Goal: Book appointment/travel/reservation

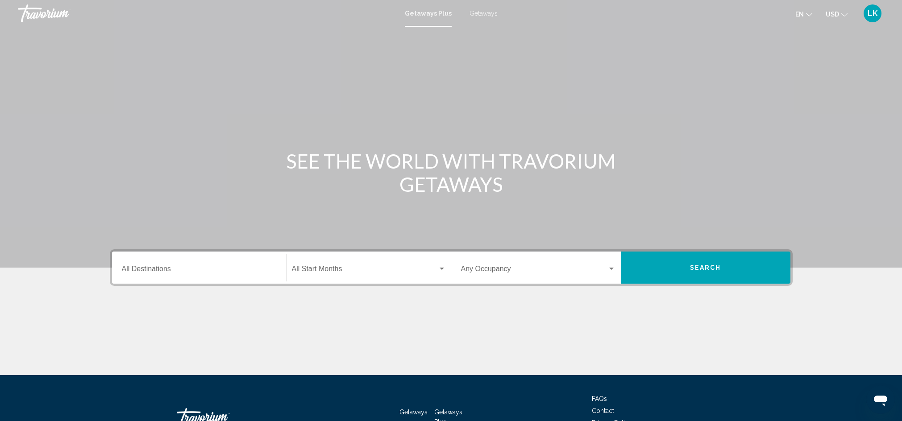
click at [140, 269] on input "Destination All Destinations" at bounding box center [199, 271] width 154 height 8
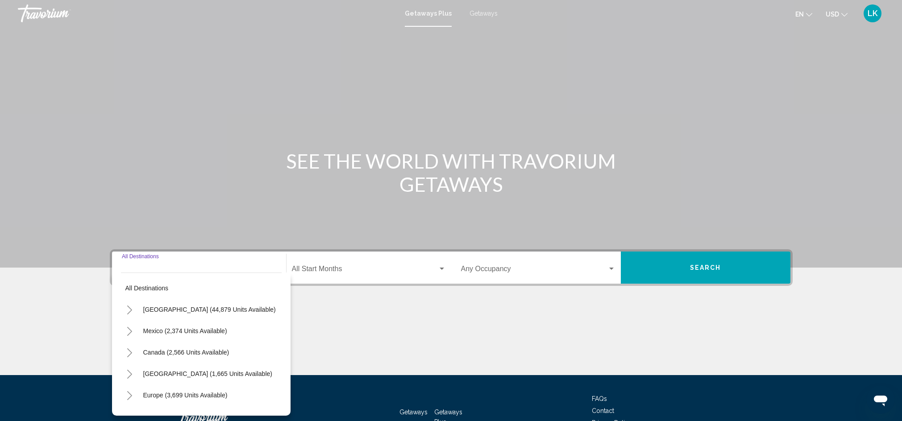
scroll to position [63, 0]
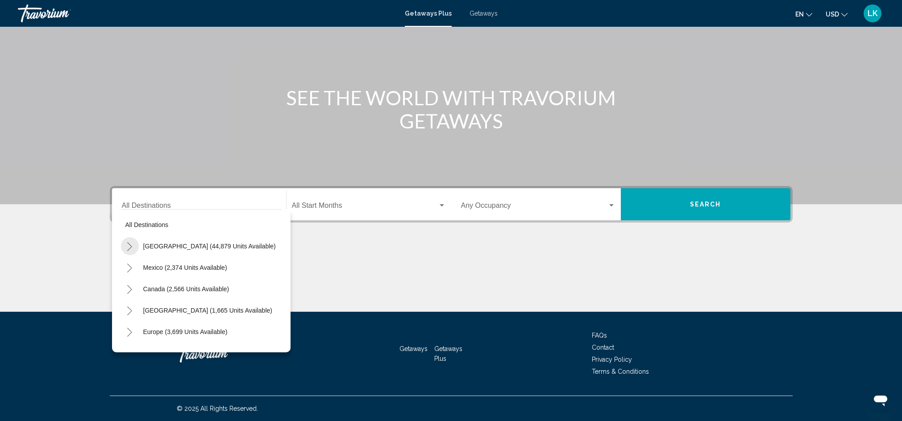
click at [128, 247] on icon "Toggle United States (44,879 units available)" at bounding box center [129, 246] width 7 height 9
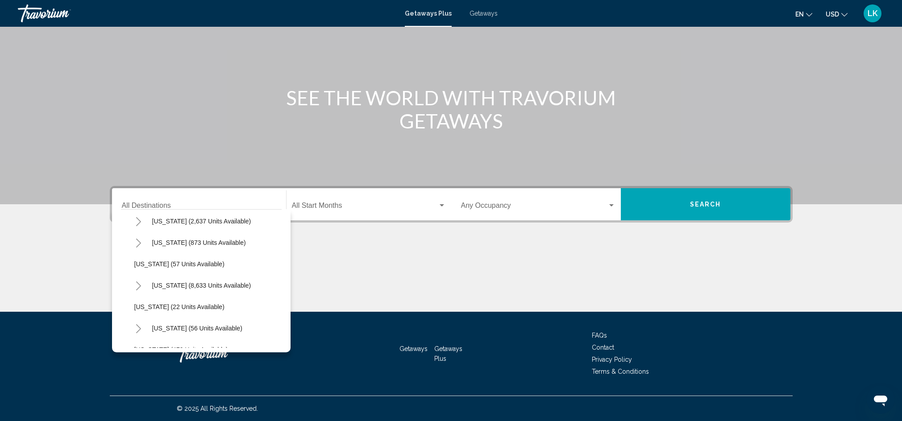
scroll to position [91, 0]
click at [161, 285] on span "[US_STATE] (8,633 units available)" at bounding box center [201, 283] width 99 height 7
type input "**********"
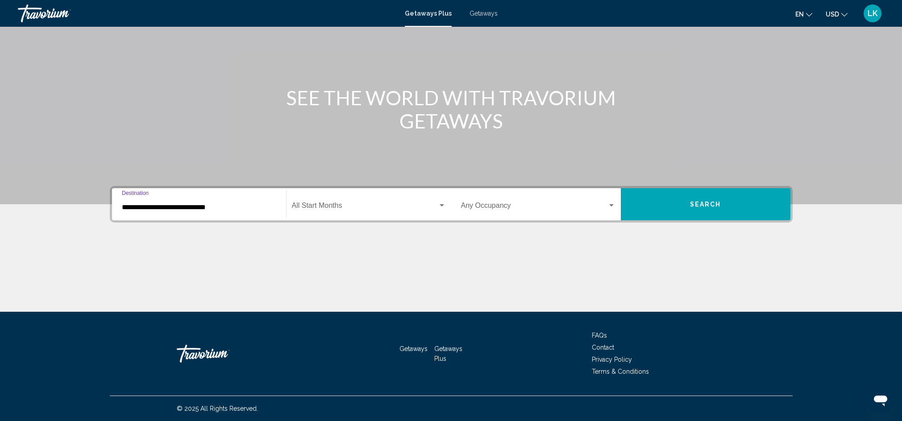
click at [310, 206] on span "Search widget" at bounding box center [365, 207] width 146 height 8
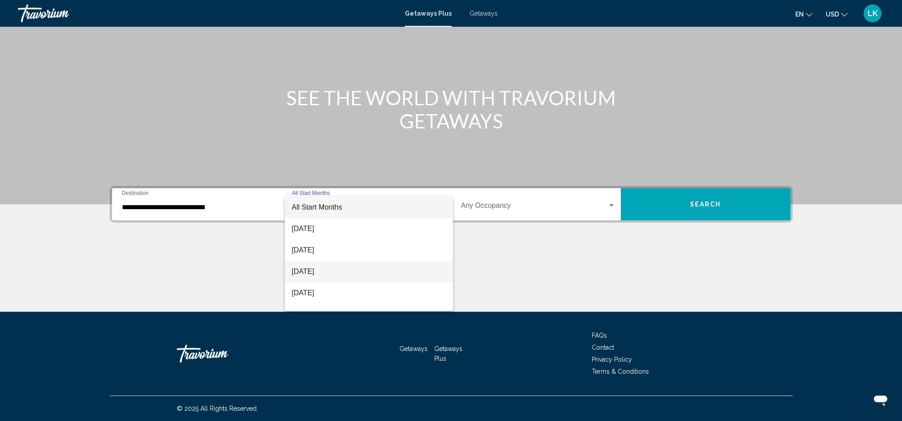
click at [325, 274] on span "[DATE]" at bounding box center [369, 271] width 154 height 21
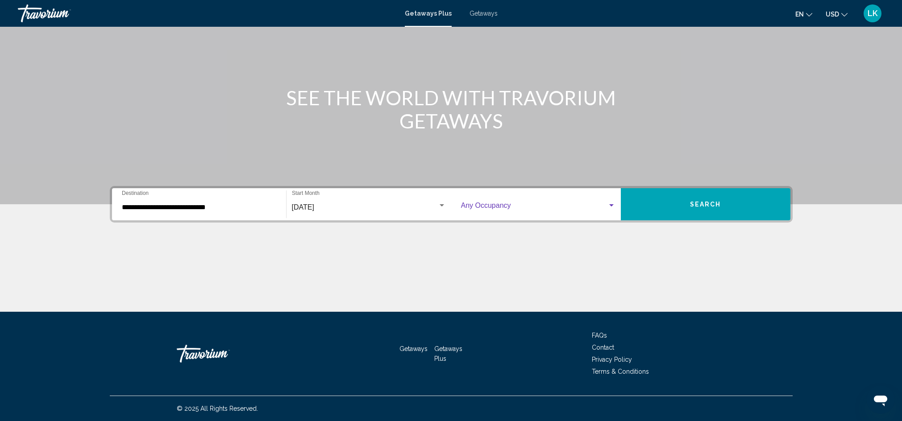
click at [613, 204] on div "Search widget" at bounding box center [611, 205] width 4 height 2
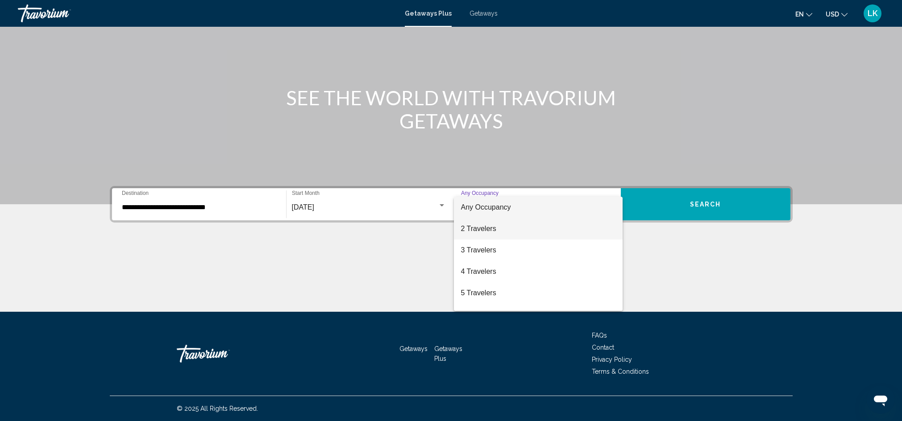
click at [489, 230] on span "2 Travelers" at bounding box center [538, 228] width 154 height 21
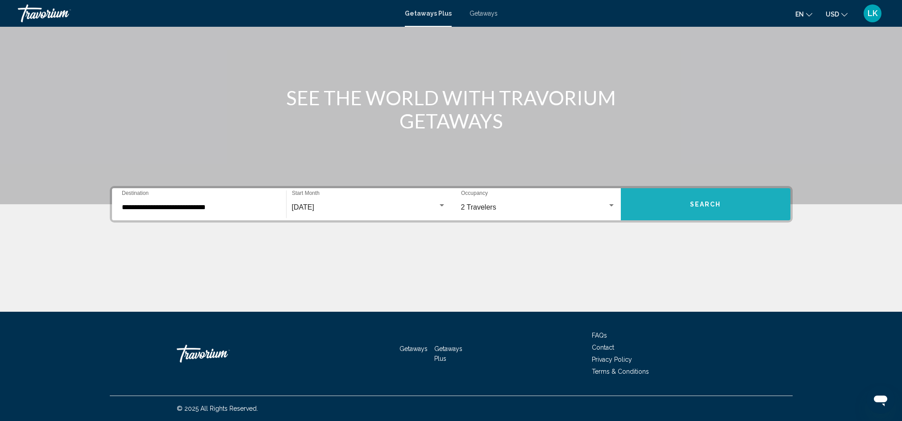
click at [712, 204] on span "Search" at bounding box center [705, 204] width 31 height 7
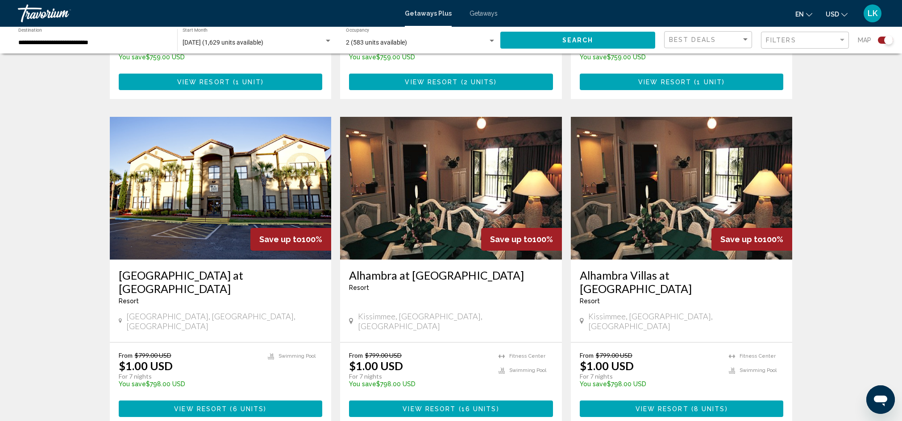
scroll to position [1300, 0]
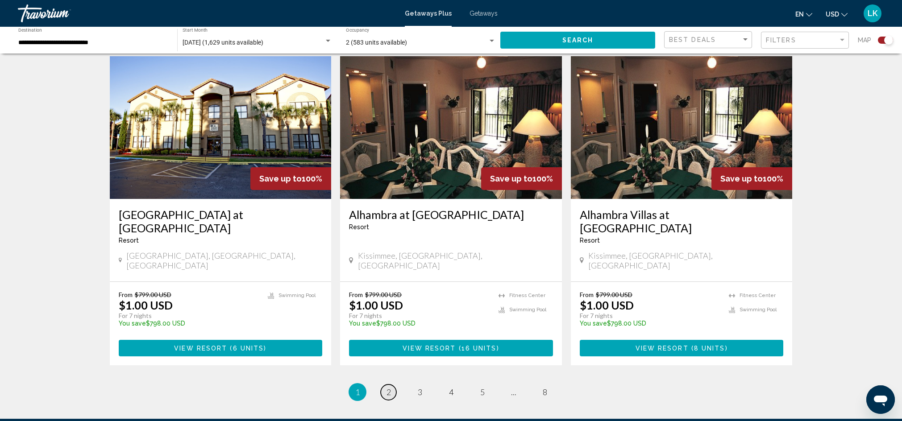
click at [389, 387] on span "2" at bounding box center [388, 392] width 4 height 10
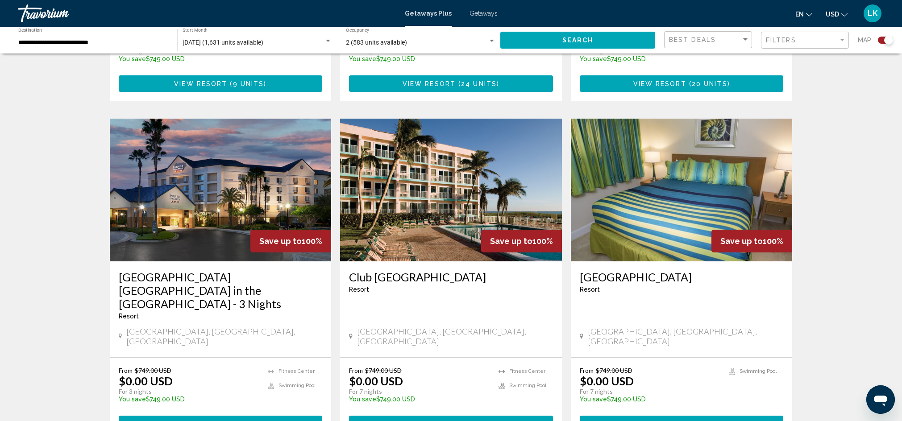
scroll to position [1308, 0]
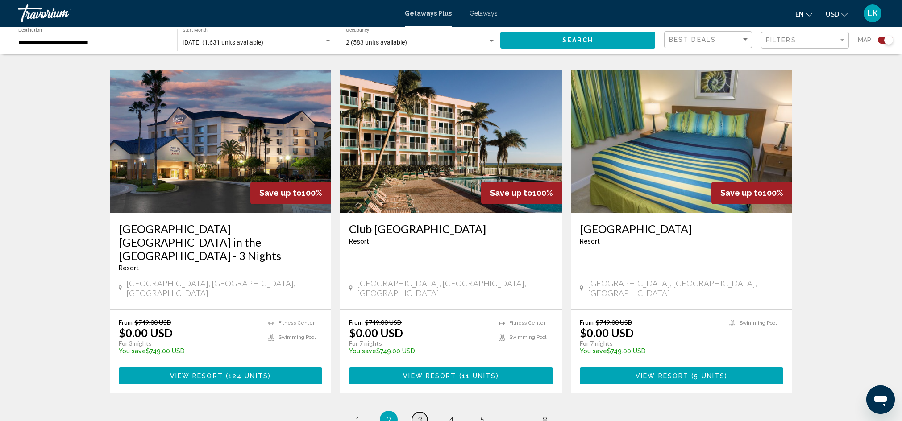
click at [421, 415] on span "3" at bounding box center [420, 420] width 4 height 10
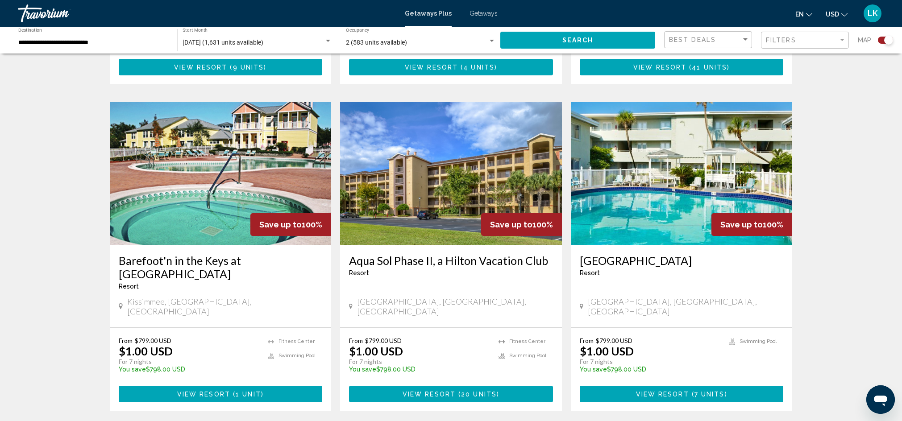
scroll to position [1277, 0]
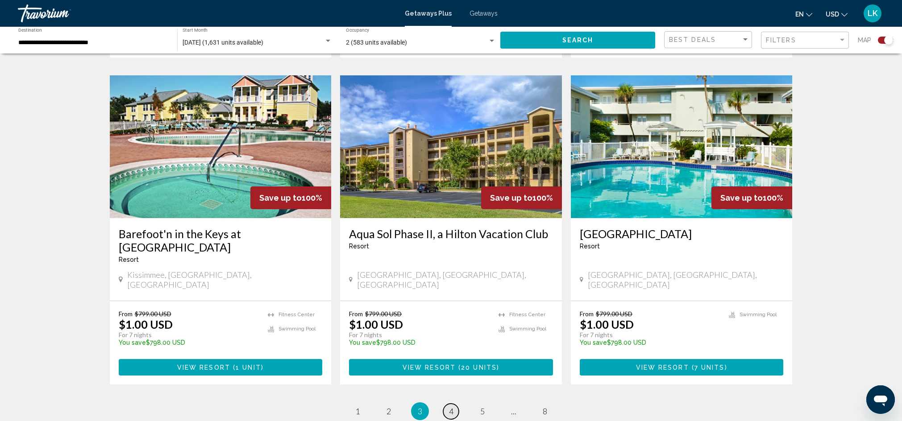
click at [452, 407] on span "4" at bounding box center [451, 412] width 4 height 10
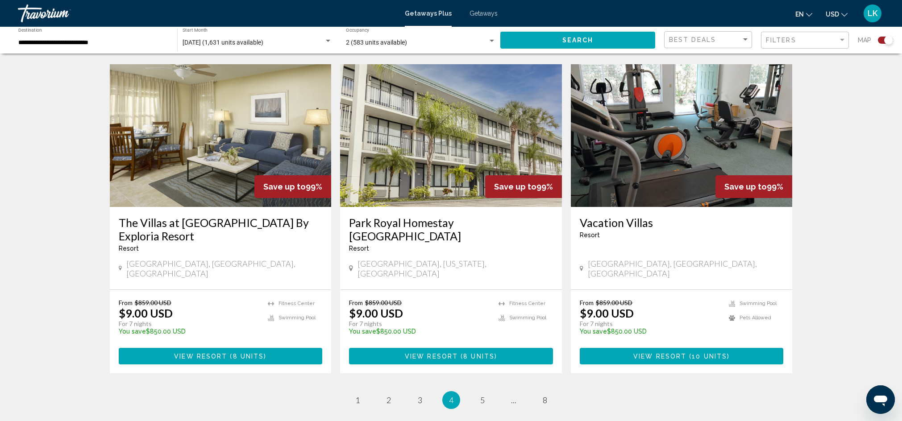
scroll to position [1283, 0]
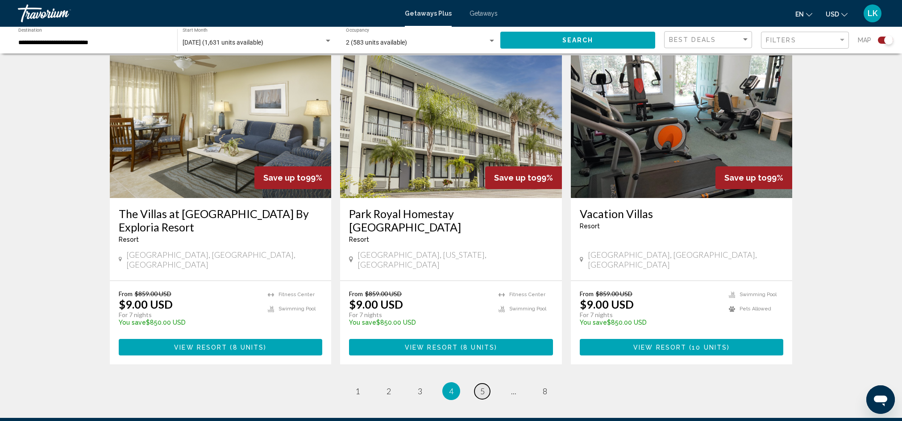
click at [482, 386] on span "5" at bounding box center [482, 391] width 4 height 10
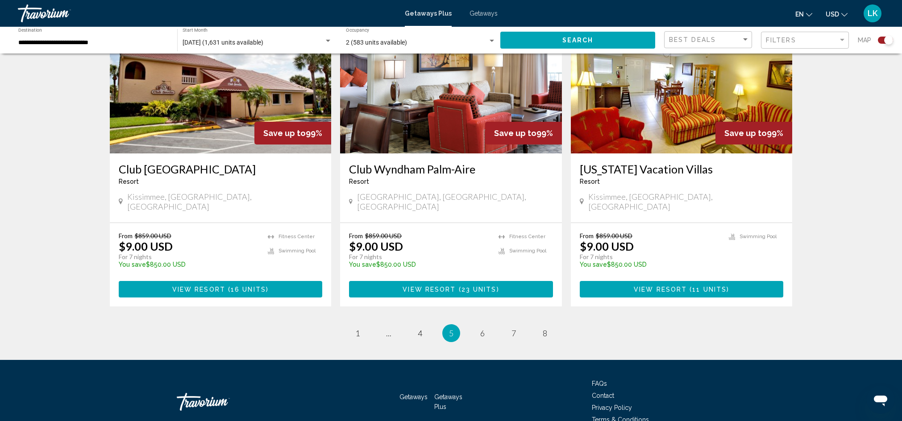
scroll to position [1330, 0]
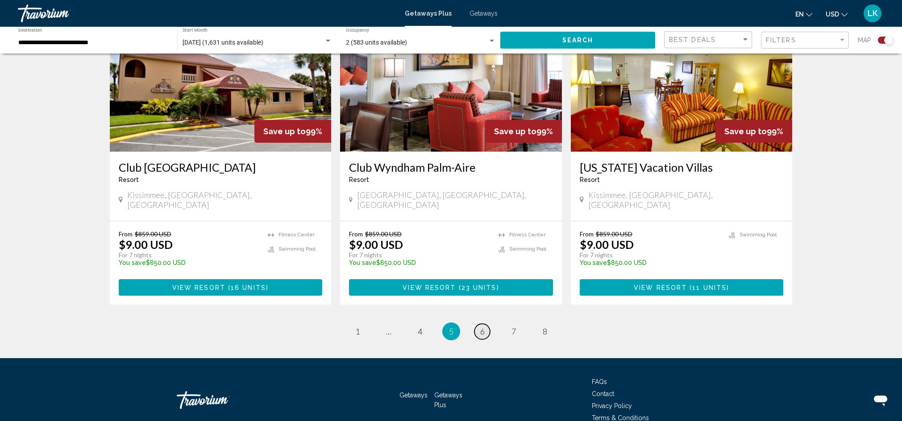
click at [482, 327] on span "6" at bounding box center [482, 332] width 4 height 10
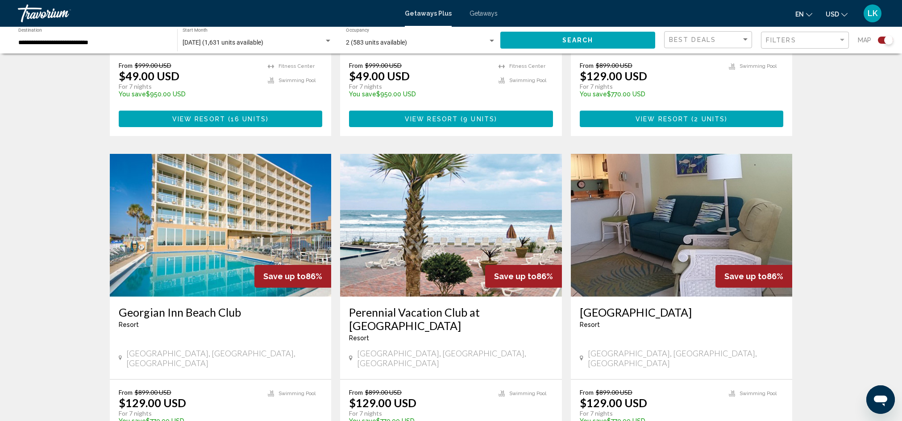
scroll to position [543, 0]
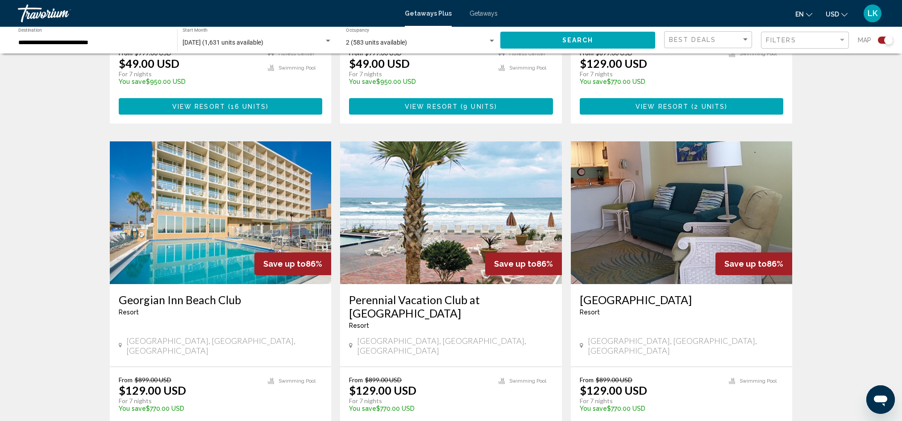
click at [471, 235] on img "Main content" at bounding box center [451, 212] width 222 height 143
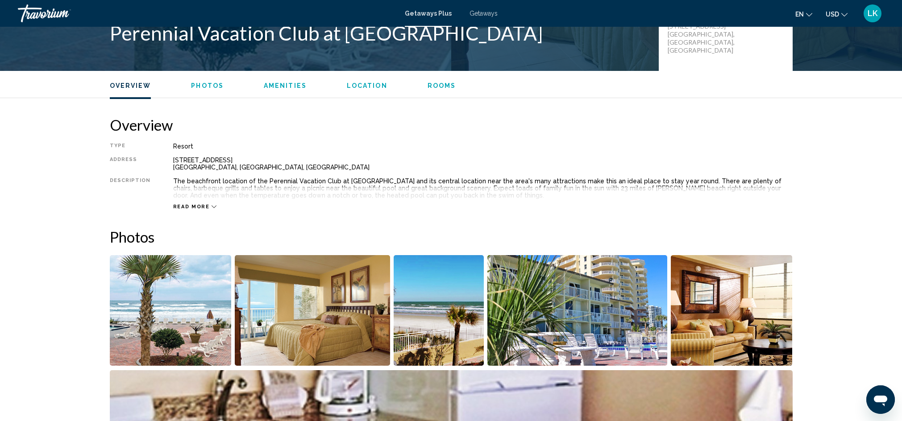
scroll to position [270, 0]
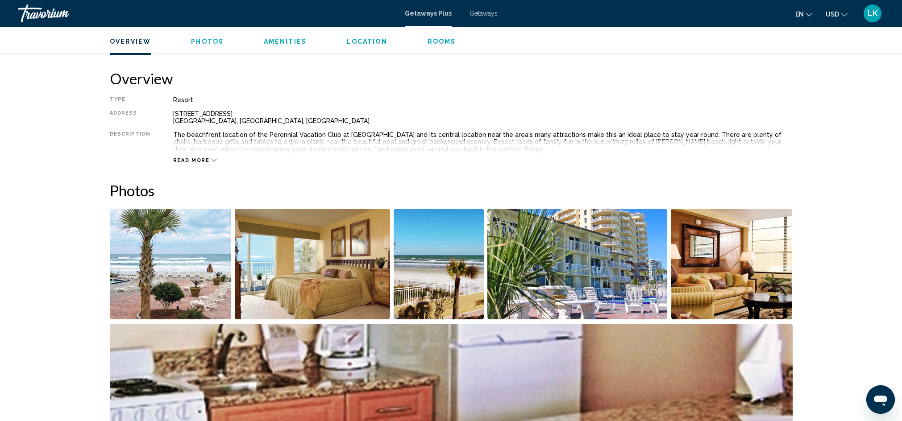
click at [176, 262] on img "Open full-screen image slider" at bounding box center [171, 264] width 122 height 111
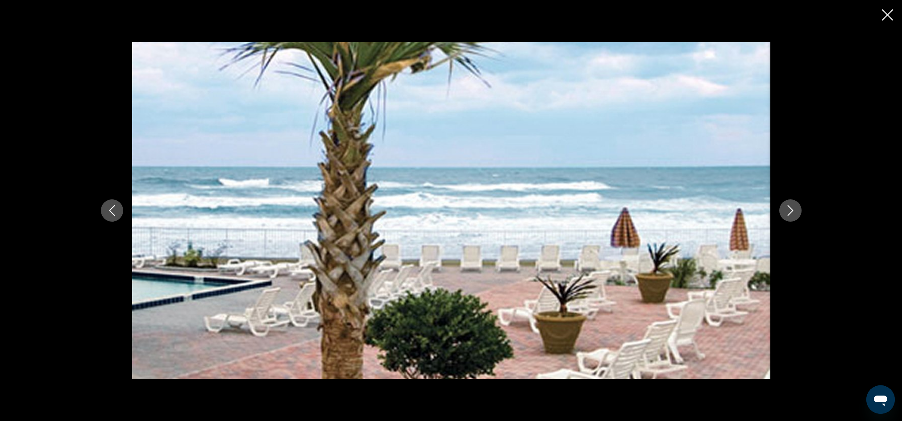
click at [789, 208] on icon "Next image" at bounding box center [790, 210] width 11 height 11
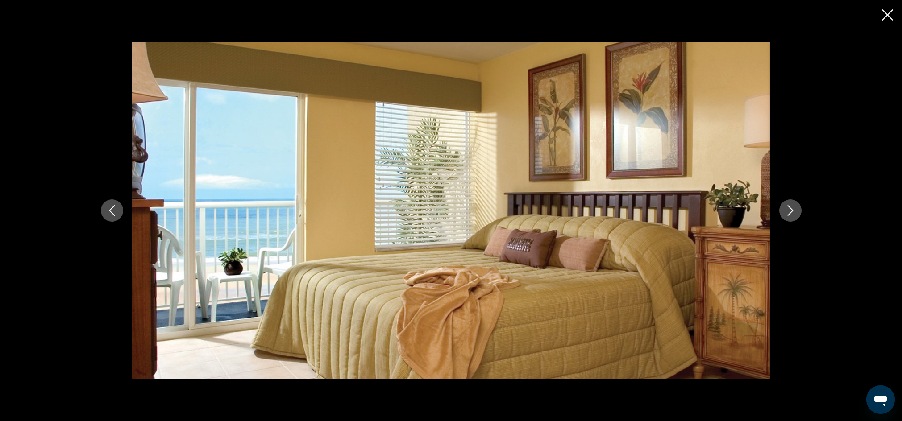
click at [789, 208] on icon "Next image" at bounding box center [790, 210] width 11 height 11
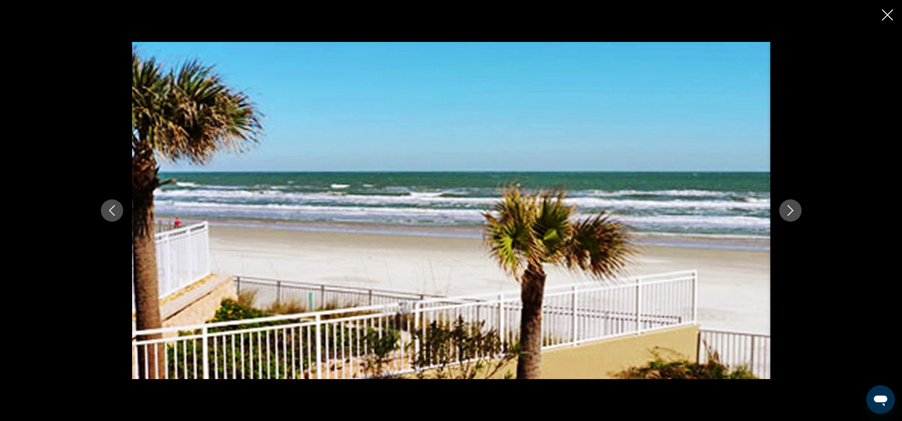
click at [789, 208] on icon "Next image" at bounding box center [790, 210] width 11 height 11
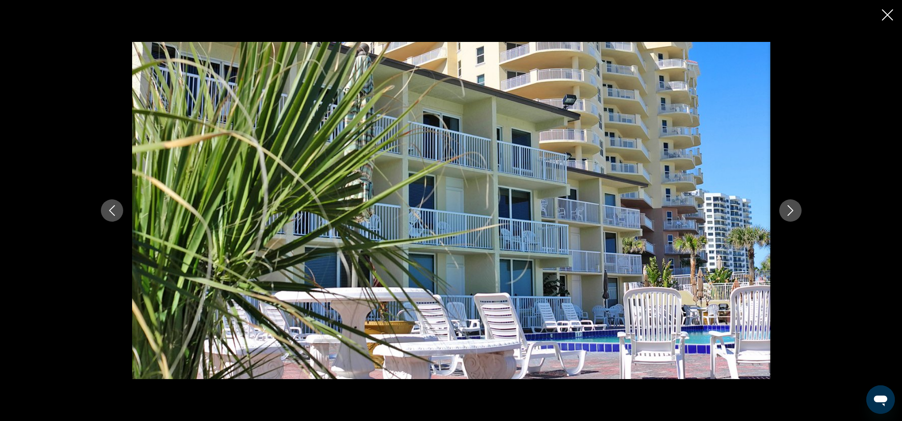
click at [789, 211] on icon "Next image" at bounding box center [790, 210] width 11 height 11
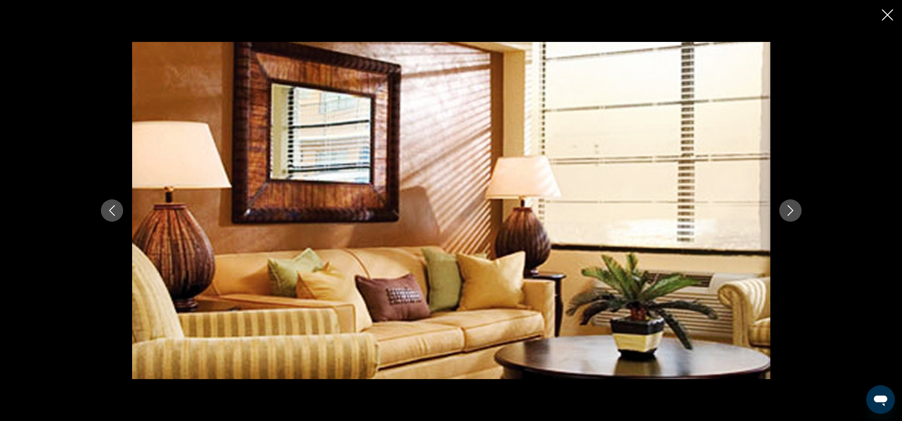
click at [785, 207] on icon "Next image" at bounding box center [790, 210] width 11 height 11
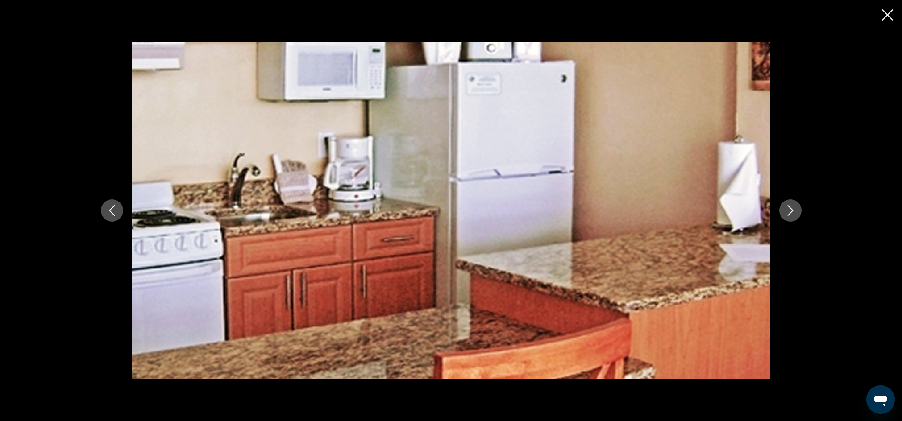
click at [790, 209] on icon "Next image" at bounding box center [790, 210] width 6 height 11
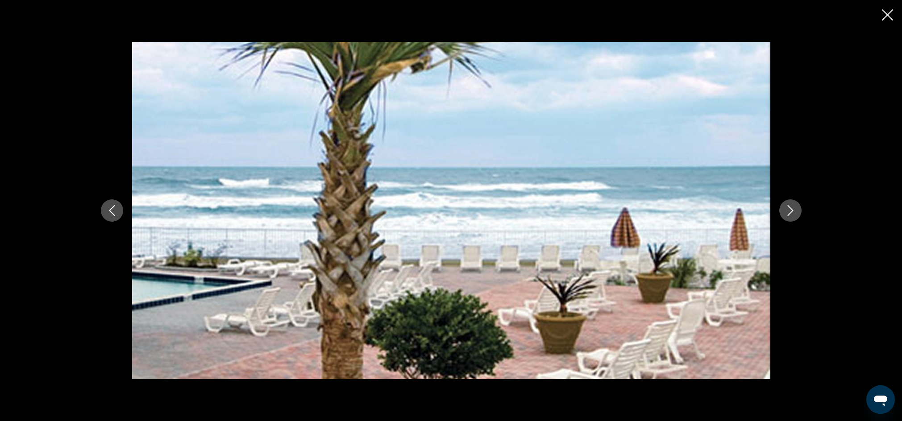
click at [884, 13] on icon "Close slideshow" at bounding box center [887, 14] width 11 height 11
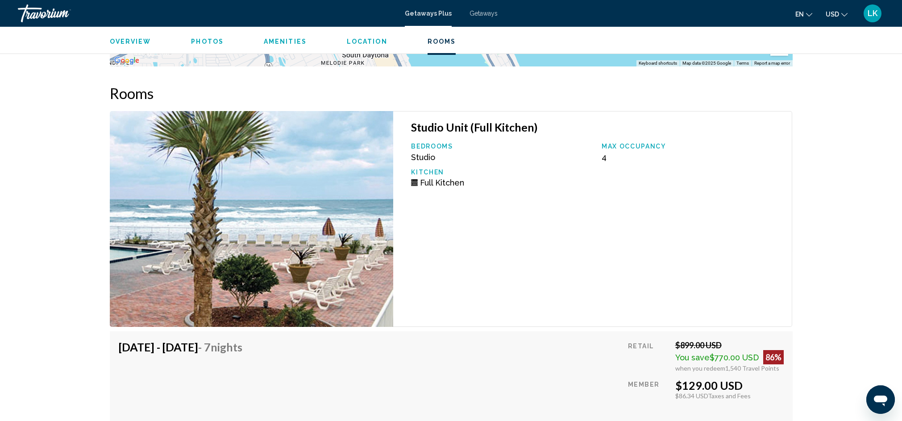
scroll to position [1362, 0]
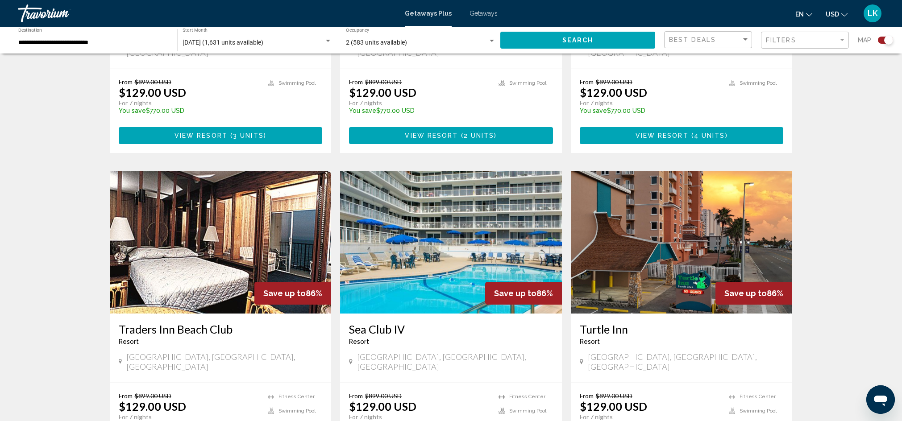
scroll to position [857, 0]
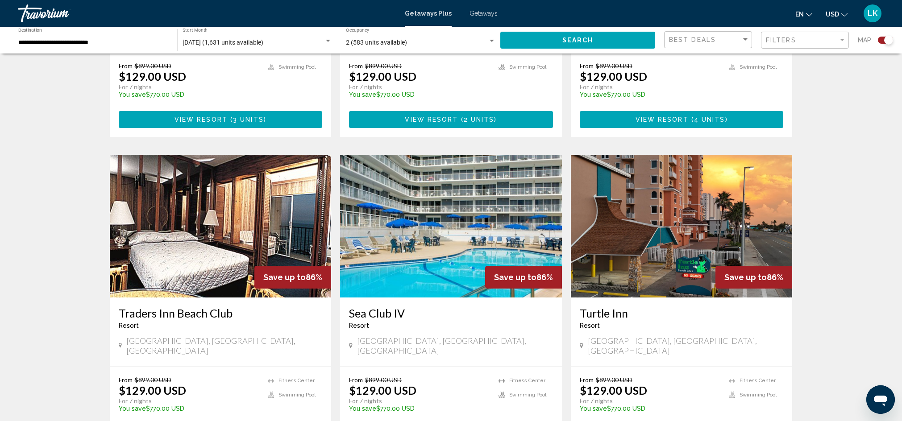
click at [465, 244] on img "Main content" at bounding box center [451, 226] width 222 height 143
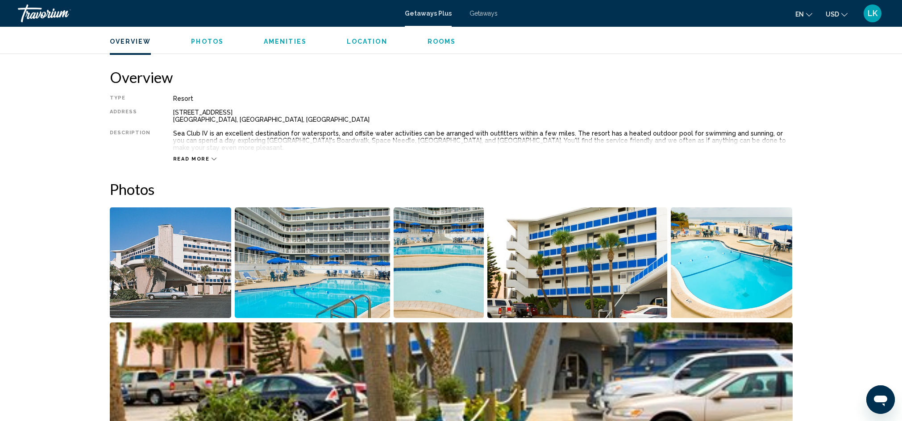
scroll to position [303, 0]
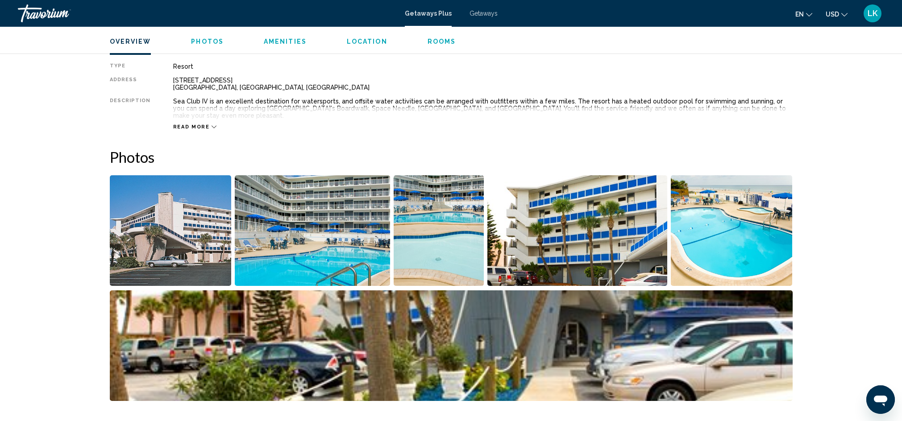
click at [152, 236] on img "Open full-screen image slider" at bounding box center [171, 230] width 122 height 111
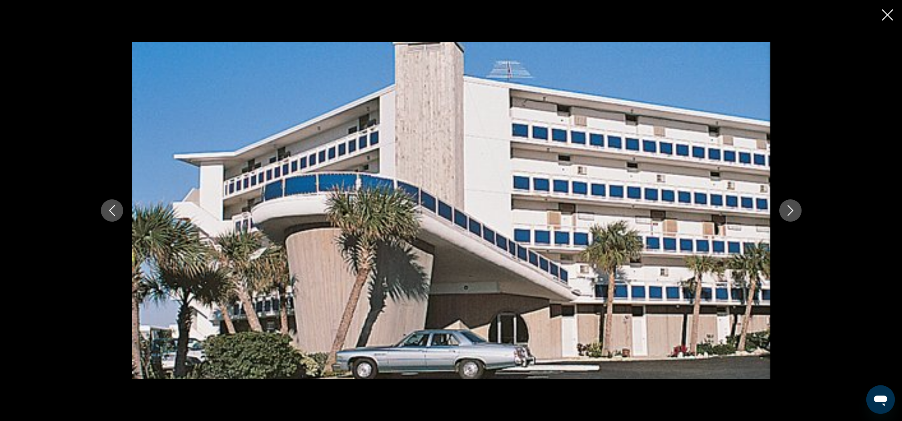
click at [788, 211] on icon "Next image" at bounding box center [790, 210] width 11 height 11
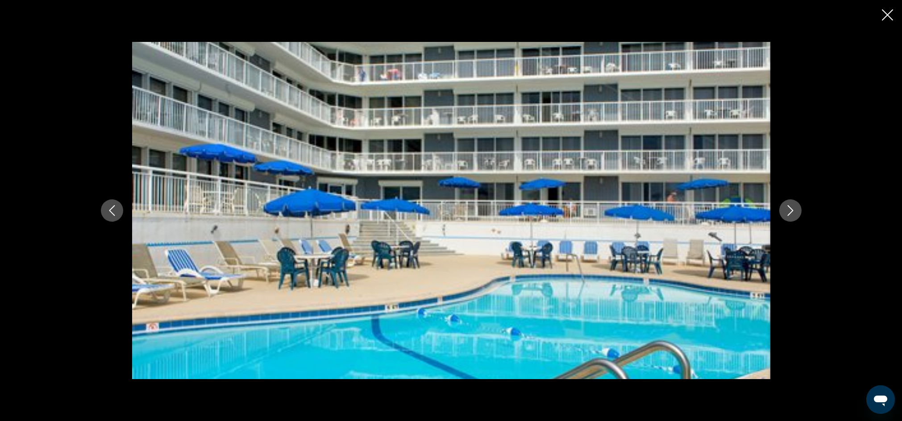
click at [790, 209] on icon "Next image" at bounding box center [790, 210] width 11 height 11
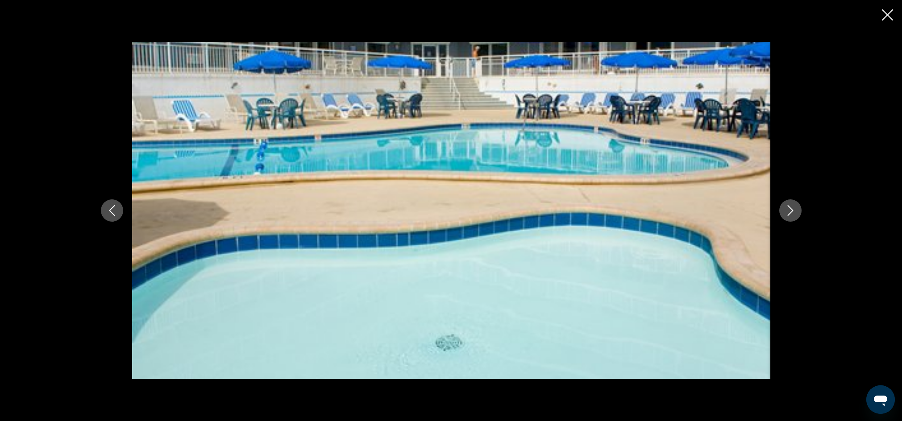
click at [788, 207] on icon "Next image" at bounding box center [790, 210] width 11 height 11
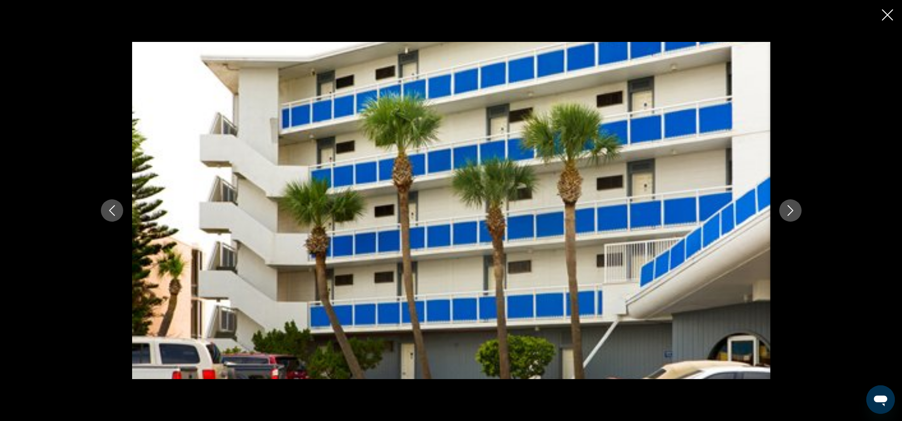
click at [788, 208] on icon "Next image" at bounding box center [790, 210] width 11 height 11
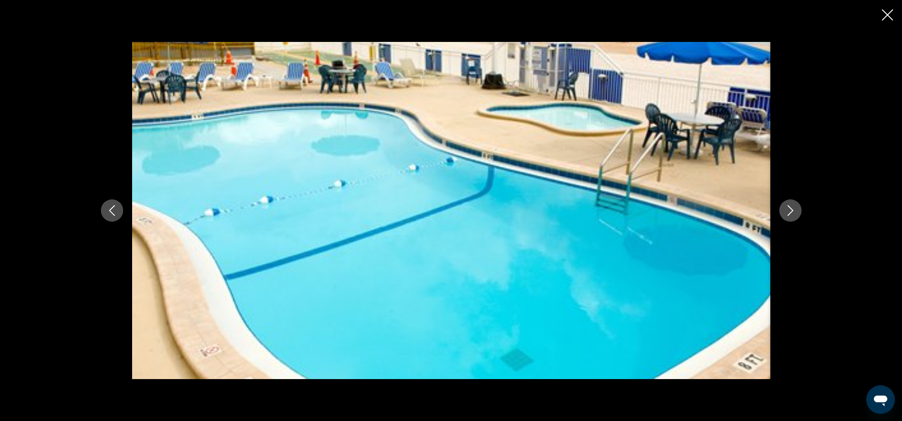
click at [789, 209] on icon "Next image" at bounding box center [790, 210] width 11 height 11
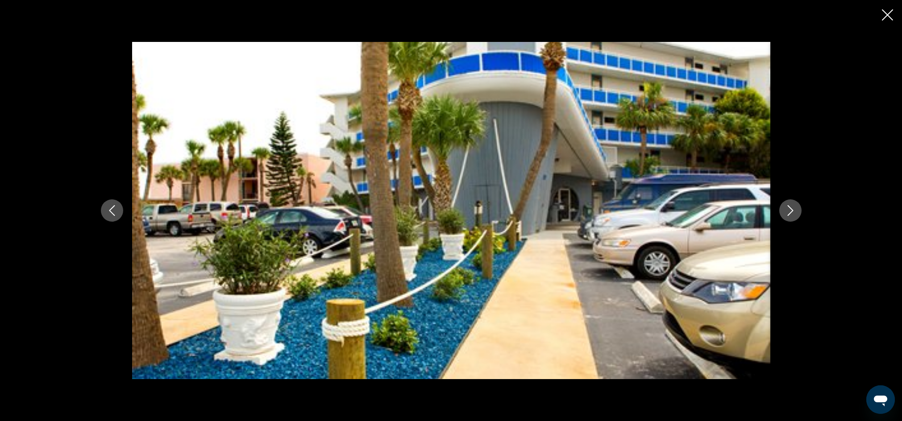
click at [789, 210] on icon "Next image" at bounding box center [790, 210] width 11 height 11
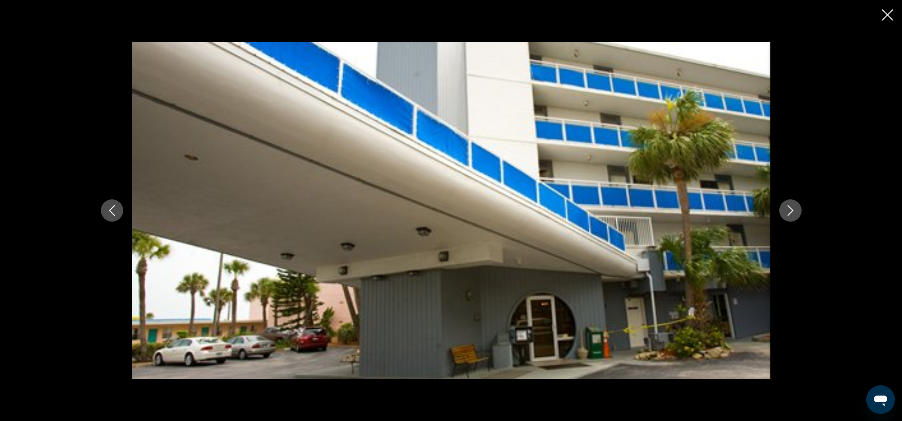
click at [790, 211] on icon "Next image" at bounding box center [790, 210] width 11 height 11
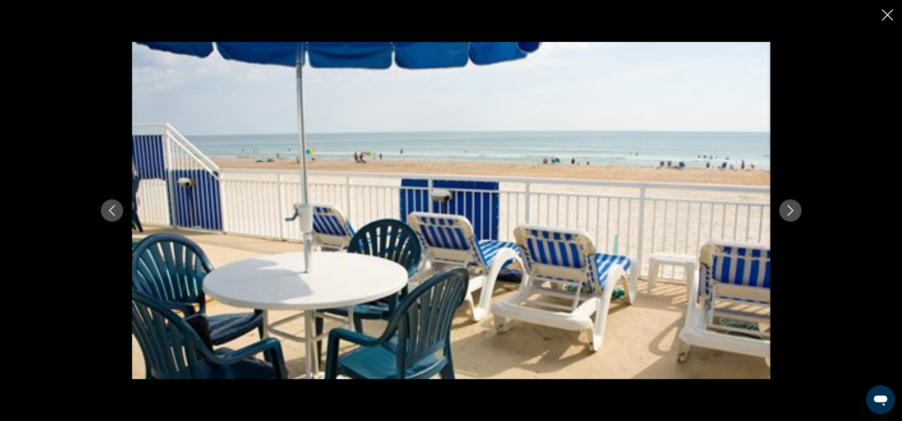
click at [789, 209] on icon "Next image" at bounding box center [790, 210] width 11 height 11
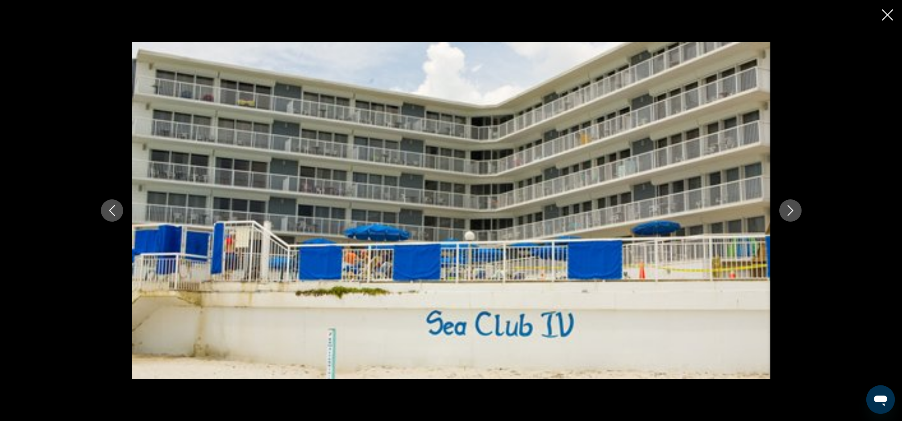
click at [789, 209] on icon "Next image" at bounding box center [790, 210] width 11 height 11
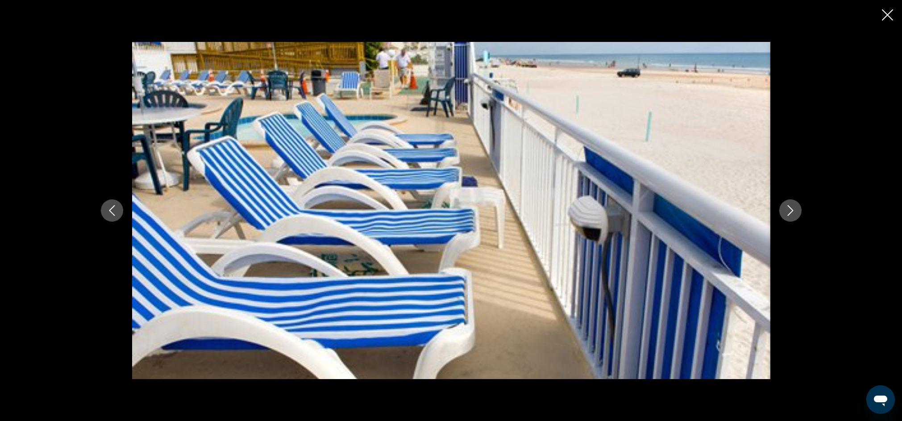
click at [791, 209] on icon "Next image" at bounding box center [790, 210] width 6 height 11
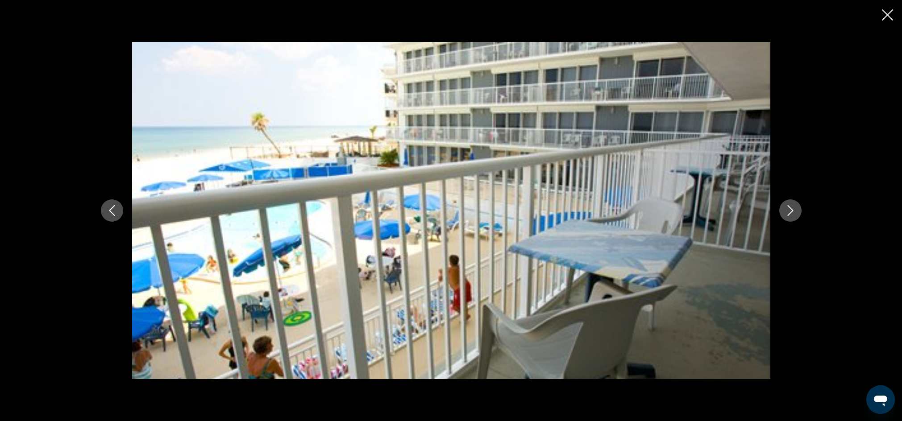
click at [791, 209] on icon "Next image" at bounding box center [790, 210] width 6 height 11
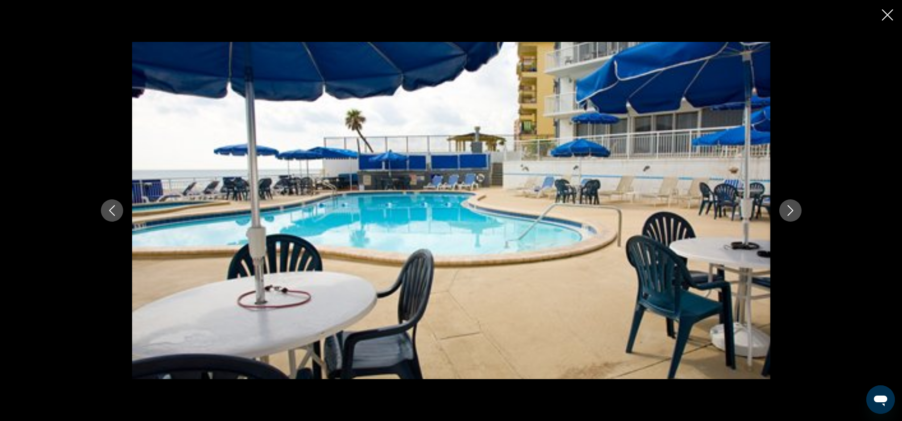
click at [791, 209] on icon "Next image" at bounding box center [790, 210] width 6 height 11
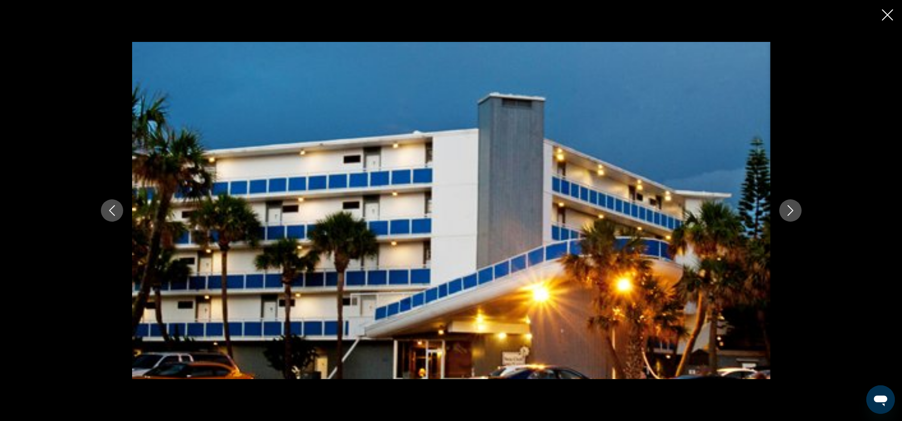
click at [789, 210] on icon "Next image" at bounding box center [790, 210] width 11 height 11
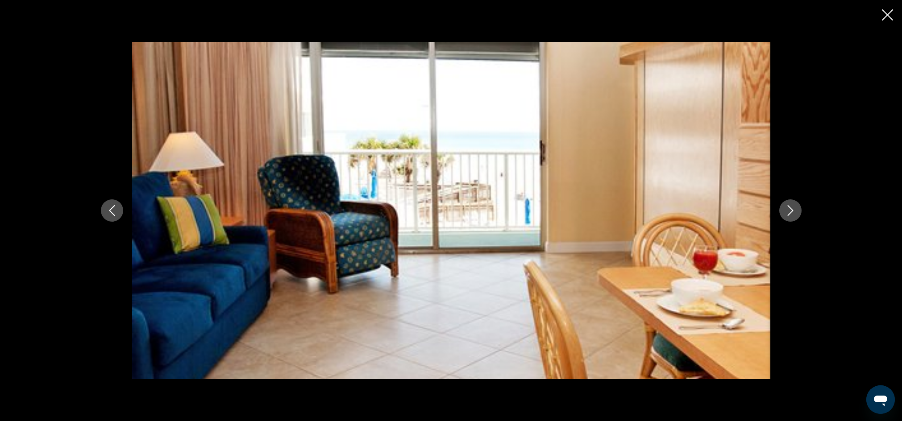
click at [790, 208] on icon "Next image" at bounding box center [790, 210] width 6 height 11
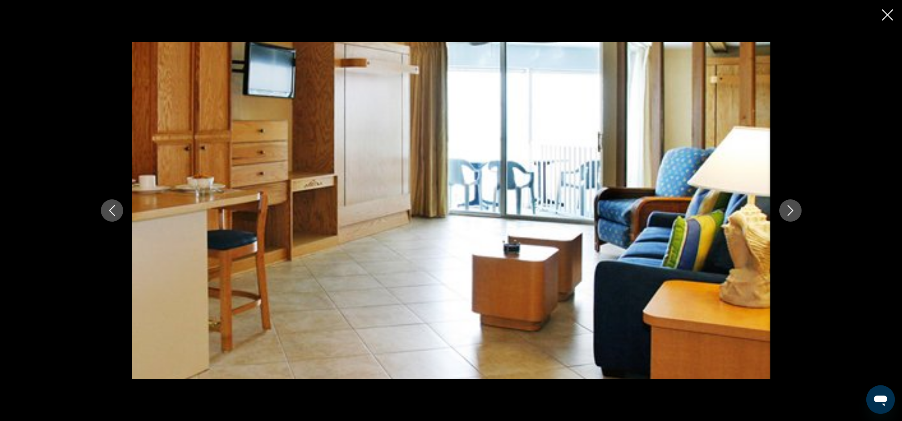
click at [790, 209] on icon "Next image" at bounding box center [790, 210] width 11 height 11
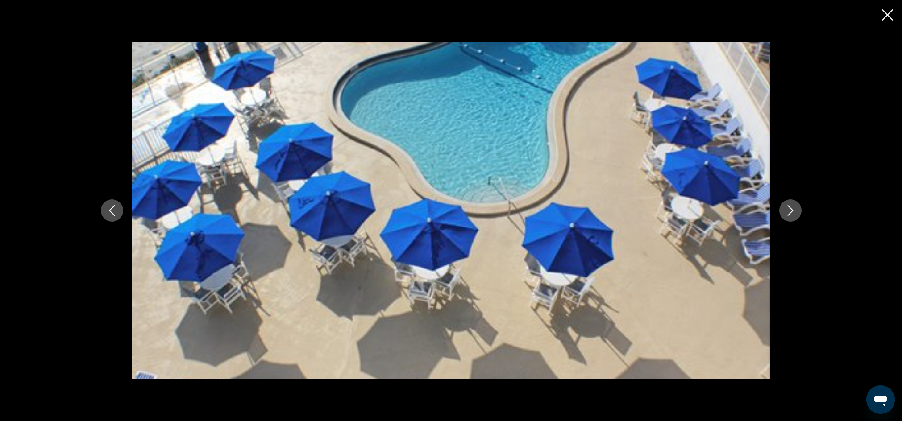
click at [791, 211] on icon "Next image" at bounding box center [790, 210] width 11 height 11
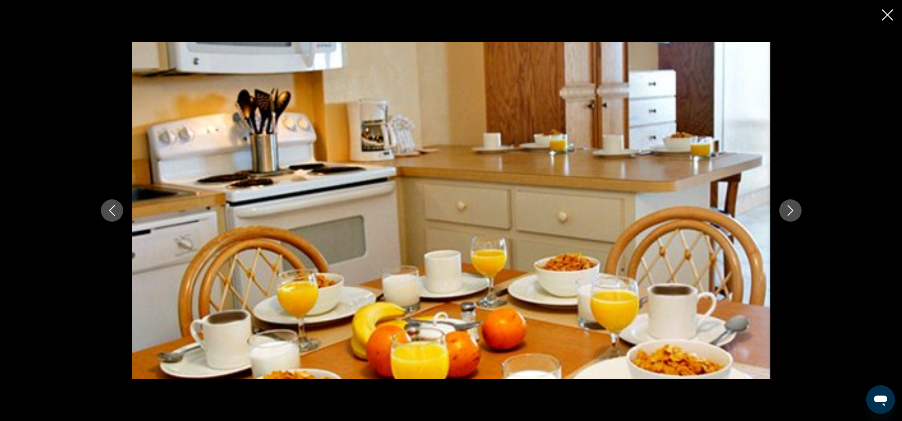
click at [789, 209] on icon "Next image" at bounding box center [790, 210] width 11 height 11
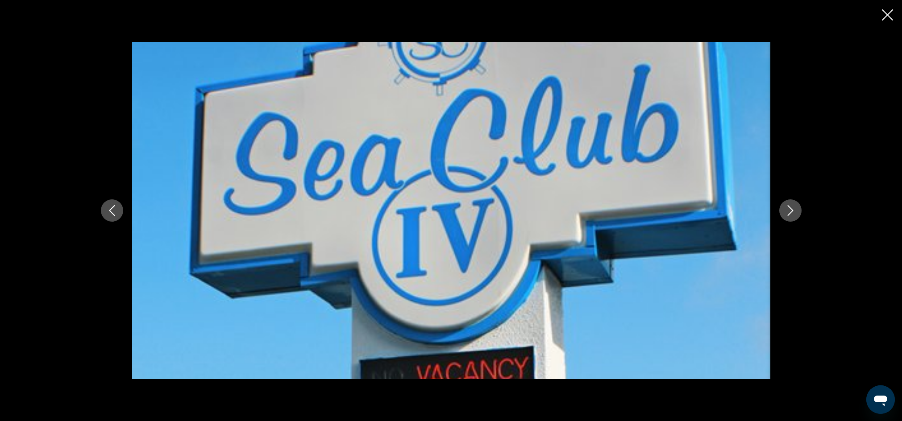
click at [789, 209] on icon "Next image" at bounding box center [790, 210] width 11 height 11
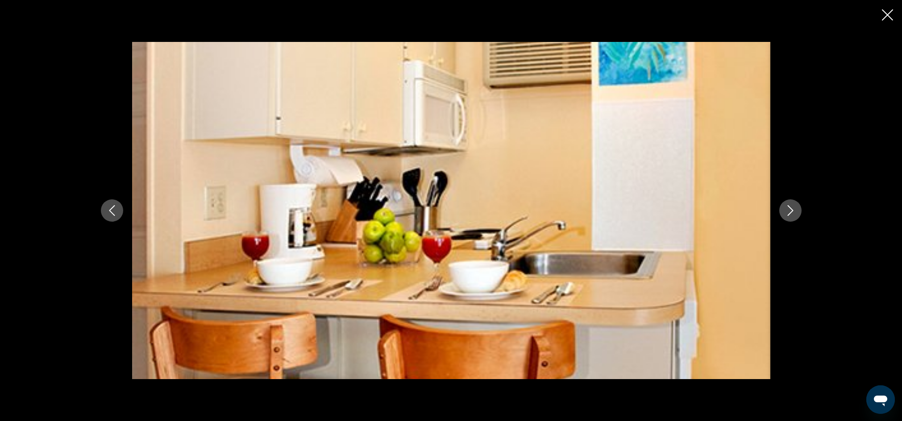
click at [789, 210] on icon "Next image" at bounding box center [790, 210] width 11 height 11
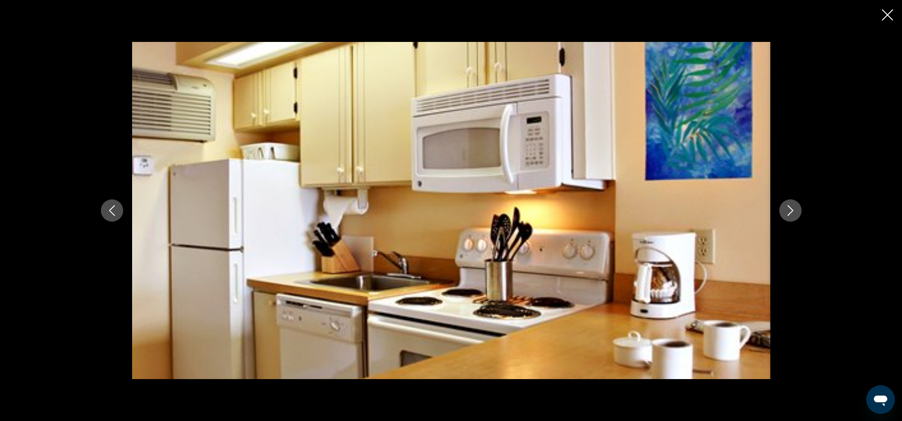
click at [789, 208] on icon "Next image" at bounding box center [790, 210] width 11 height 11
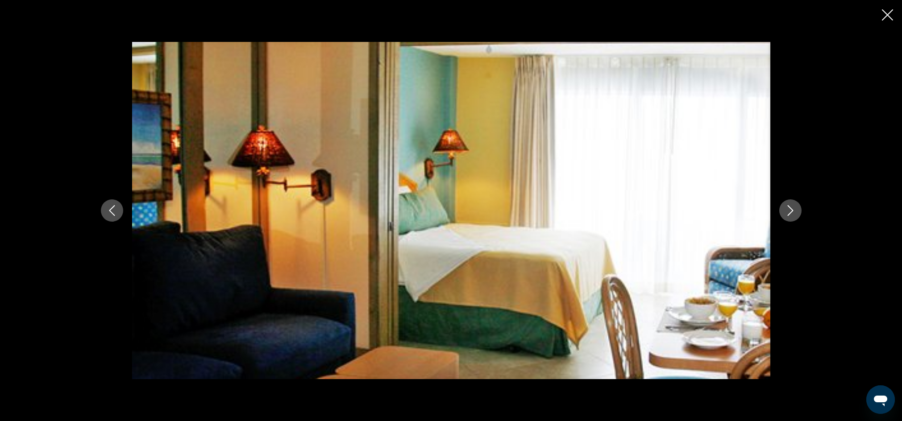
click at [788, 210] on icon "Next image" at bounding box center [790, 210] width 11 height 11
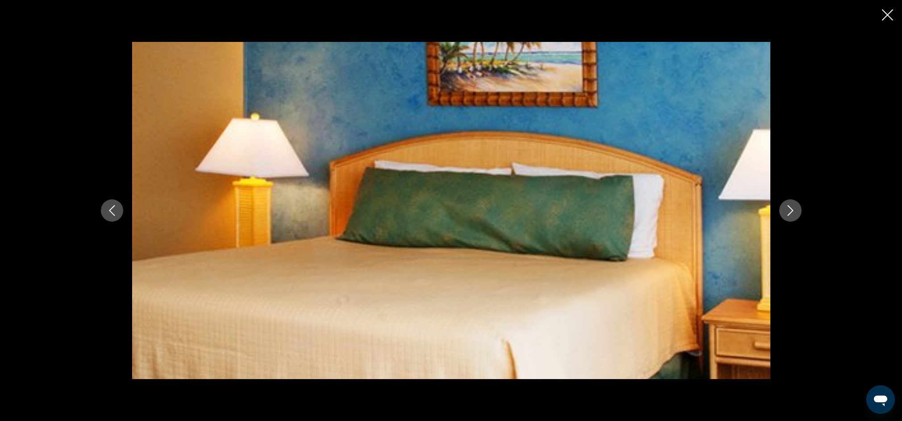
click at [789, 210] on icon "Next image" at bounding box center [790, 210] width 11 height 11
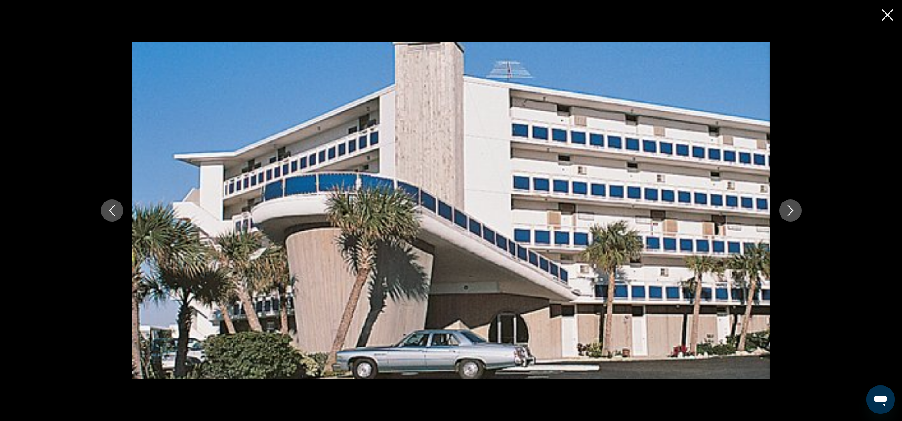
click at [888, 12] on icon "Close slideshow" at bounding box center [887, 14] width 11 height 11
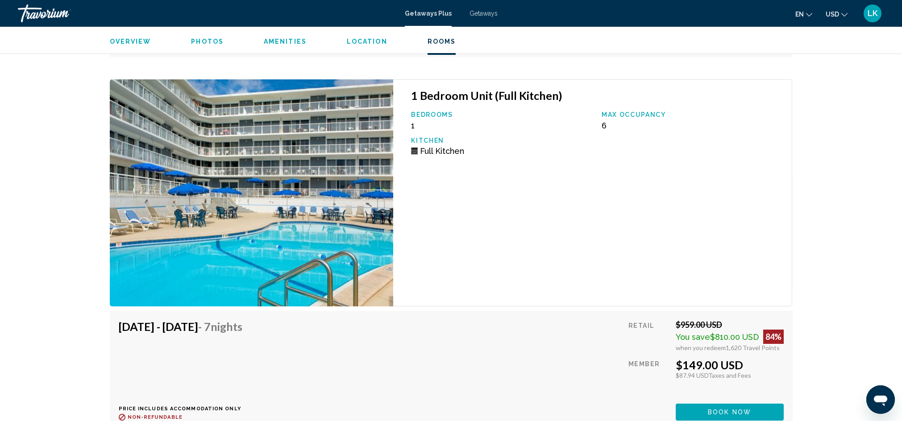
scroll to position [2204, 0]
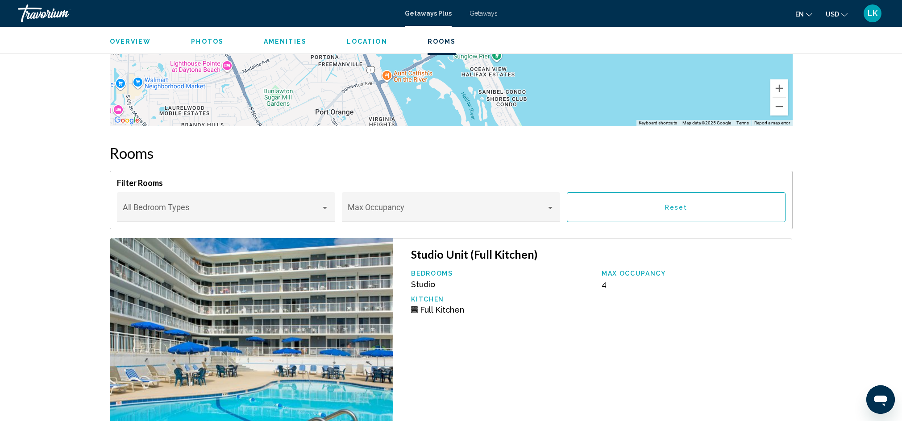
scroll to position [1242, 0]
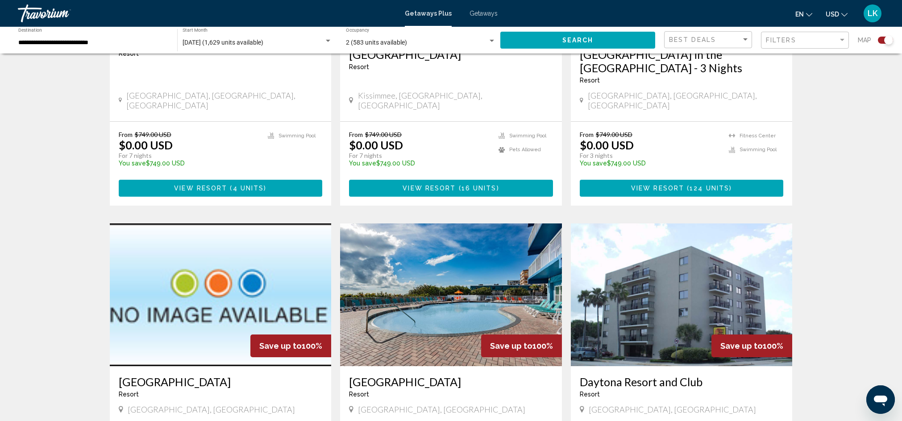
scroll to position [853, 0]
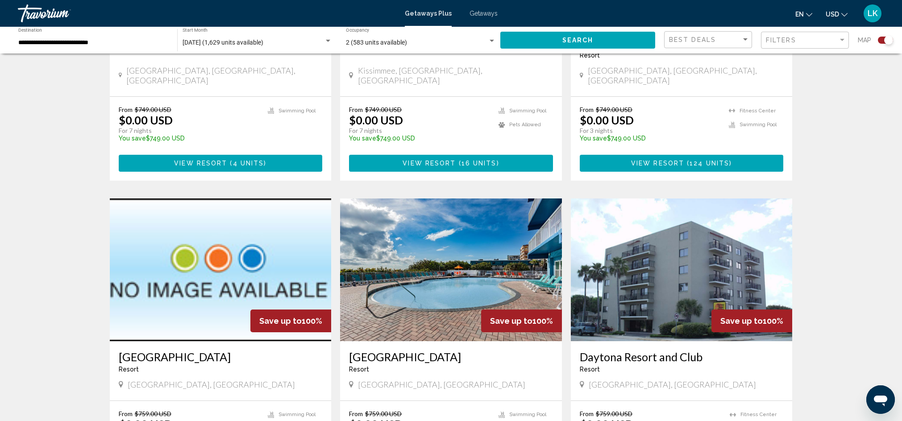
click at [187, 236] on img "Main content" at bounding box center [221, 270] width 222 height 143
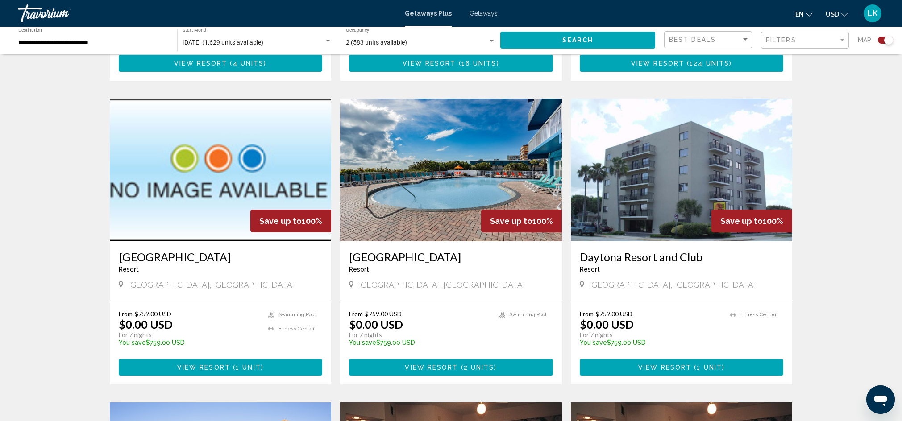
scroll to position [937, 0]
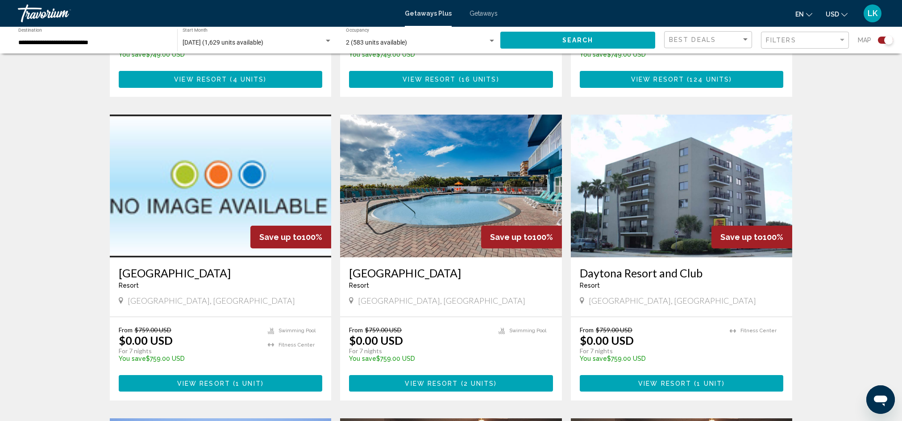
click at [660, 161] on img "Main content" at bounding box center [682, 186] width 222 height 143
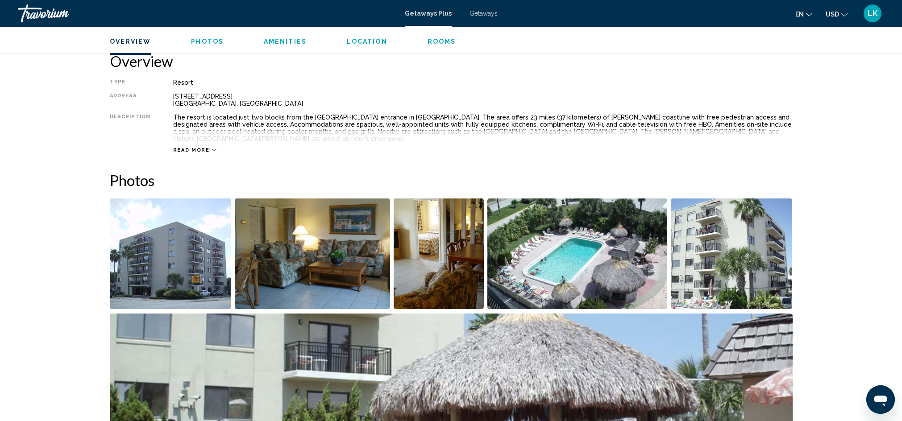
scroll to position [305, 0]
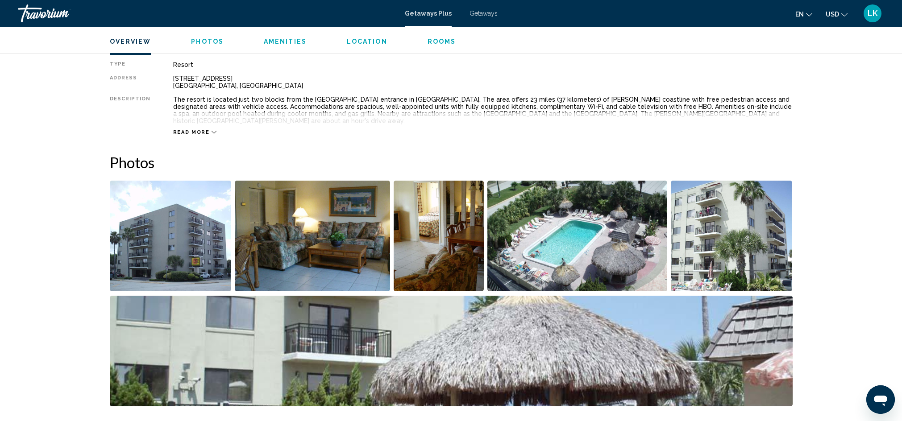
click at [154, 220] on img "Open full-screen image slider" at bounding box center [171, 236] width 122 height 111
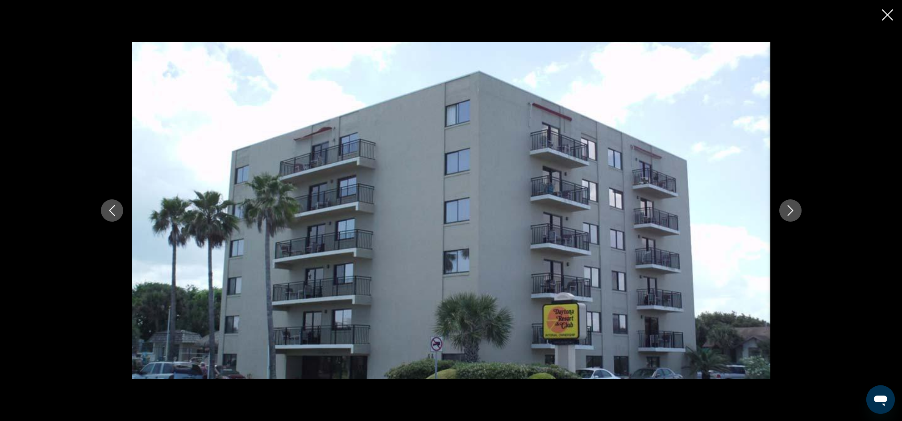
click at [788, 211] on icon "Next image" at bounding box center [790, 210] width 11 height 11
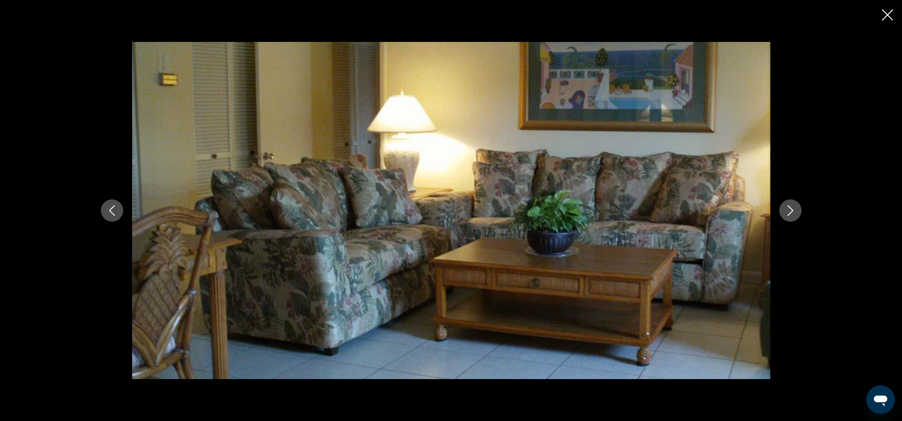
click at [789, 210] on icon "Next image" at bounding box center [790, 210] width 11 height 11
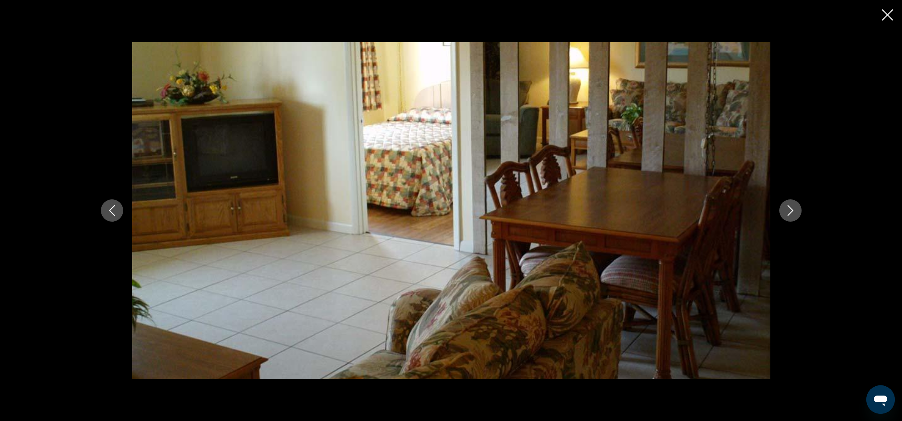
click at [789, 208] on icon "Next image" at bounding box center [790, 210] width 11 height 11
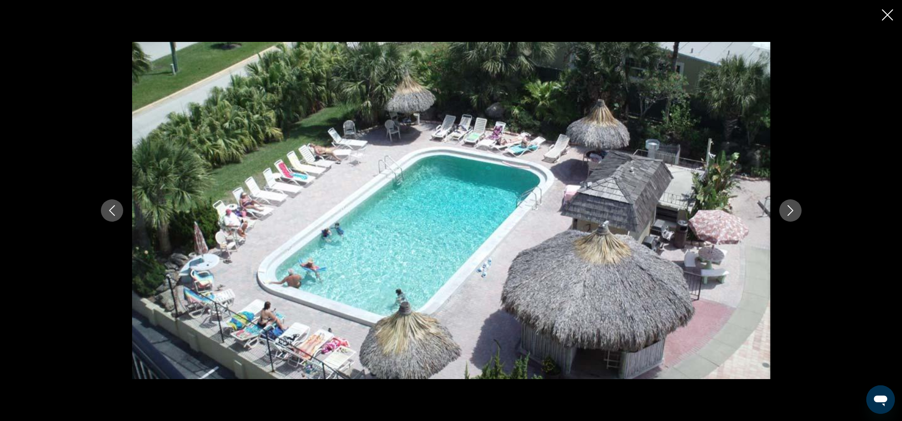
click at [788, 208] on icon "Next image" at bounding box center [790, 210] width 11 height 11
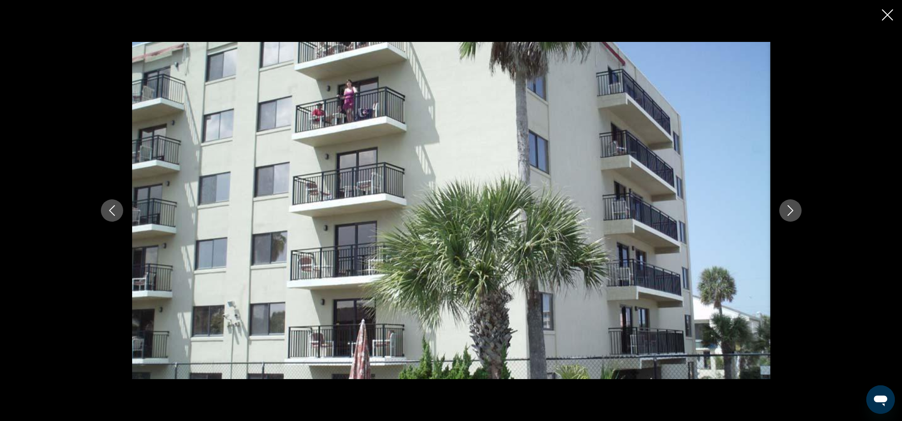
click at [797, 209] on button "Next image" at bounding box center [790, 210] width 22 height 22
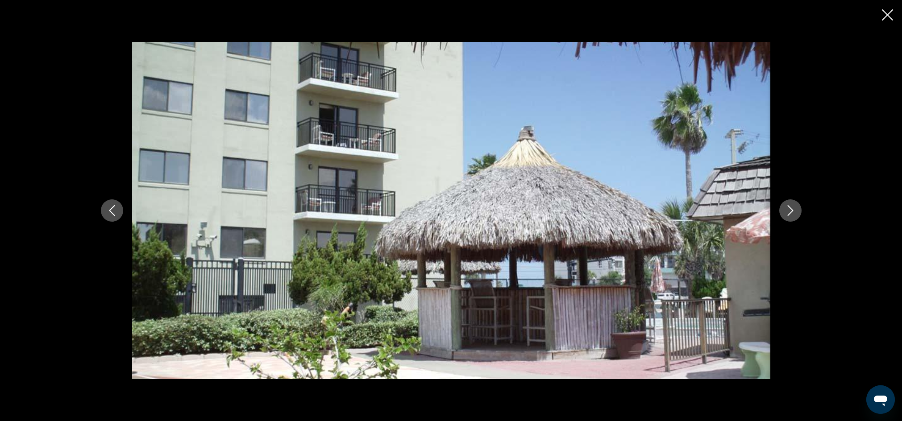
click at [791, 211] on icon "Next image" at bounding box center [790, 210] width 11 height 11
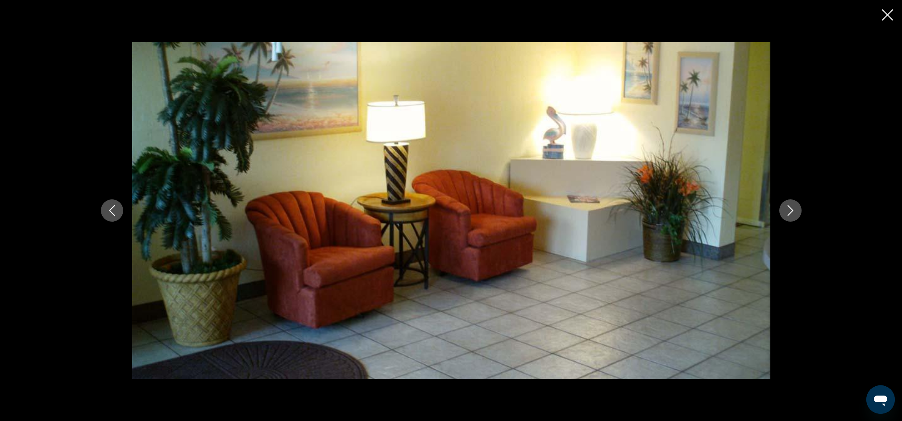
click at [791, 211] on icon "Next image" at bounding box center [790, 210] width 11 height 11
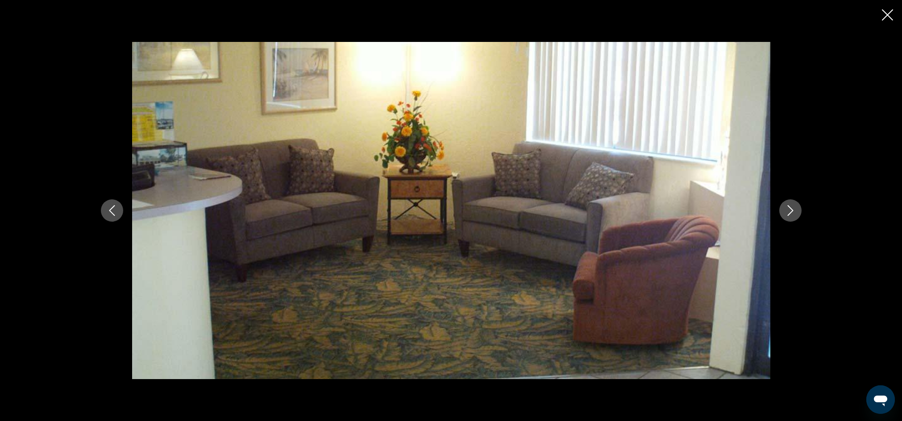
click at [793, 210] on icon "Next image" at bounding box center [790, 210] width 6 height 11
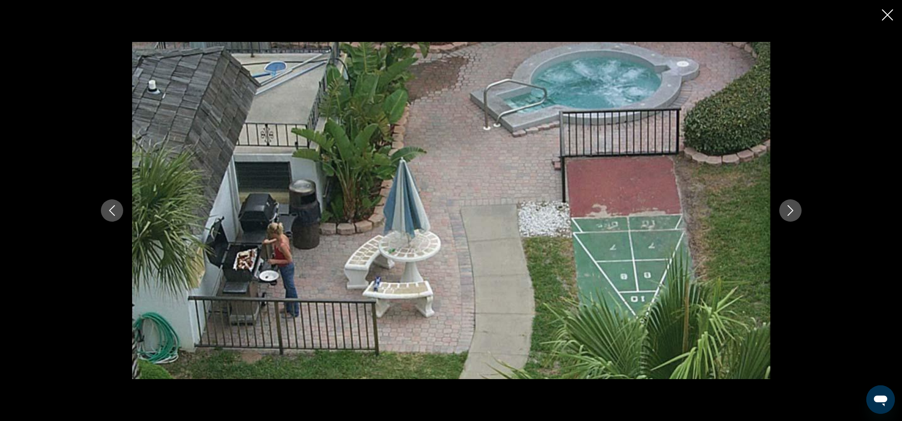
click at [788, 211] on icon "Next image" at bounding box center [790, 210] width 11 height 11
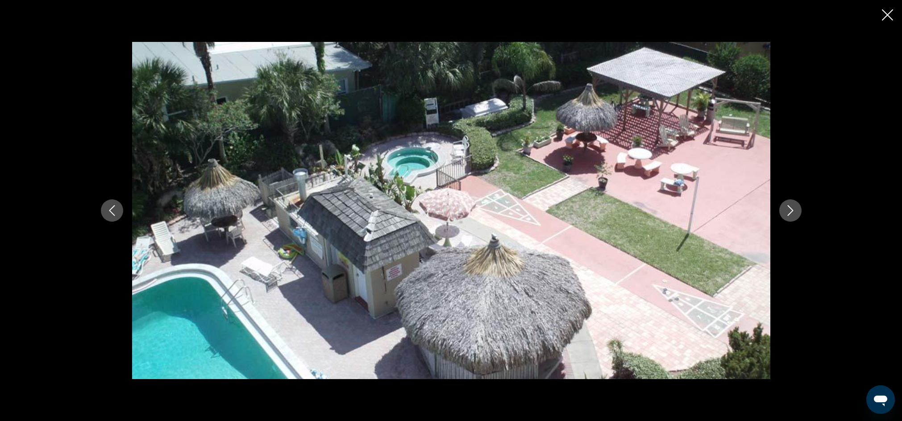
click at [113, 208] on icon "Previous image" at bounding box center [112, 210] width 11 height 11
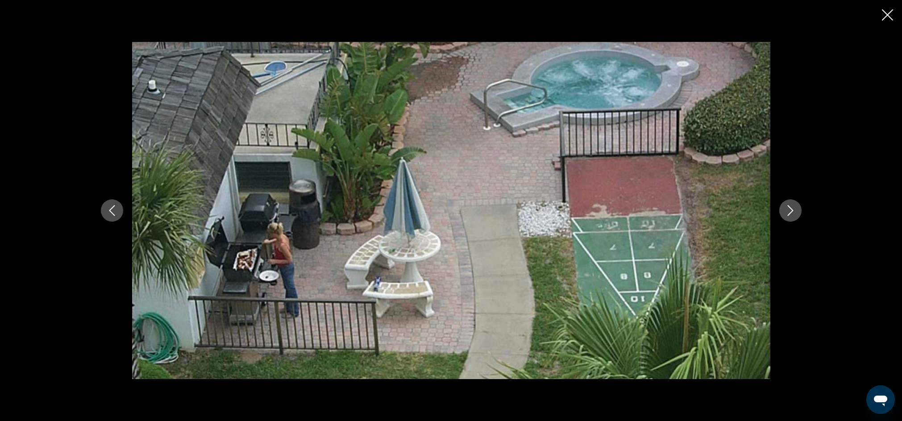
click at [789, 210] on icon "Next image" at bounding box center [790, 210] width 11 height 11
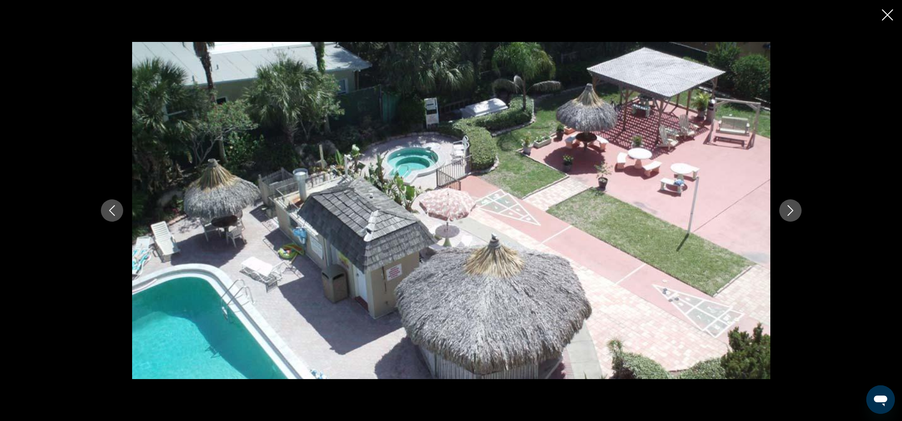
click at [789, 208] on icon "Next image" at bounding box center [790, 210] width 11 height 11
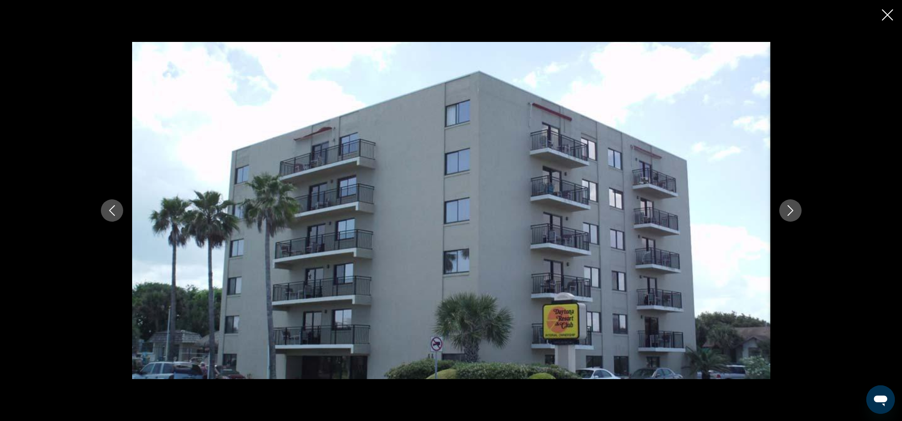
click at [884, 16] on icon "Close slideshow" at bounding box center [887, 14] width 11 height 11
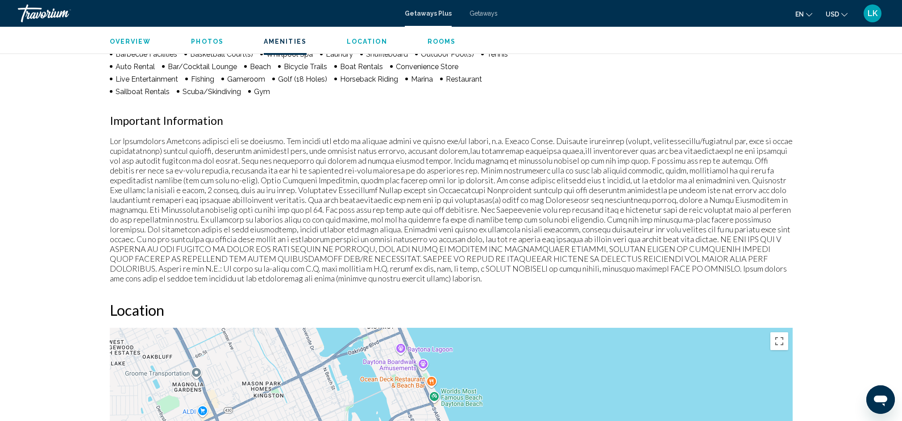
scroll to position [443, 0]
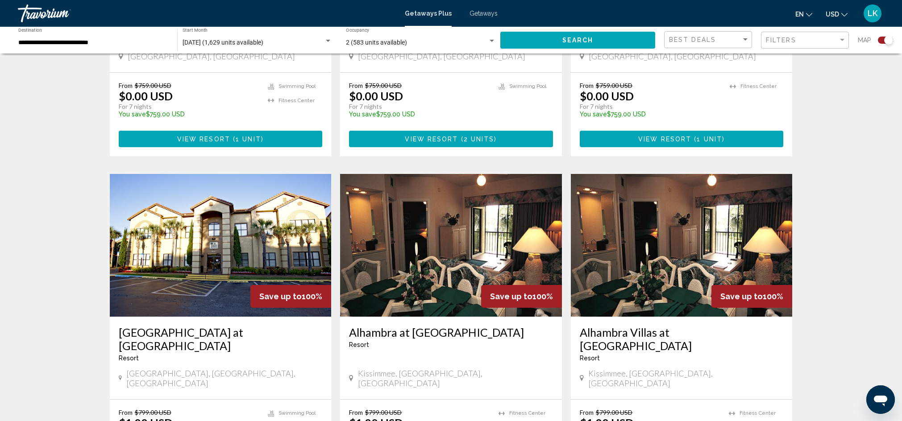
scroll to position [1303, 0]
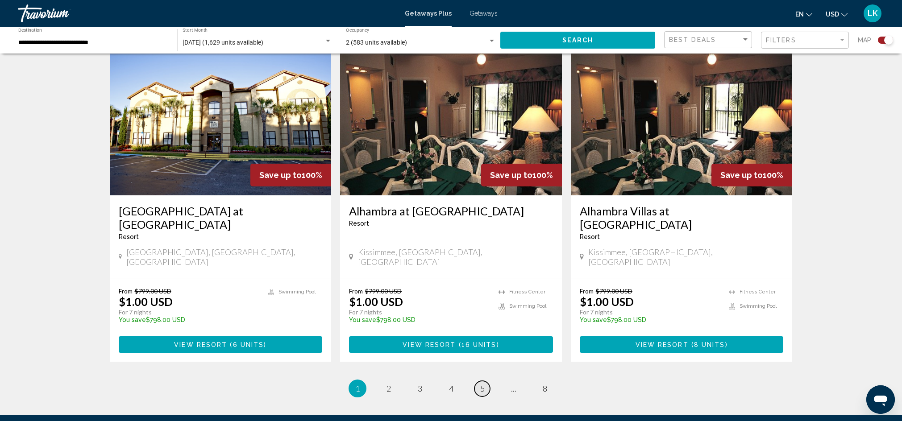
click at [480, 384] on span "5" at bounding box center [482, 389] width 4 height 10
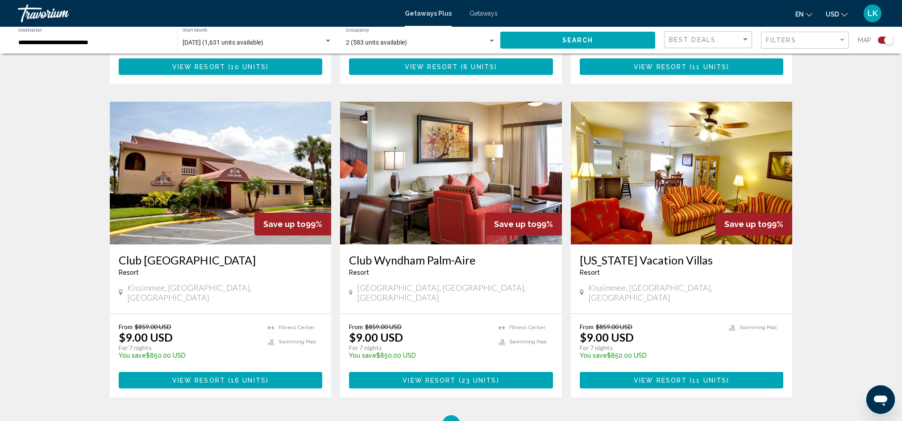
scroll to position [1239, 0]
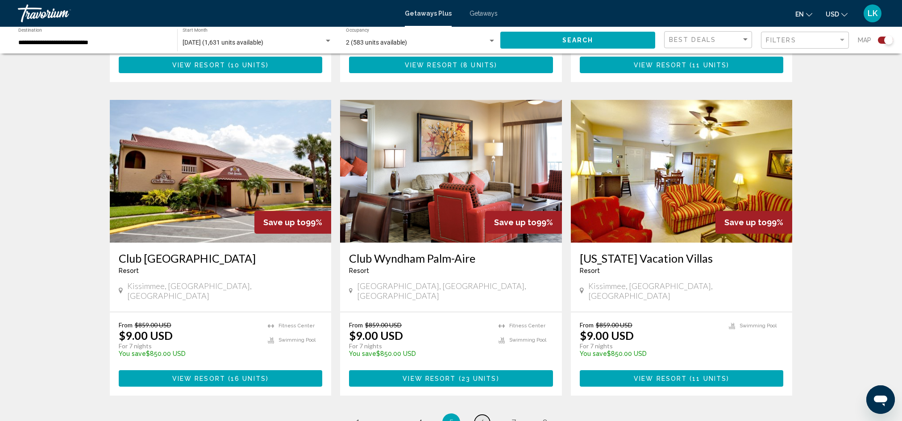
click at [480, 418] on span "6" at bounding box center [482, 423] width 4 height 10
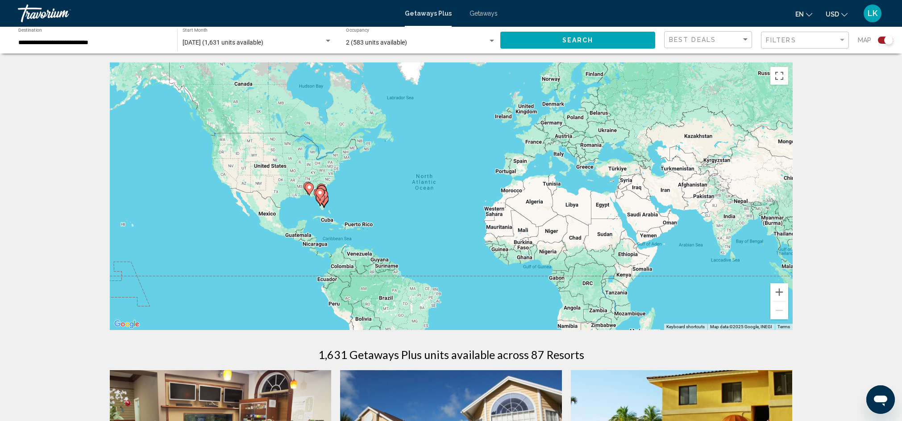
click at [491, 40] on div "Search widget" at bounding box center [492, 41] width 4 height 2
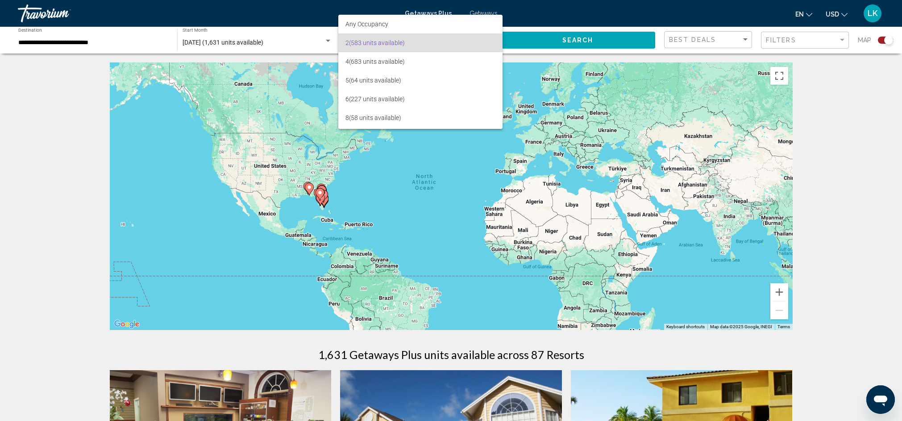
click at [859, 137] on div at bounding box center [451, 210] width 902 height 421
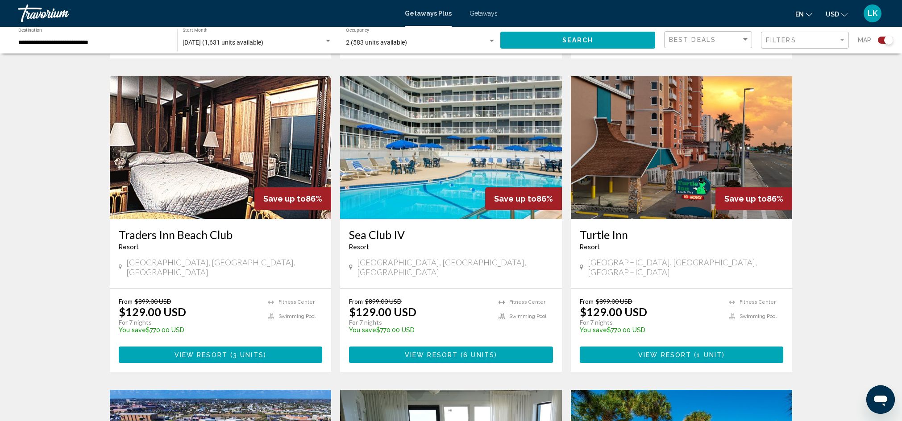
scroll to position [846, 0]
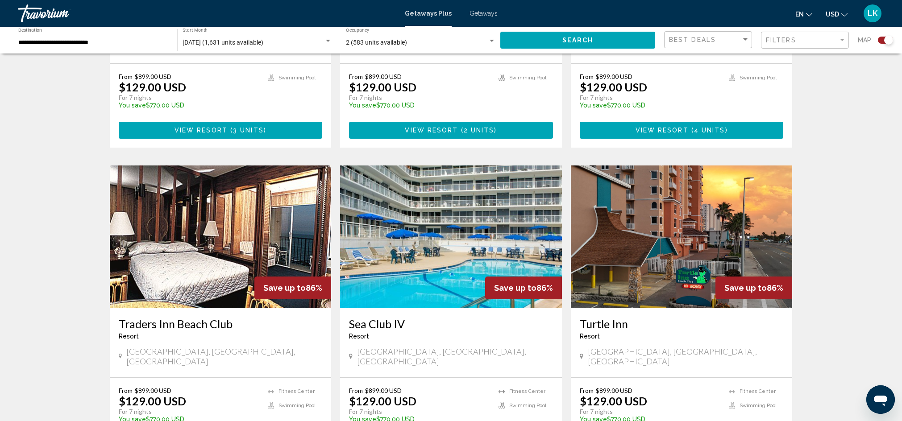
click at [719, 220] on img "Main content" at bounding box center [682, 237] width 222 height 143
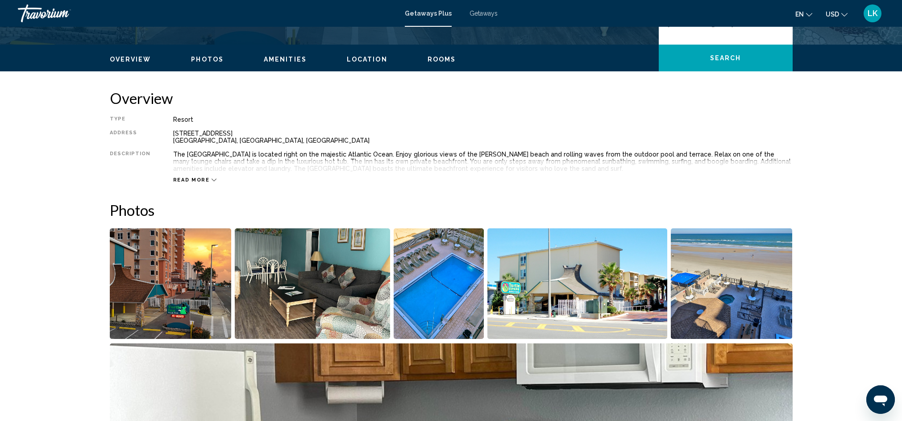
scroll to position [304, 0]
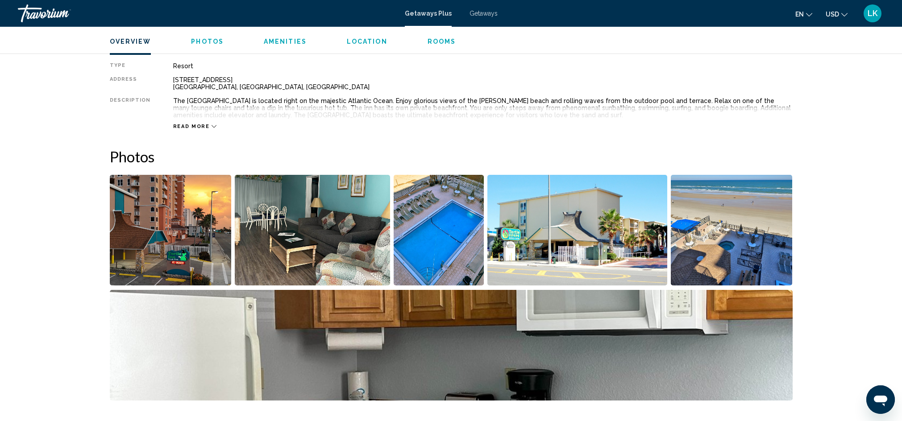
click at [161, 241] on img "Open full-screen image slider" at bounding box center [171, 230] width 122 height 111
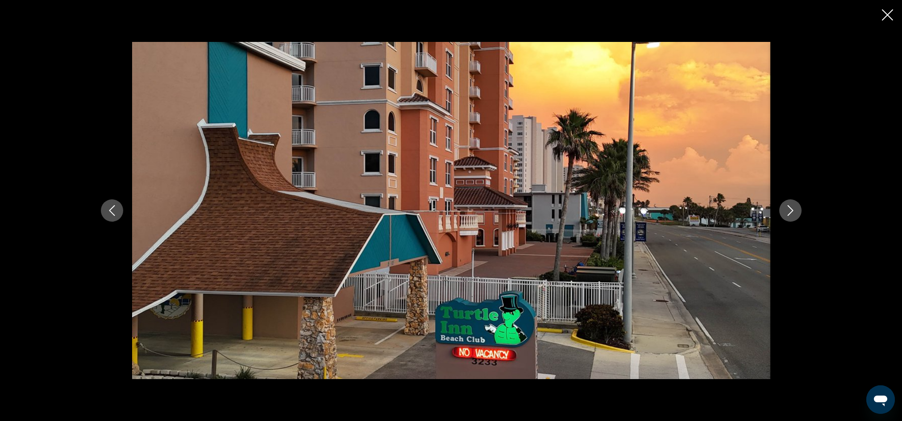
click at [789, 211] on icon "Next image" at bounding box center [790, 210] width 11 height 11
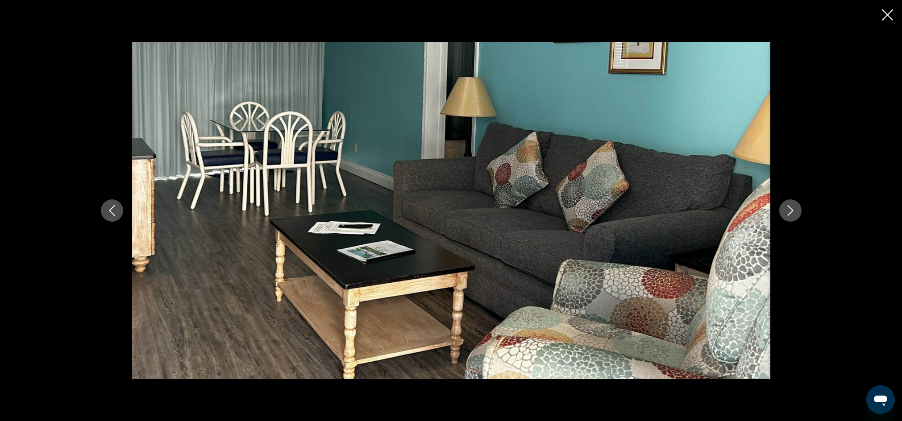
click at [788, 211] on icon "Next image" at bounding box center [790, 210] width 11 height 11
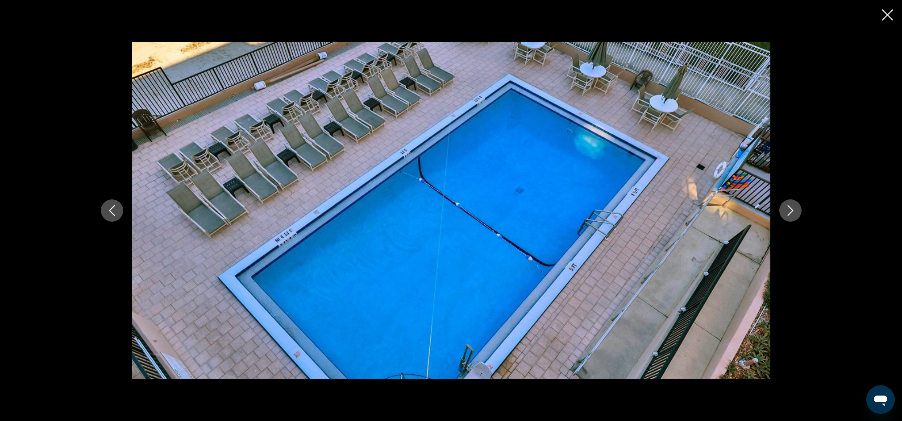
click at [788, 211] on icon "Next image" at bounding box center [790, 210] width 11 height 11
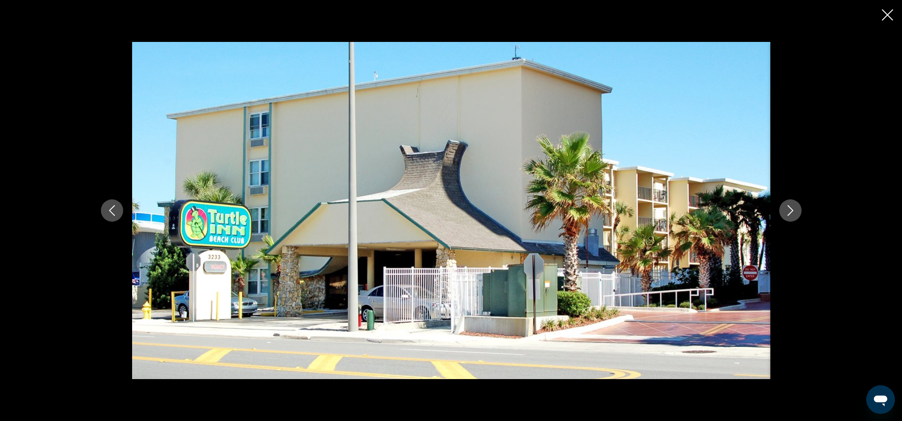
click at [788, 210] on icon "Next image" at bounding box center [790, 210] width 11 height 11
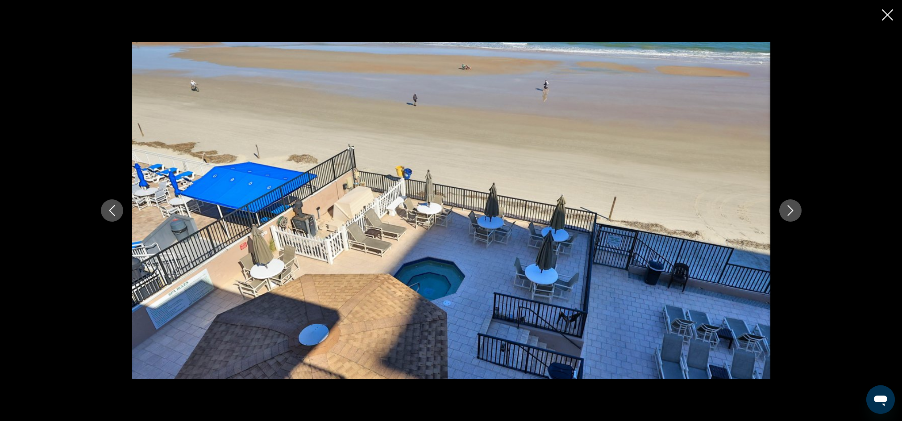
click at [788, 212] on icon "Next image" at bounding box center [790, 210] width 11 height 11
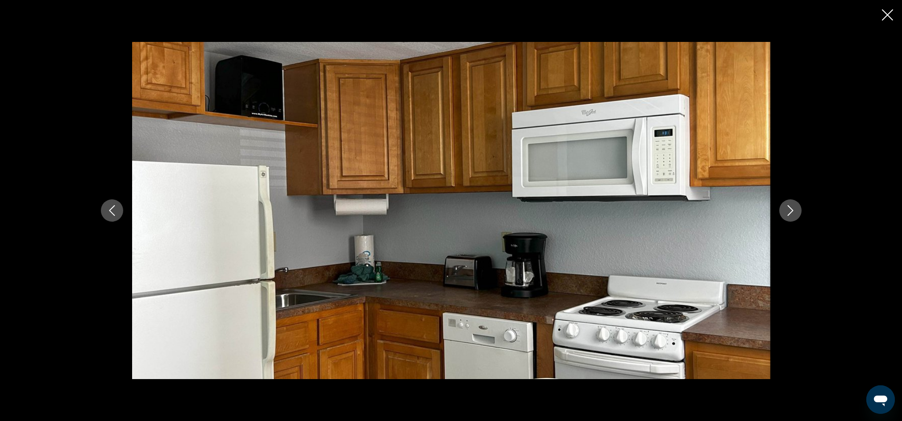
click at [789, 212] on icon "Next image" at bounding box center [790, 210] width 11 height 11
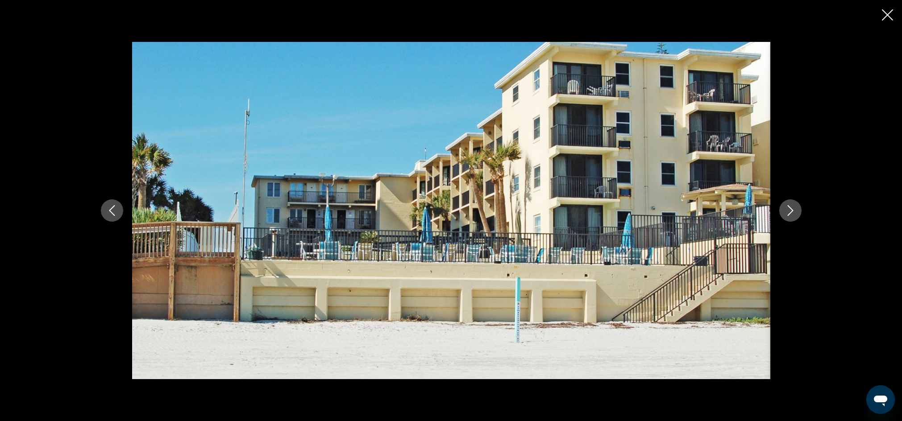
click at [789, 210] on icon "Next image" at bounding box center [790, 210] width 11 height 11
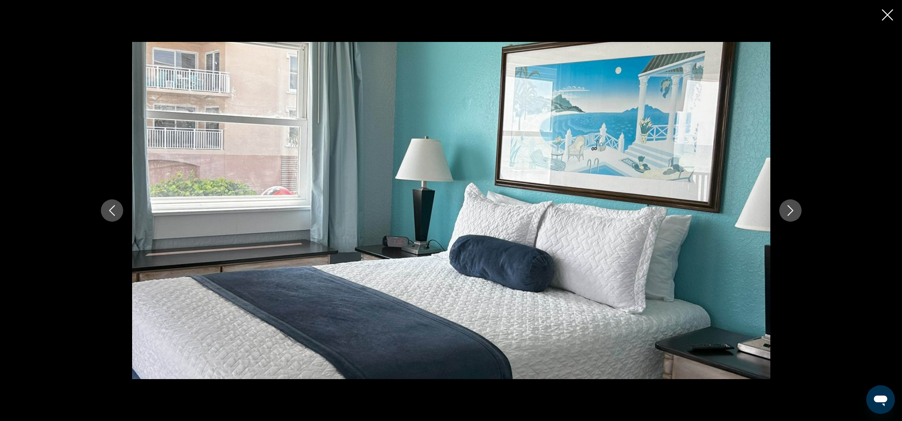
click at [788, 210] on icon "Next image" at bounding box center [790, 210] width 11 height 11
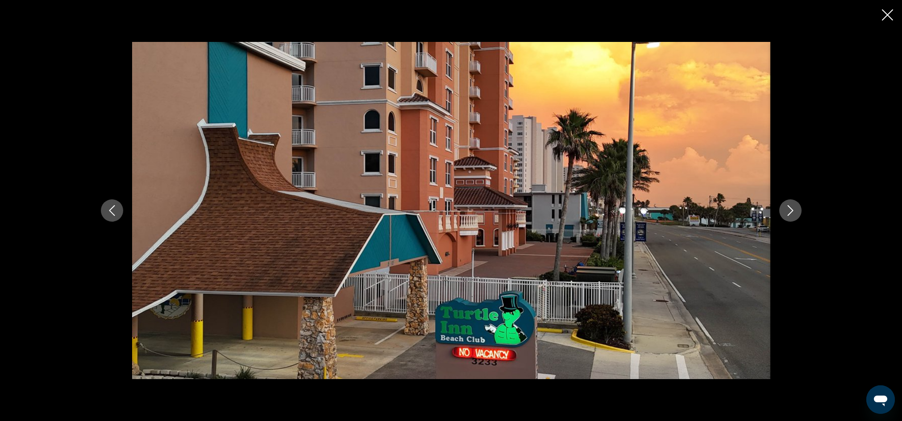
click at [883, 13] on icon "Close slideshow" at bounding box center [887, 14] width 11 height 11
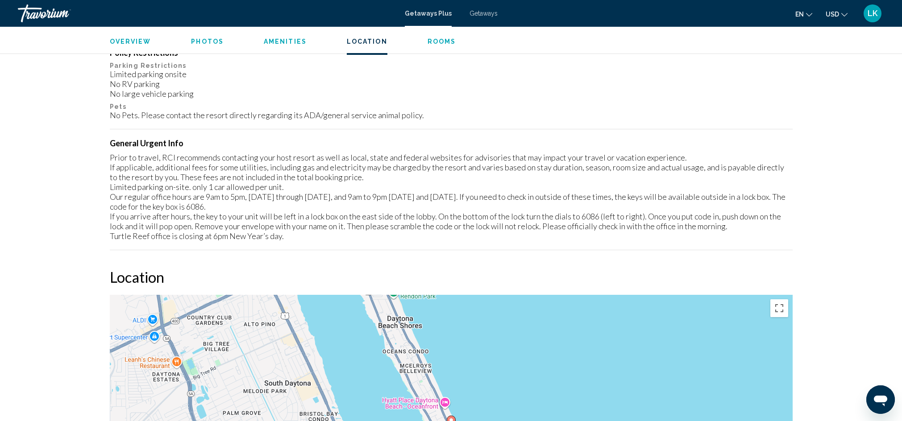
scroll to position [609, 0]
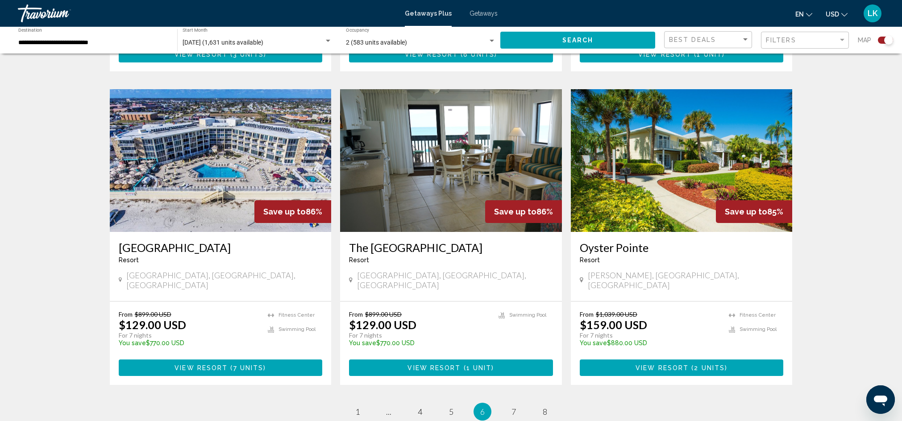
scroll to position [1284, 0]
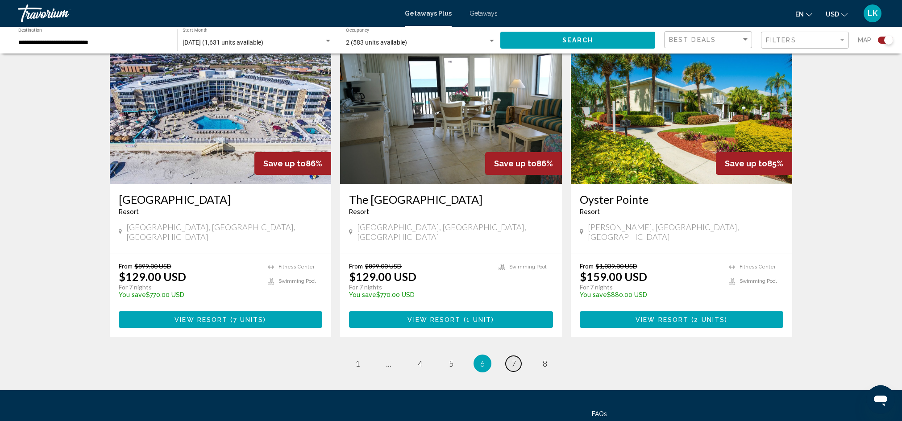
click at [514, 359] on span "7" at bounding box center [513, 364] width 4 height 10
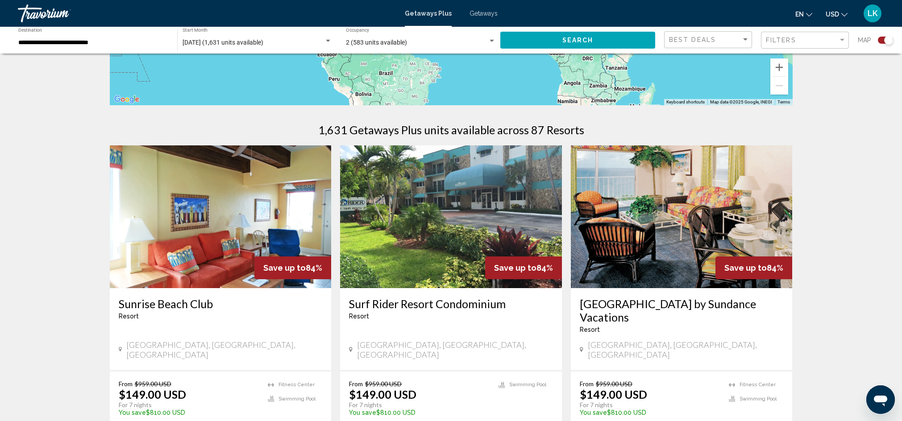
scroll to position [227, 0]
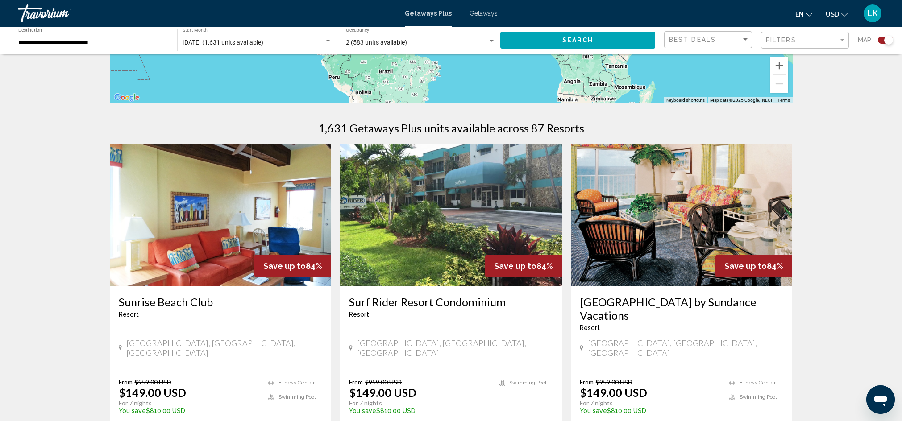
click at [205, 224] on img "Main content" at bounding box center [221, 215] width 222 height 143
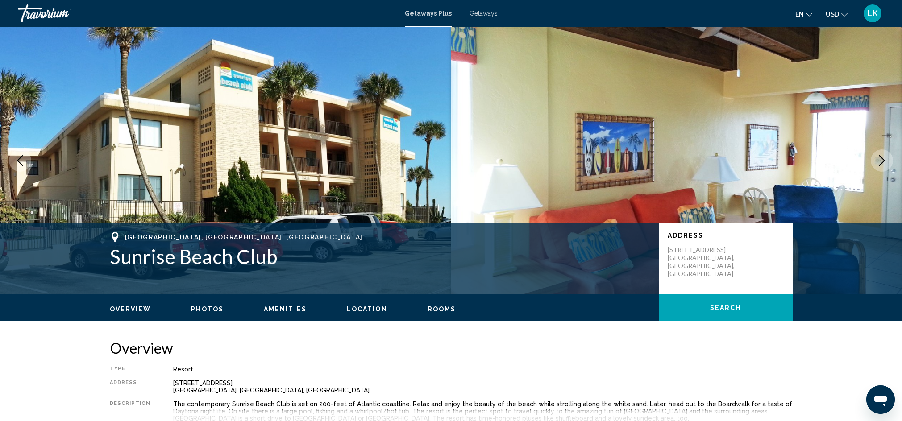
click at [881, 160] on icon "Next image" at bounding box center [881, 160] width 11 height 11
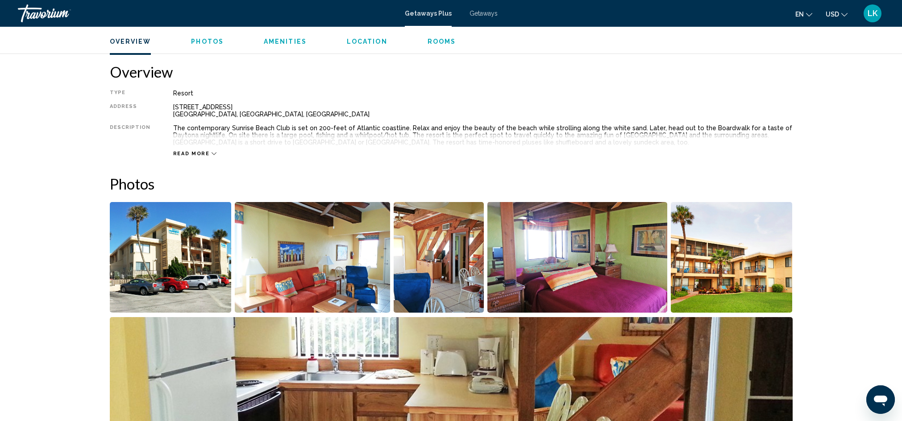
scroll to position [355, 0]
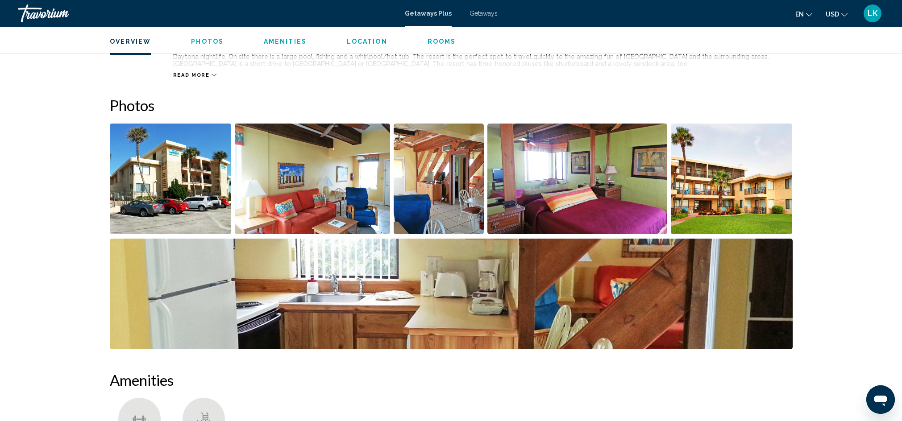
click at [192, 190] on img "Open full-screen image slider" at bounding box center [171, 179] width 122 height 111
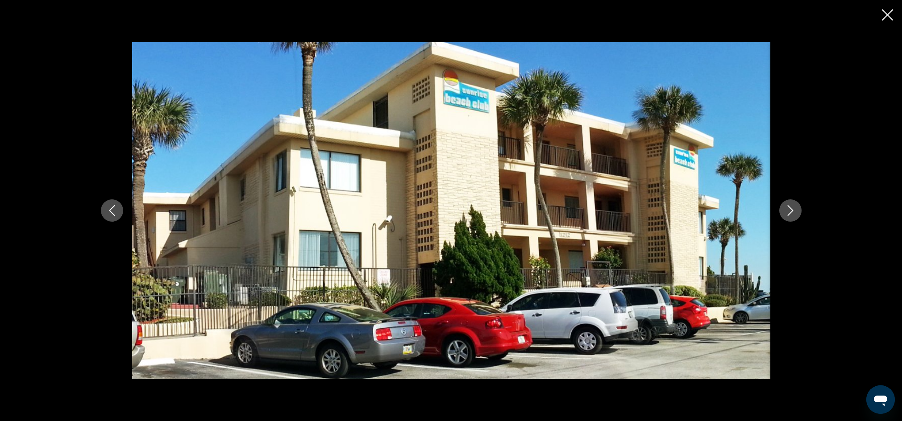
click at [789, 209] on icon "Next image" at bounding box center [790, 210] width 11 height 11
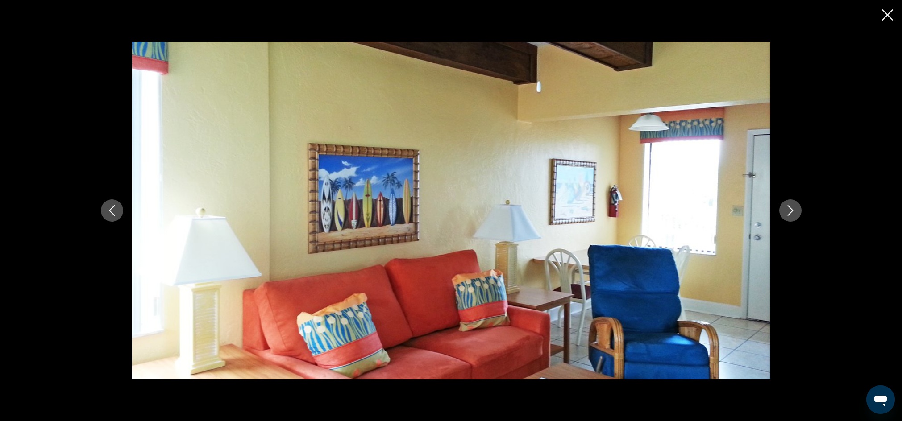
click at [789, 210] on icon "Next image" at bounding box center [790, 210] width 11 height 11
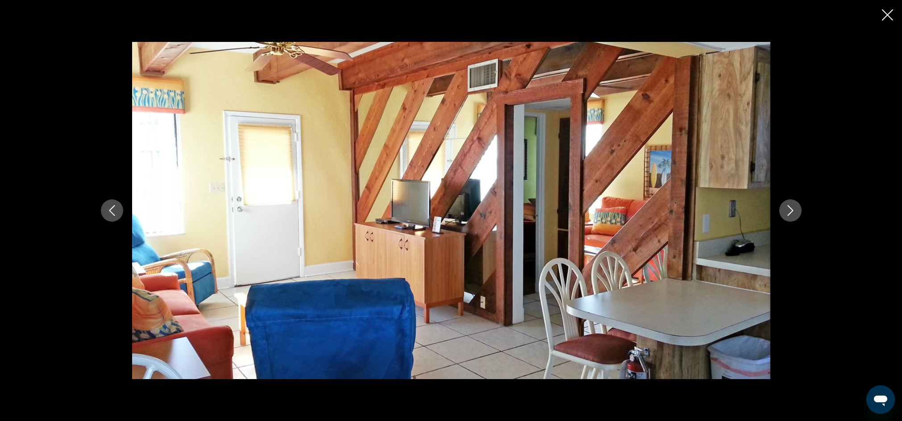
click at [789, 210] on icon "Next image" at bounding box center [790, 210] width 11 height 11
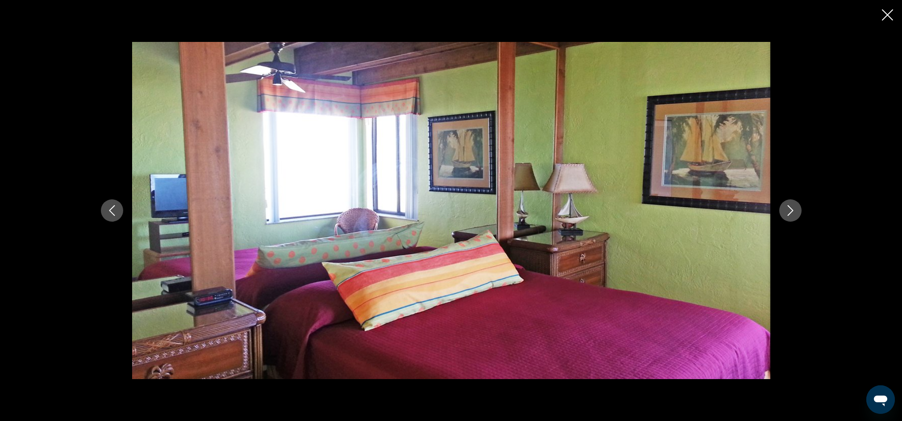
click at [789, 210] on icon "Next image" at bounding box center [790, 210] width 11 height 11
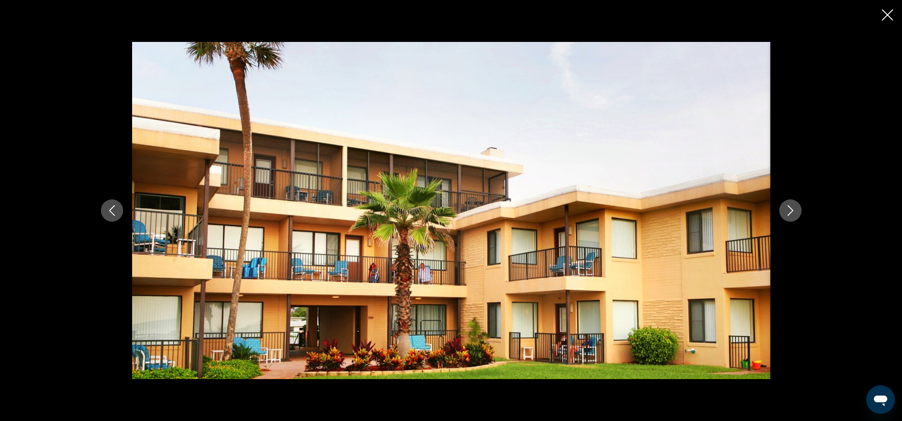
click at [789, 211] on icon "Next image" at bounding box center [790, 210] width 11 height 11
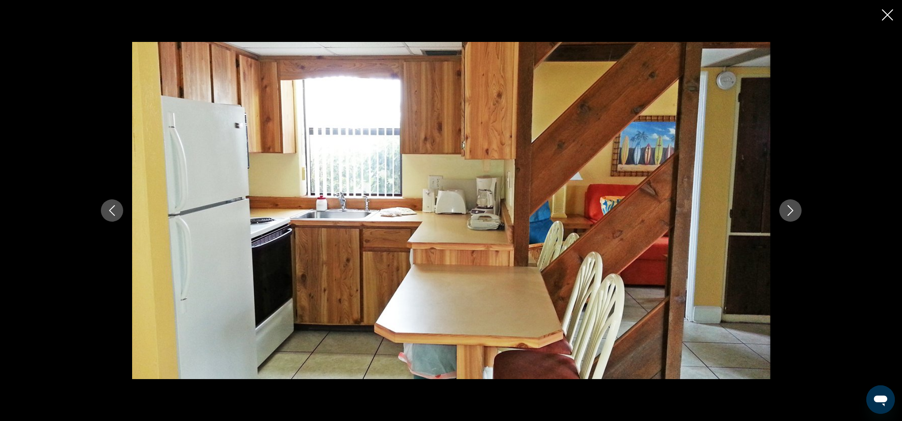
click at [790, 210] on icon "Next image" at bounding box center [790, 210] width 11 height 11
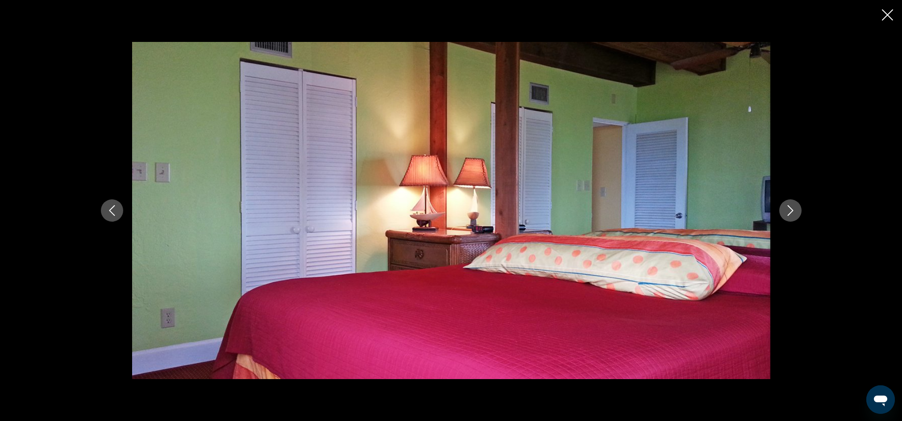
click at [790, 210] on icon "Next image" at bounding box center [790, 210] width 11 height 11
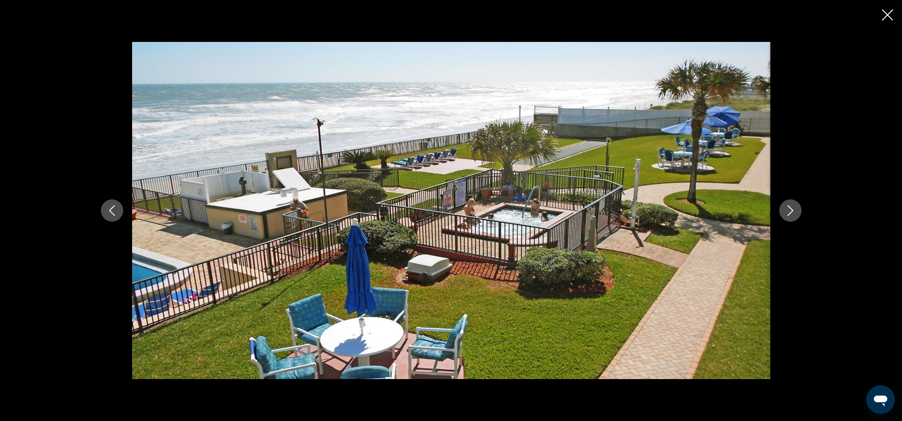
click at [791, 207] on icon "Next image" at bounding box center [790, 210] width 11 height 11
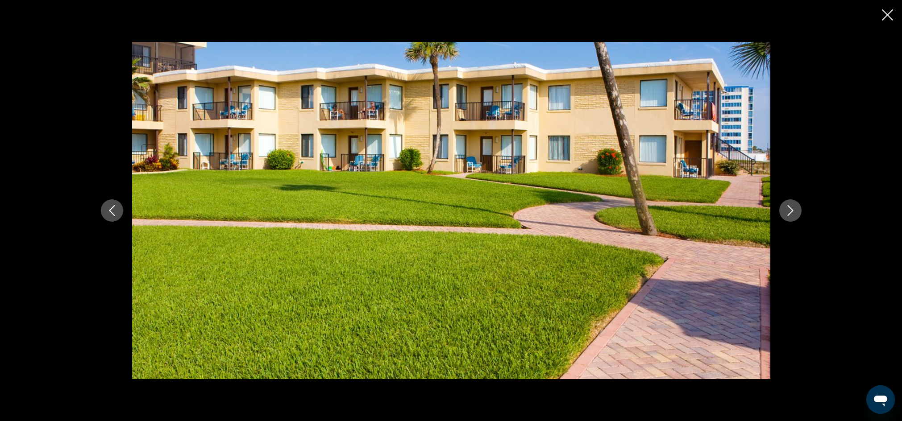
click at [787, 210] on icon "Next image" at bounding box center [790, 210] width 11 height 11
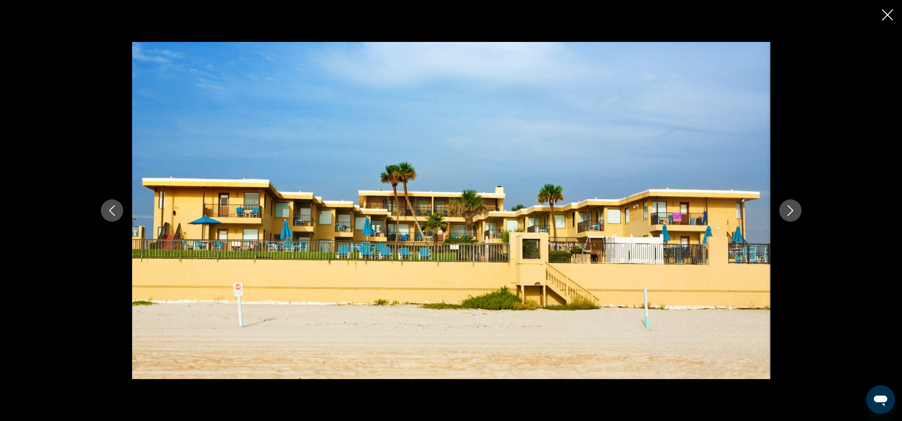
click at [785, 209] on icon "Next image" at bounding box center [790, 210] width 11 height 11
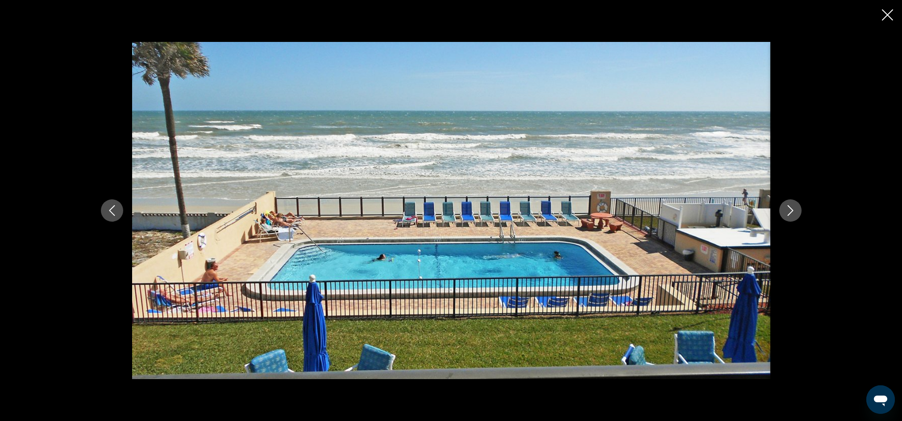
click at [787, 208] on icon "Next image" at bounding box center [790, 210] width 11 height 11
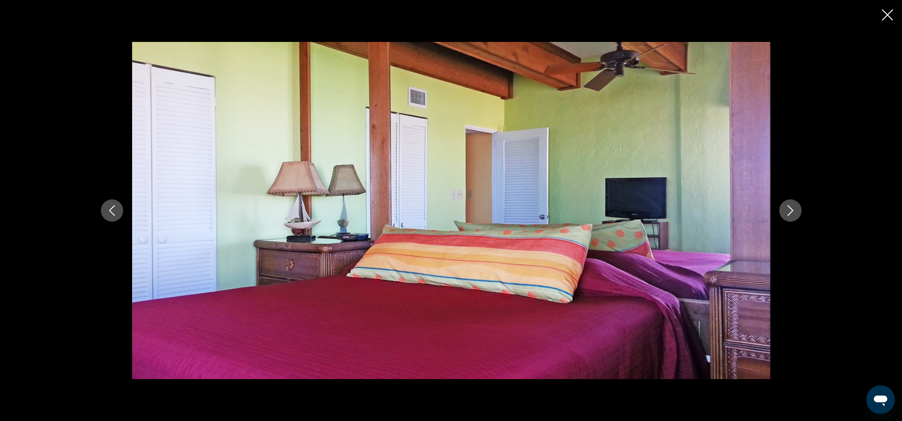
click at [787, 208] on icon "Next image" at bounding box center [790, 210] width 11 height 11
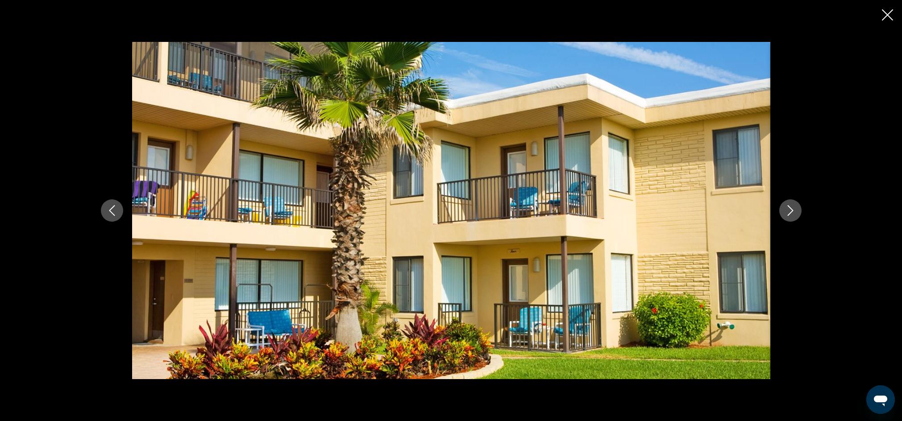
click at [790, 208] on icon "Next image" at bounding box center [790, 210] width 11 height 11
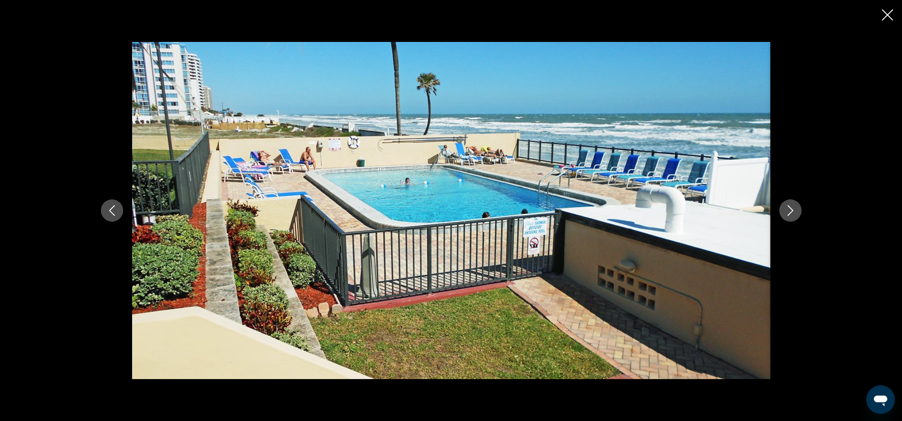
click at [790, 208] on icon "Next image" at bounding box center [790, 210] width 11 height 11
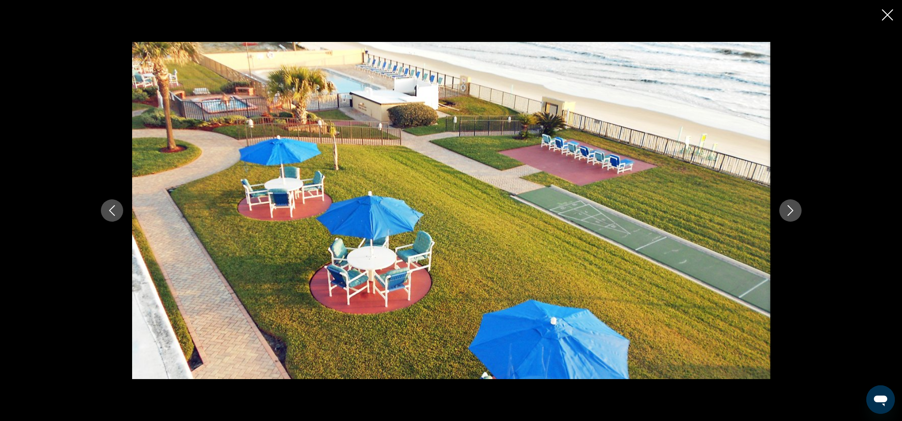
click at [791, 209] on icon "Next image" at bounding box center [790, 210] width 11 height 11
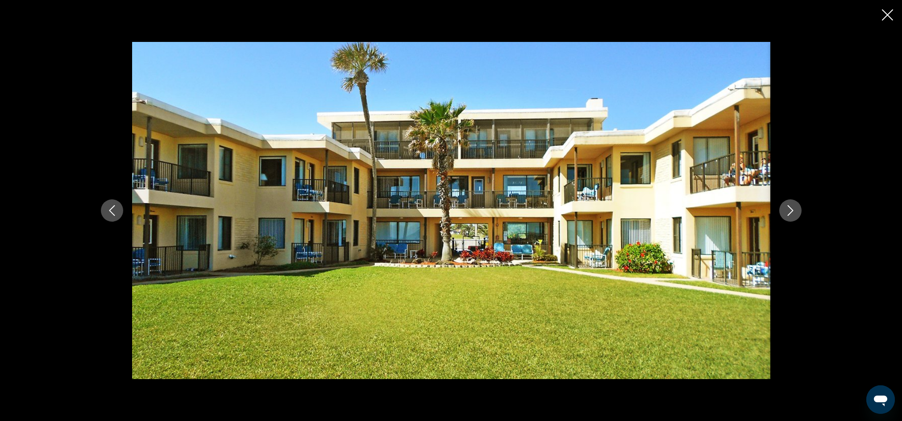
click at [787, 212] on icon "Next image" at bounding box center [790, 210] width 11 height 11
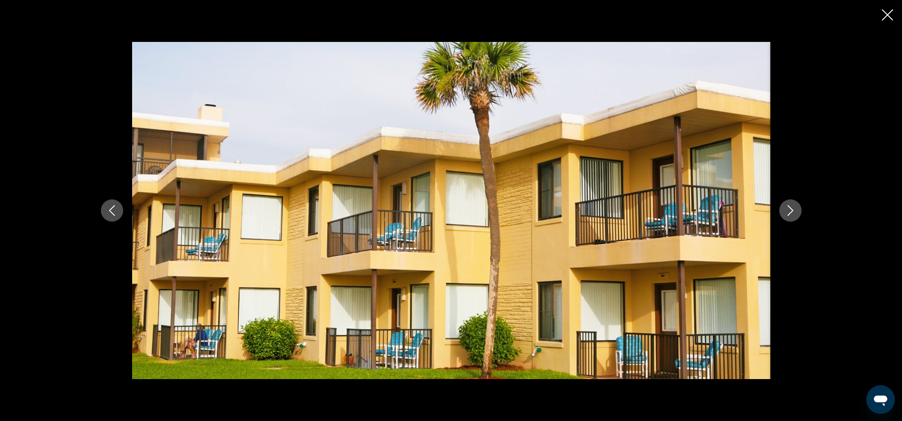
click at [788, 211] on icon "Next image" at bounding box center [790, 210] width 11 height 11
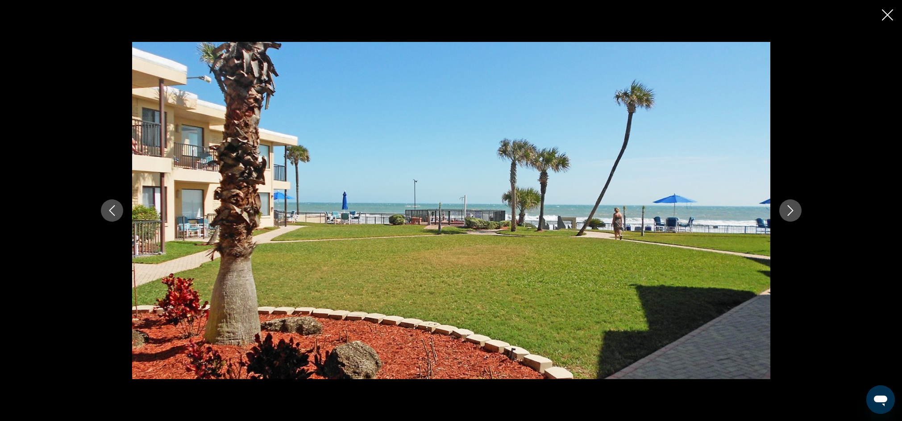
click at [788, 209] on icon "Next image" at bounding box center [790, 210] width 11 height 11
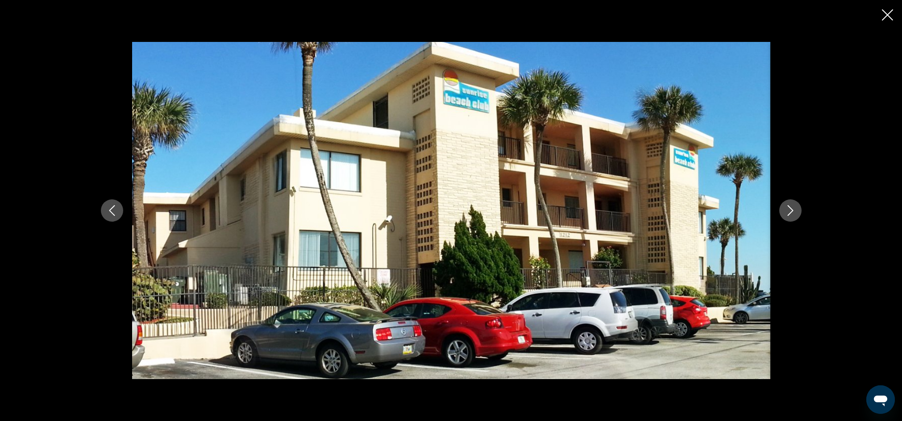
click at [884, 16] on icon "Close slideshow" at bounding box center [887, 14] width 11 height 11
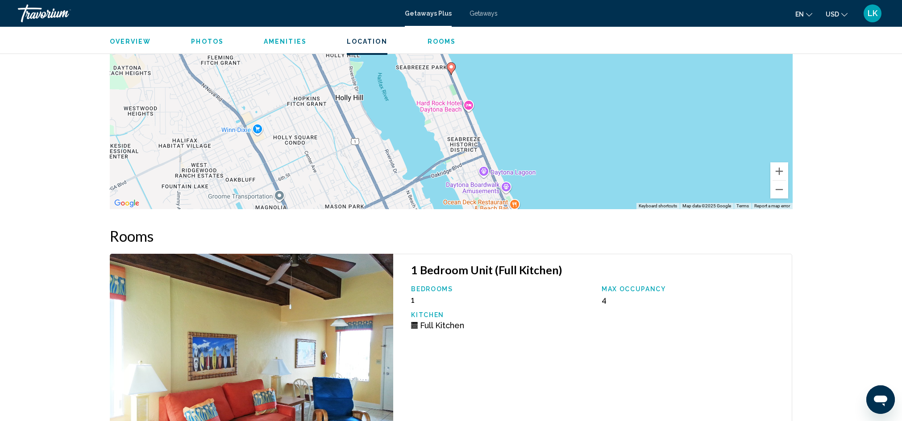
scroll to position [367, 0]
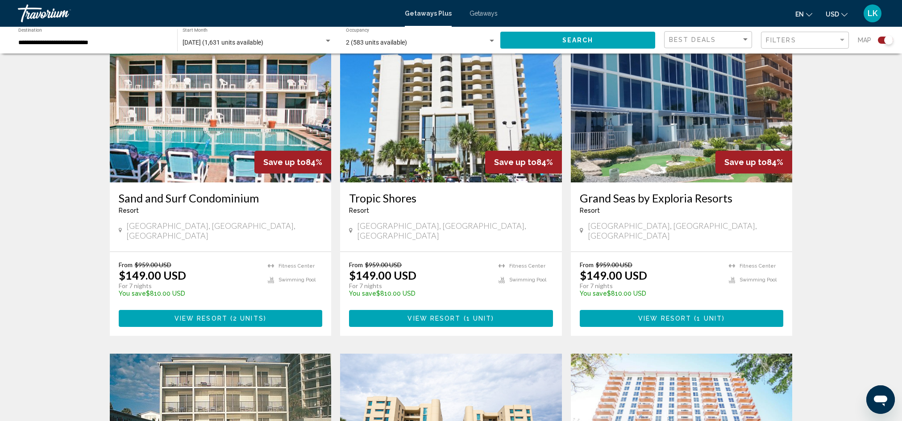
scroll to position [654, 0]
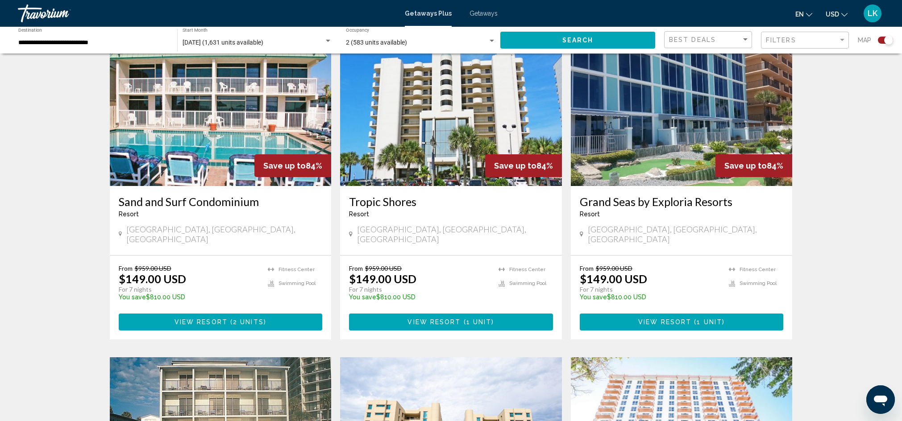
click at [459, 128] on img "Main content" at bounding box center [451, 114] width 222 height 143
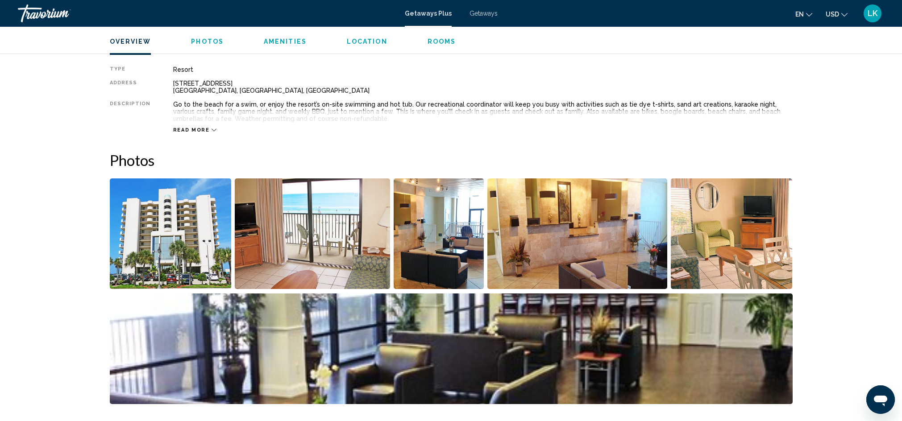
scroll to position [349, 0]
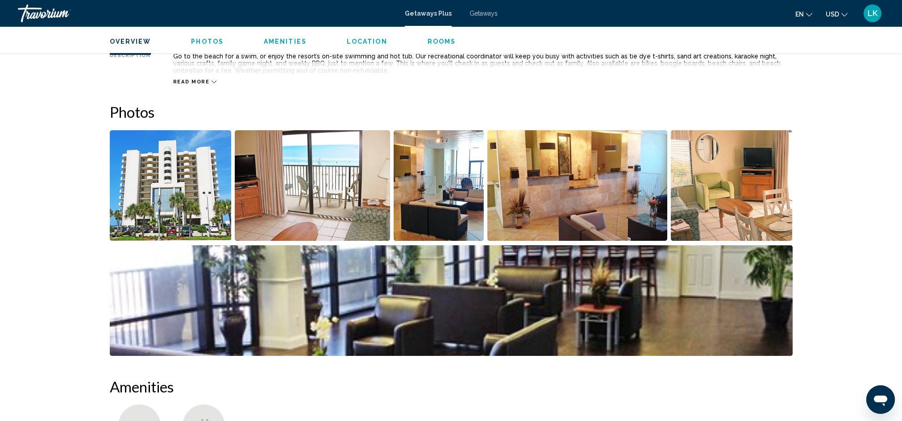
click at [163, 179] on img "Open full-screen image slider" at bounding box center [171, 185] width 122 height 111
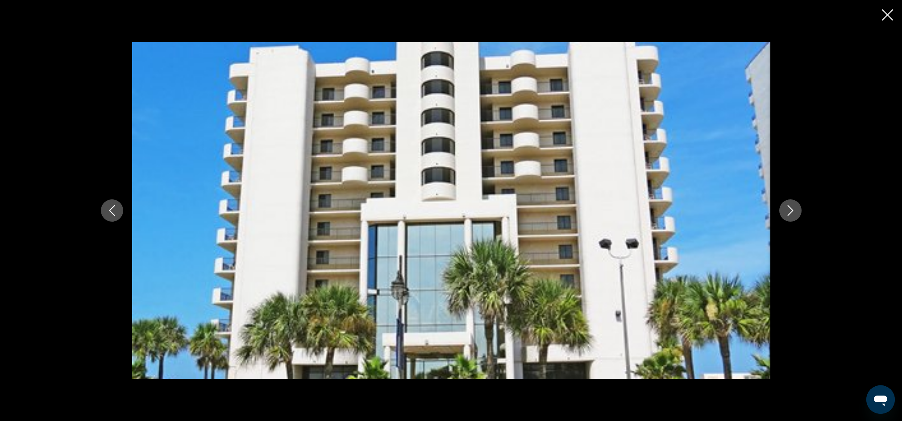
click at [788, 211] on icon "Next image" at bounding box center [790, 210] width 11 height 11
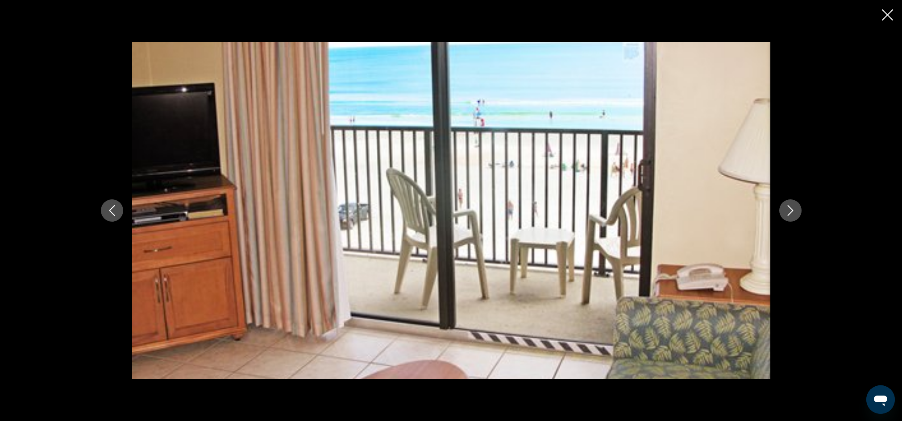
click at [791, 209] on icon "Next image" at bounding box center [790, 210] width 6 height 11
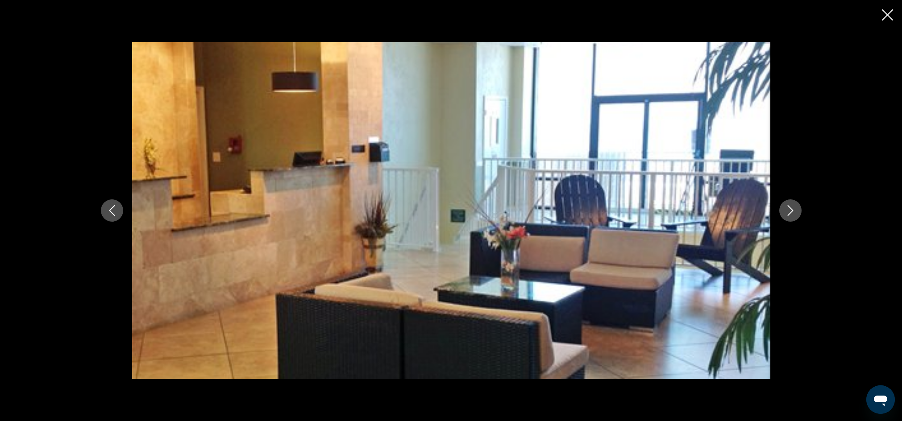
click at [789, 209] on icon "Next image" at bounding box center [790, 210] width 11 height 11
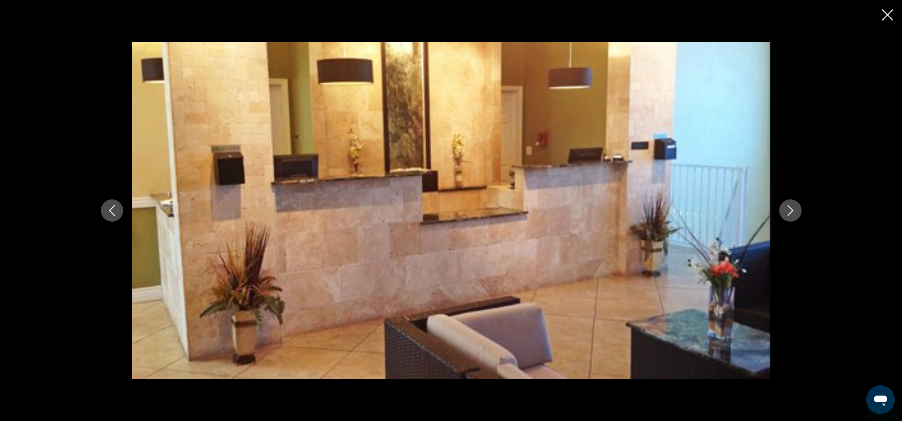
click at [789, 209] on icon "Next image" at bounding box center [790, 210] width 11 height 11
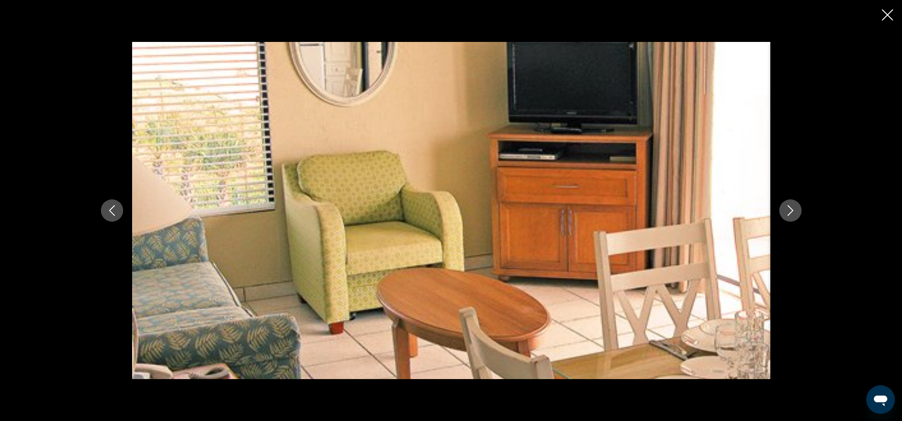
click at [789, 210] on icon "Next image" at bounding box center [790, 210] width 11 height 11
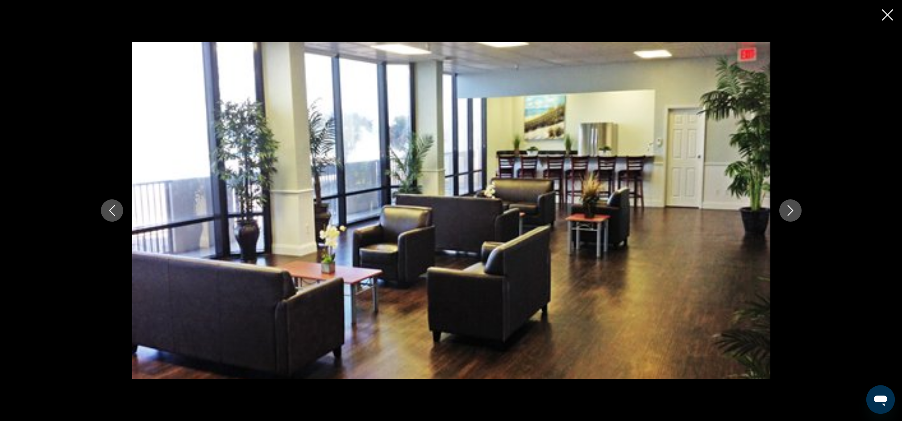
click at [790, 210] on icon "Next image" at bounding box center [790, 210] width 11 height 11
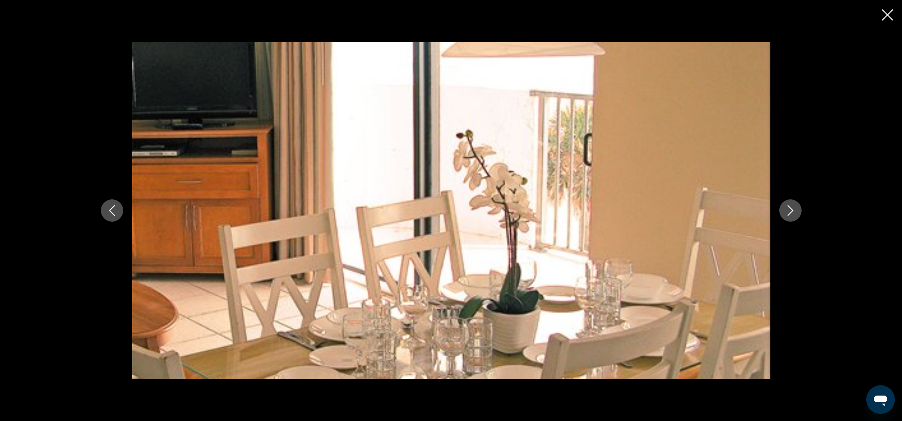
click at [791, 210] on icon "Next image" at bounding box center [790, 210] width 11 height 11
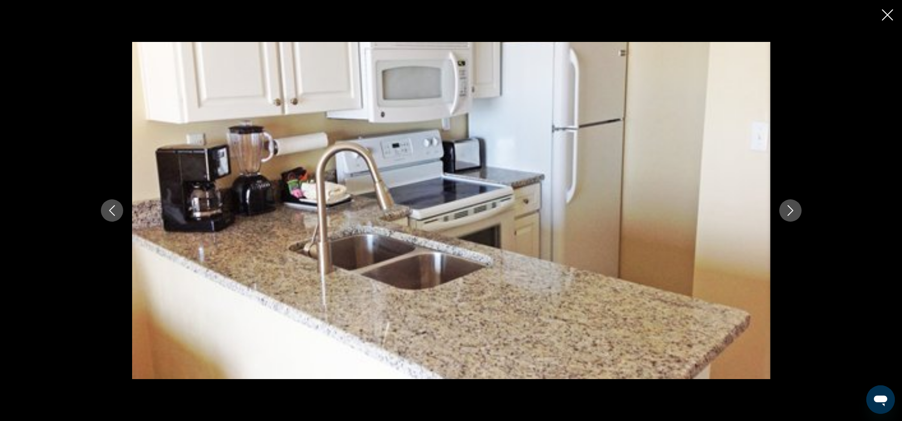
click at [791, 210] on icon "Next image" at bounding box center [790, 210] width 11 height 11
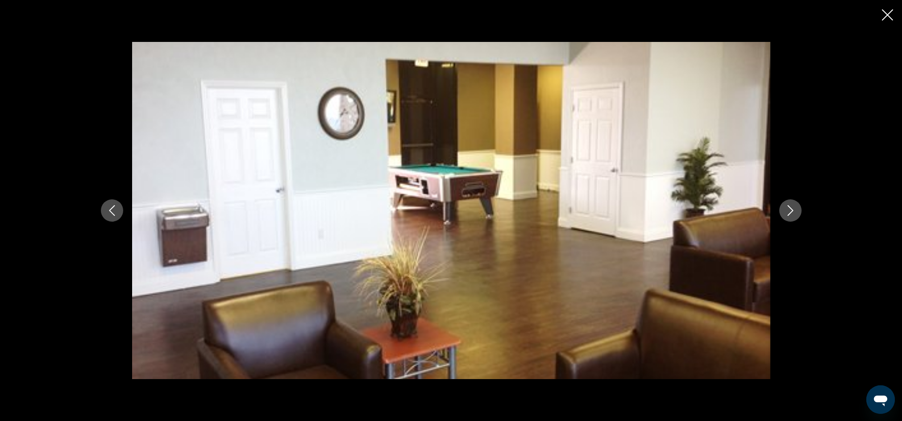
click at [791, 210] on icon "Next image" at bounding box center [790, 210] width 11 height 11
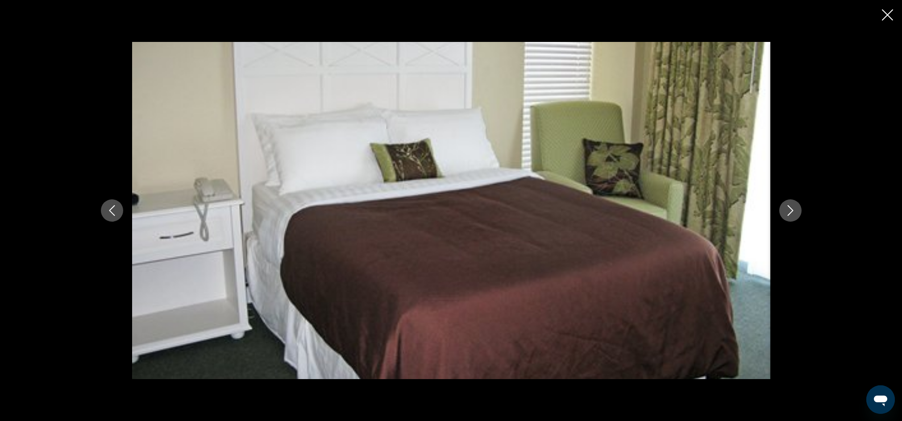
click at [791, 210] on icon "Next image" at bounding box center [790, 210] width 11 height 11
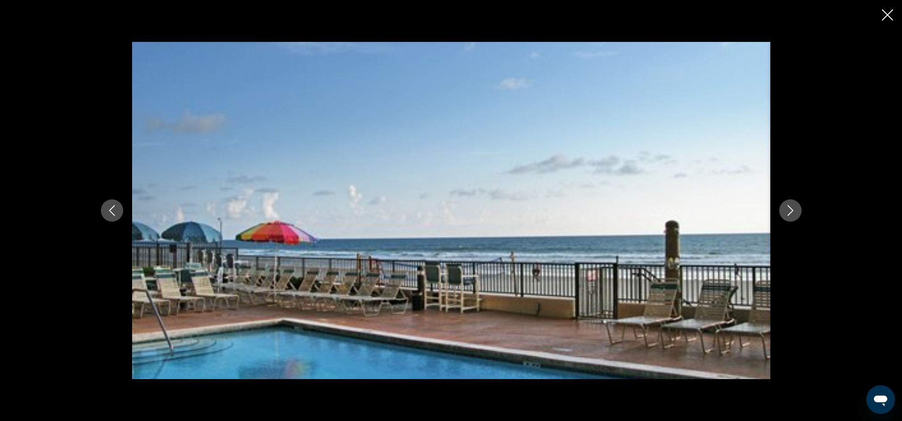
click at [888, 11] on icon "Close slideshow" at bounding box center [887, 14] width 11 height 11
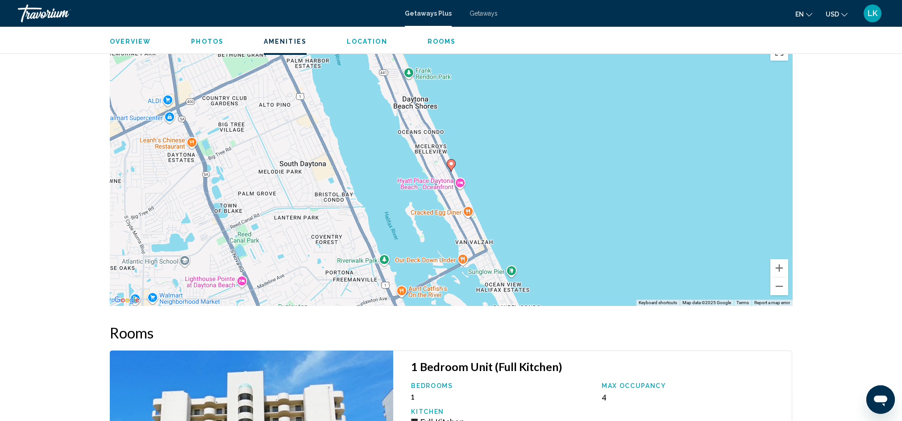
scroll to position [827, 0]
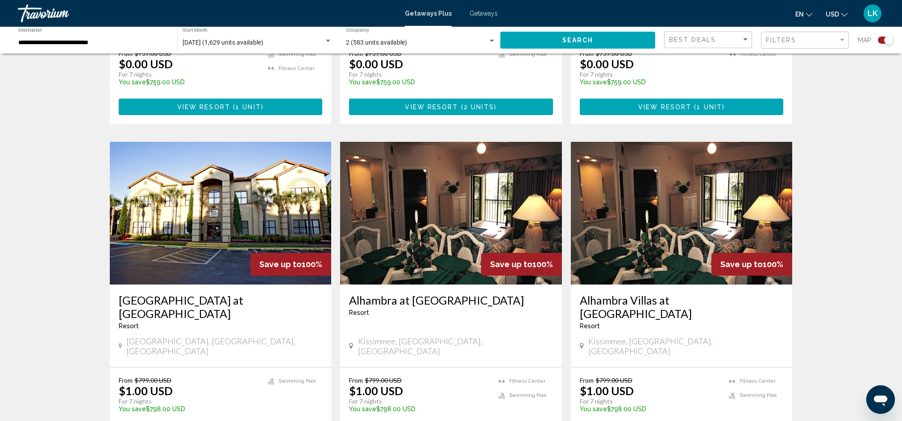
scroll to position [1337, 0]
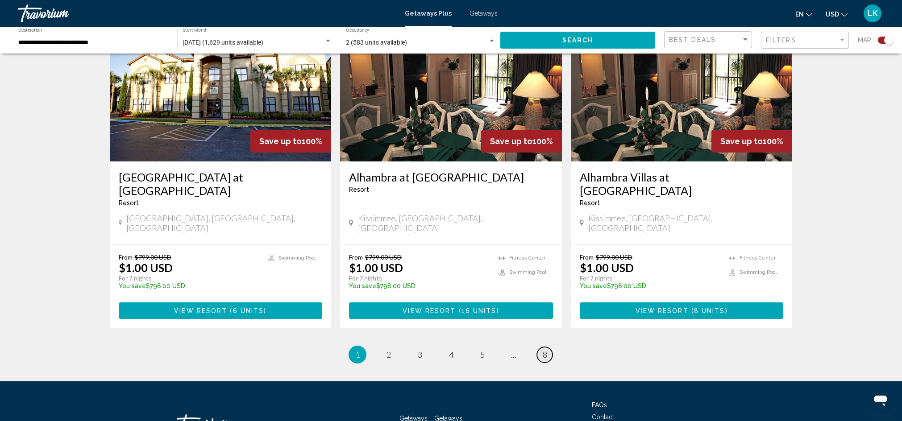
click at [543, 350] on span "8" at bounding box center [545, 355] width 4 height 10
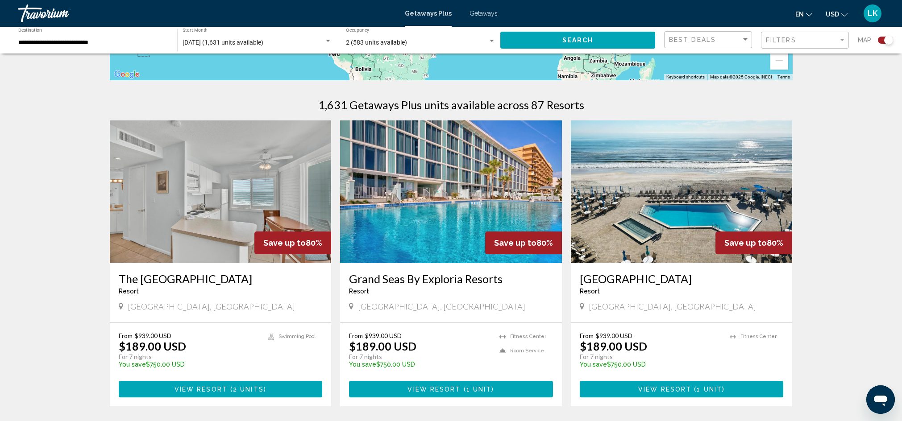
scroll to position [252, 0]
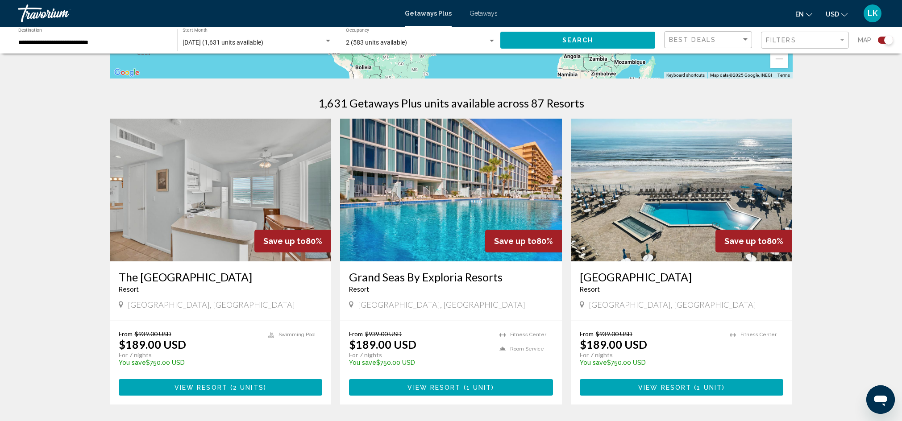
click at [494, 221] on img "Main content" at bounding box center [451, 190] width 222 height 143
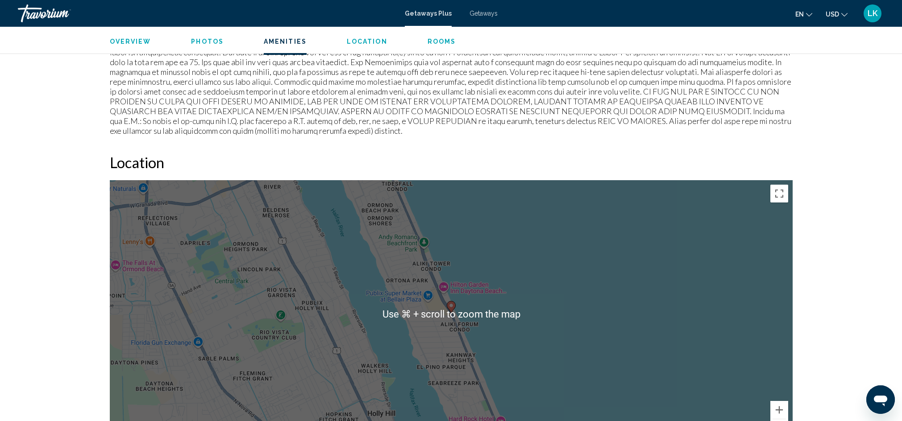
scroll to position [310, 0]
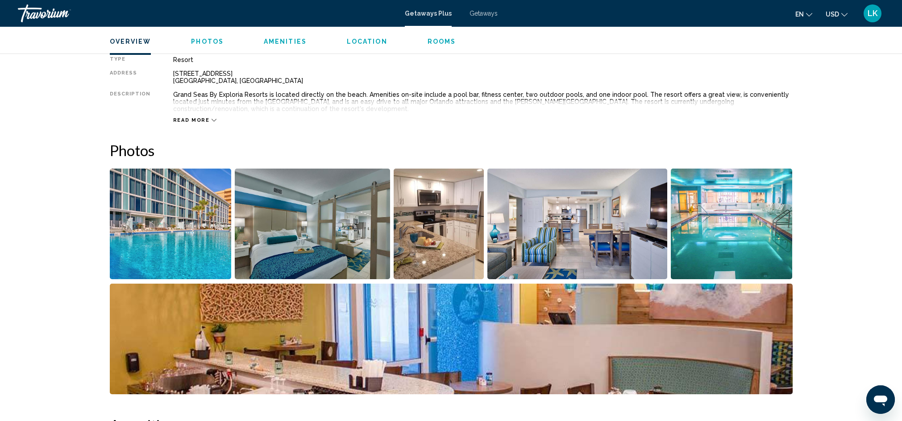
click at [212, 209] on img "Open full-screen image slider" at bounding box center [171, 224] width 122 height 111
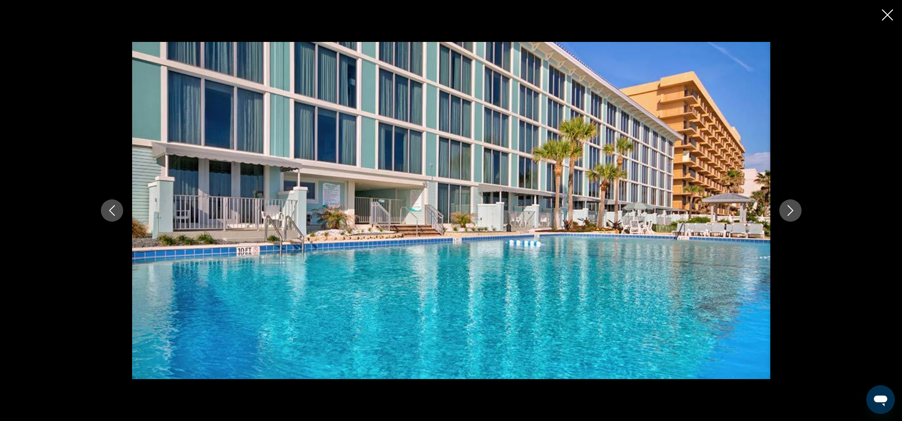
click at [788, 210] on icon "Next image" at bounding box center [790, 210] width 11 height 11
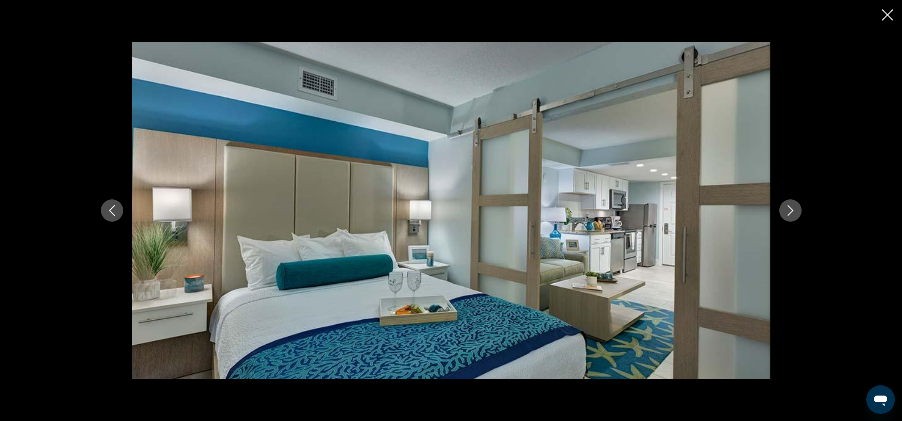
click at [788, 210] on icon "Next image" at bounding box center [790, 210] width 11 height 11
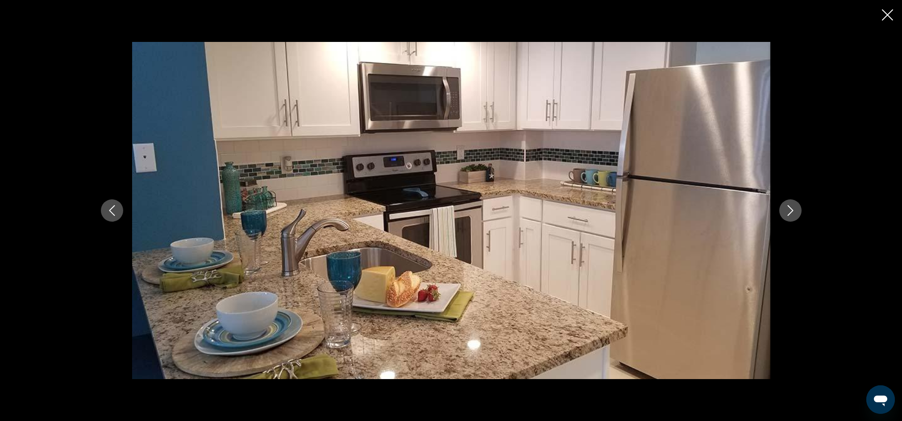
click at [791, 209] on icon "Next image" at bounding box center [790, 210] width 6 height 11
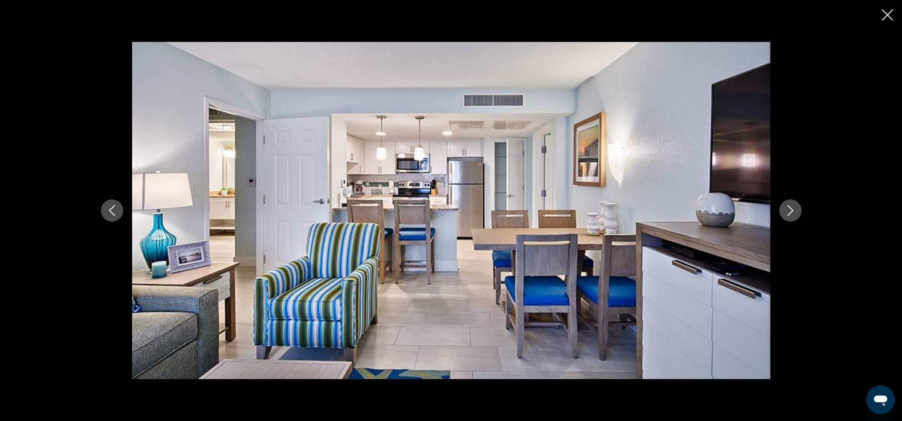
click at [790, 208] on icon "Next image" at bounding box center [790, 210] width 6 height 11
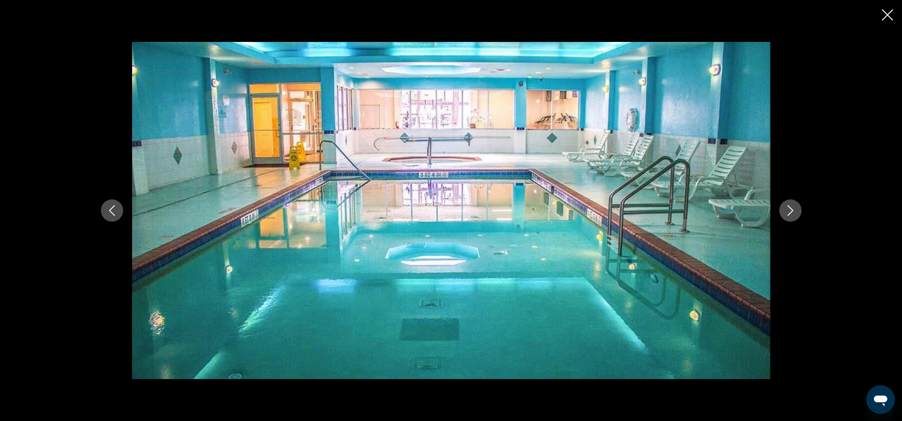
click at [791, 210] on icon "Next image" at bounding box center [790, 210] width 6 height 11
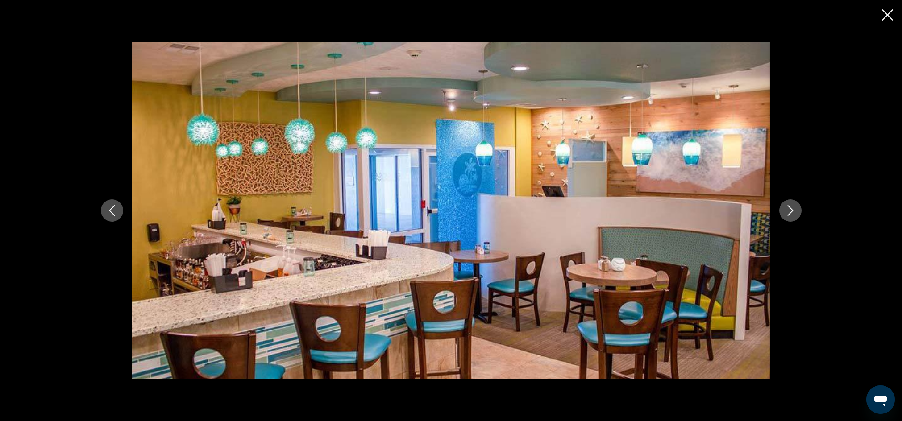
click at [788, 209] on icon "Next image" at bounding box center [790, 210] width 11 height 11
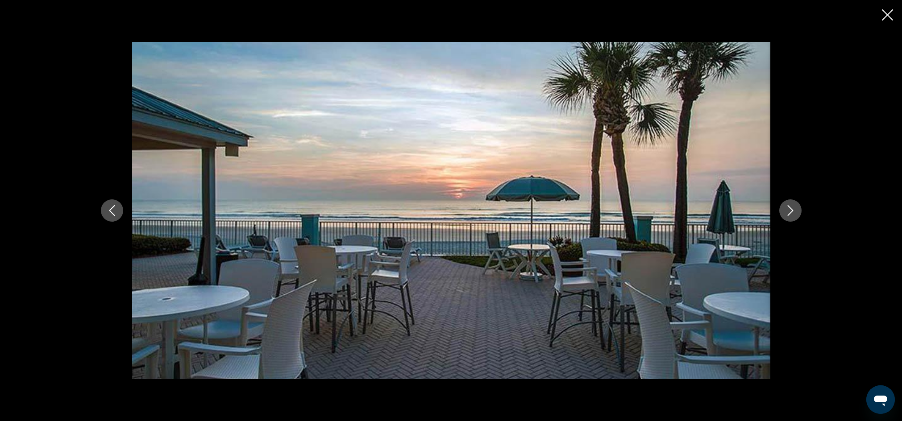
click at [789, 207] on icon "Next image" at bounding box center [790, 210] width 11 height 11
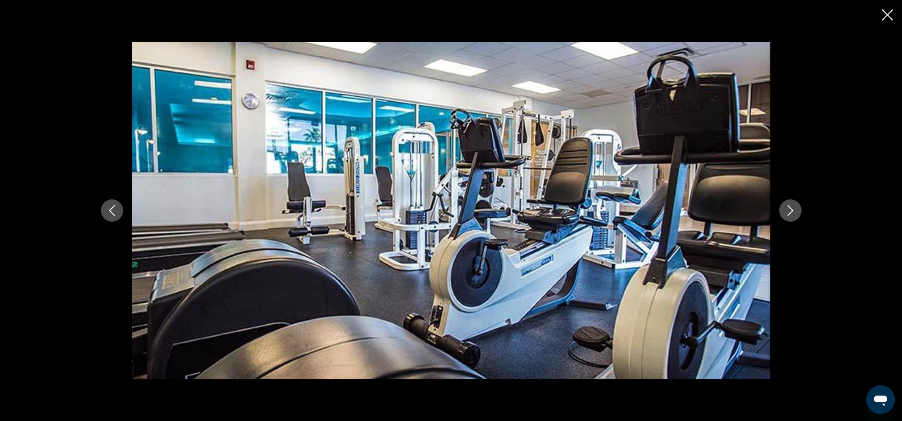
click at [786, 209] on icon "Next image" at bounding box center [790, 210] width 11 height 11
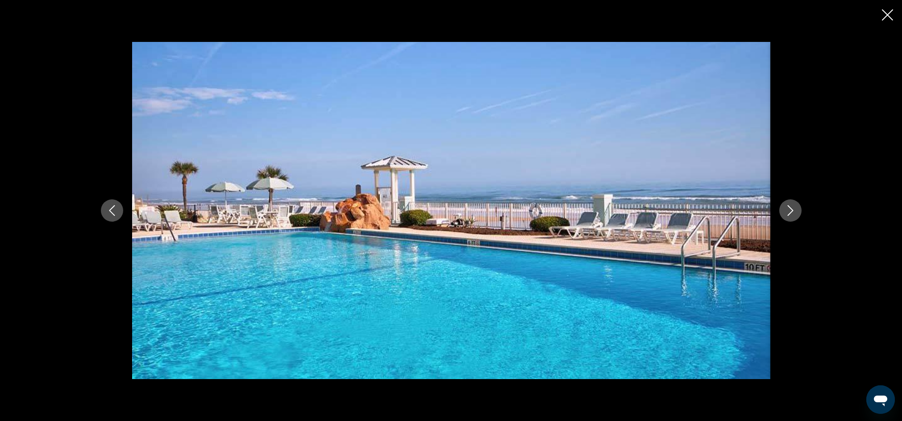
click at [788, 210] on icon "Next image" at bounding box center [790, 210] width 11 height 11
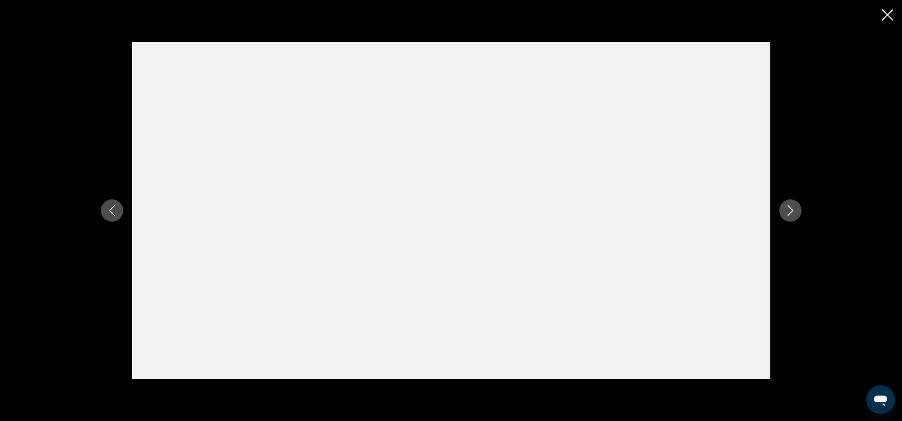
click at [789, 210] on icon "Next image" at bounding box center [790, 210] width 11 height 11
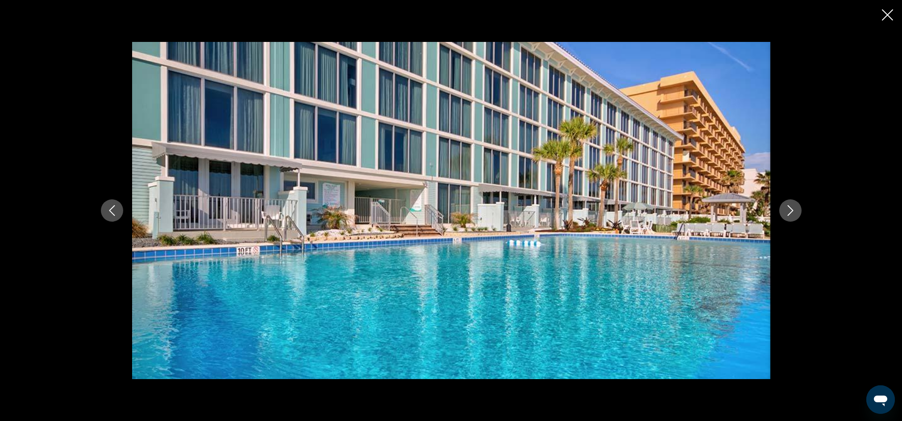
click at [886, 16] on icon "Close slideshow" at bounding box center [887, 14] width 11 height 11
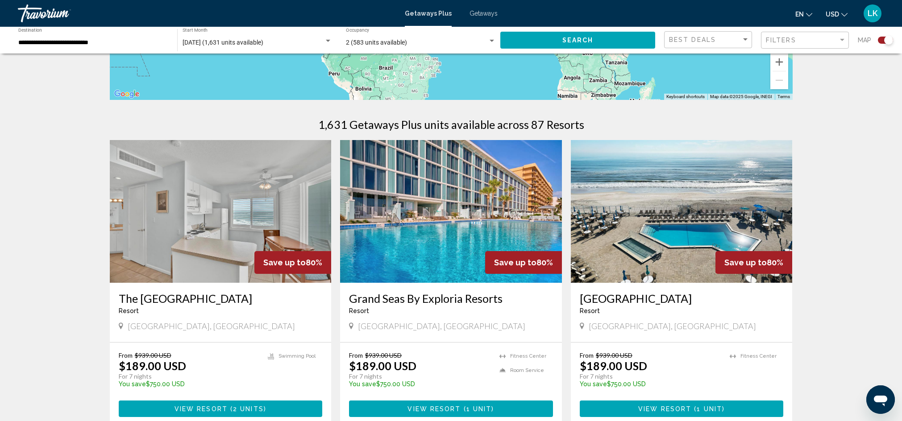
scroll to position [398, 0]
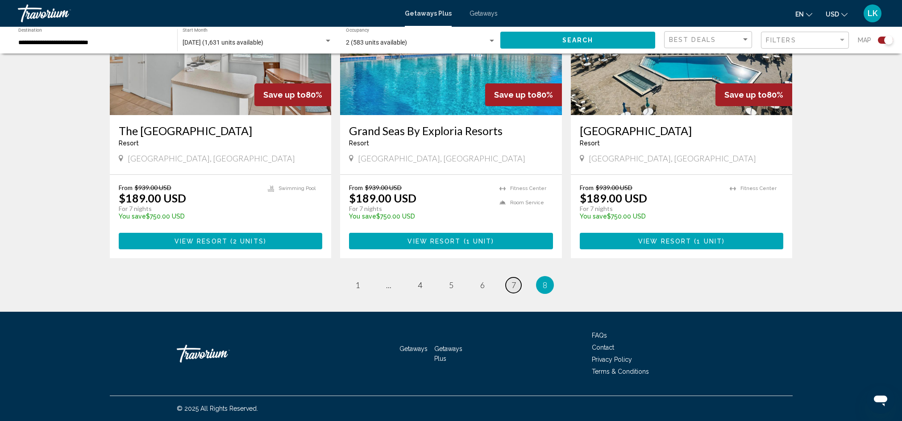
click at [514, 283] on span "7" at bounding box center [513, 285] width 4 height 10
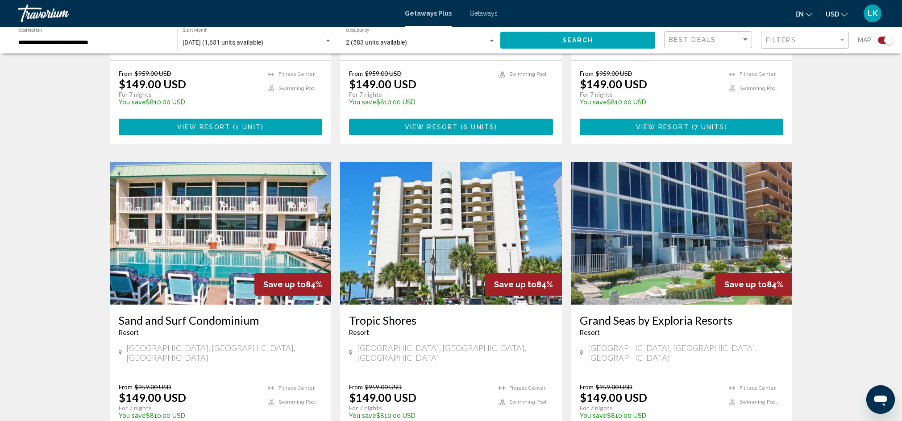
scroll to position [541, 0]
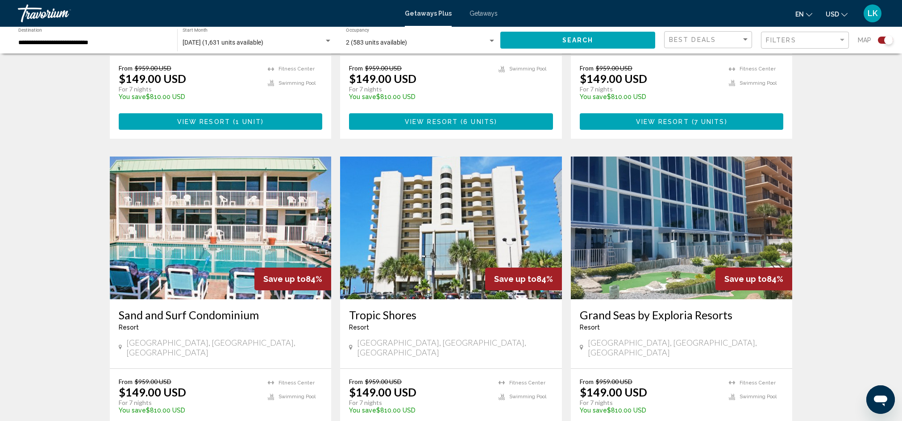
click at [684, 240] on img "Main content" at bounding box center [682, 228] width 222 height 143
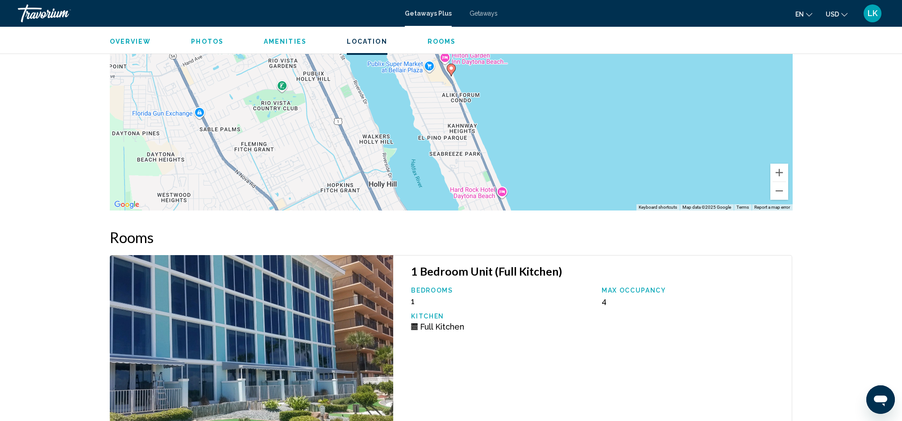
scroll to position [1118, 0]
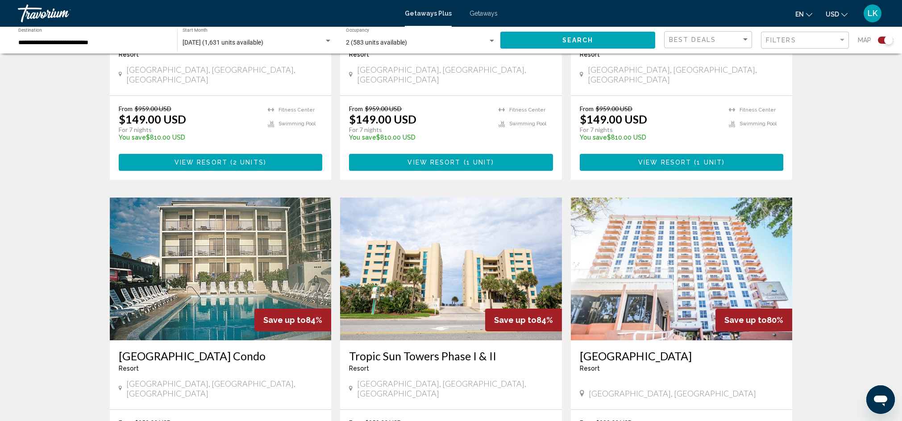
scroll to position [837, 0]
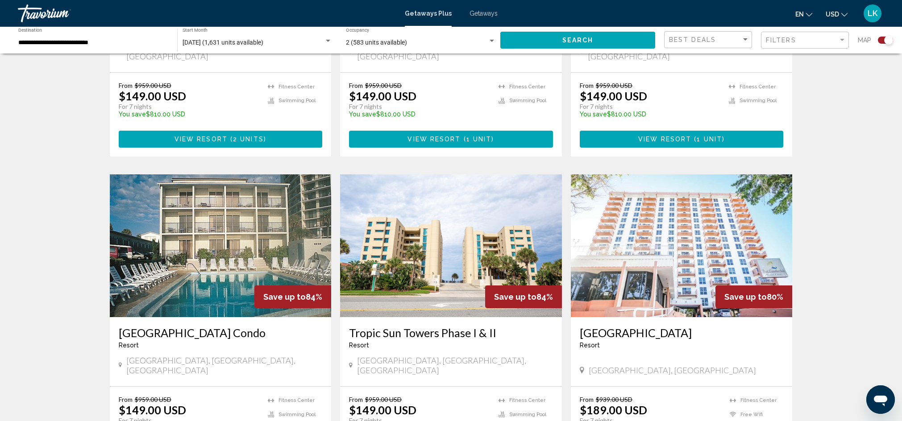
click at [231, 234] on img "Main content" at bounding box center [221, 245] width 222 height 143
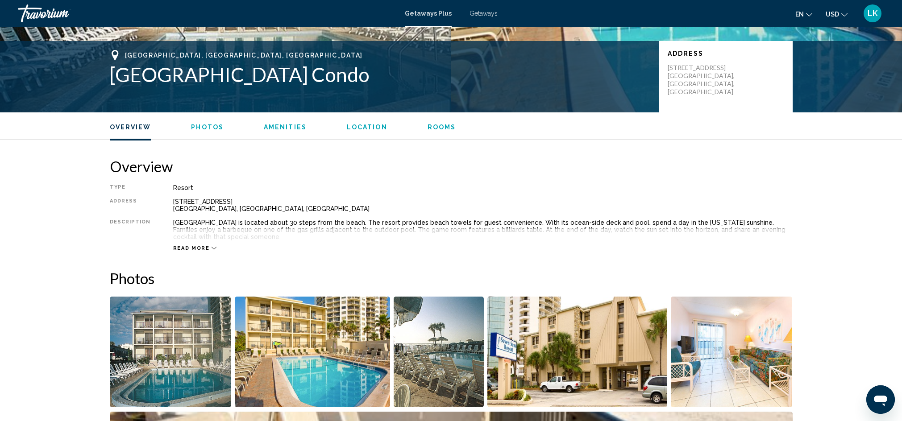
scroll to position [339, 0]
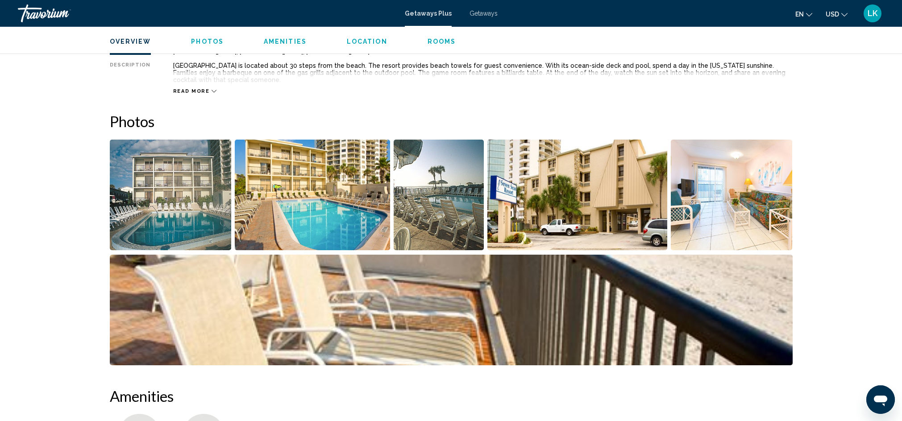
click at [168, 198] on img "Open full-screen image slider" at bounding box center [171, 195] width 122 height 111
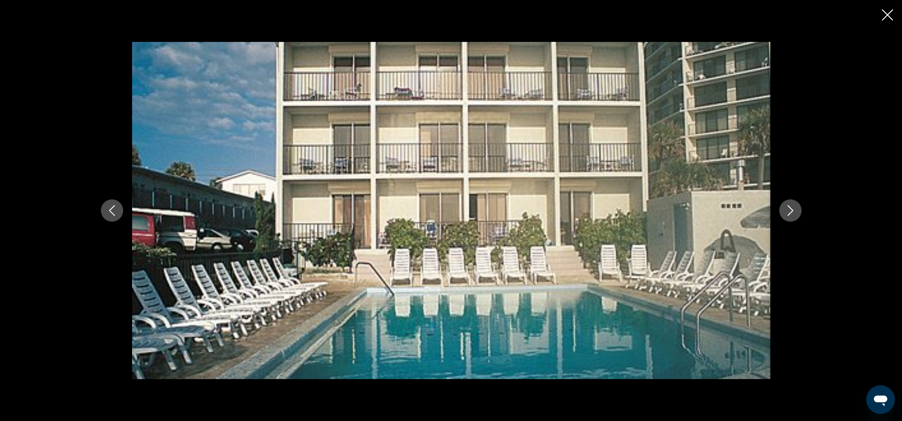
click at [790, 210] on icon "Next image" at bounding box center [790, 210] width 11 height 11
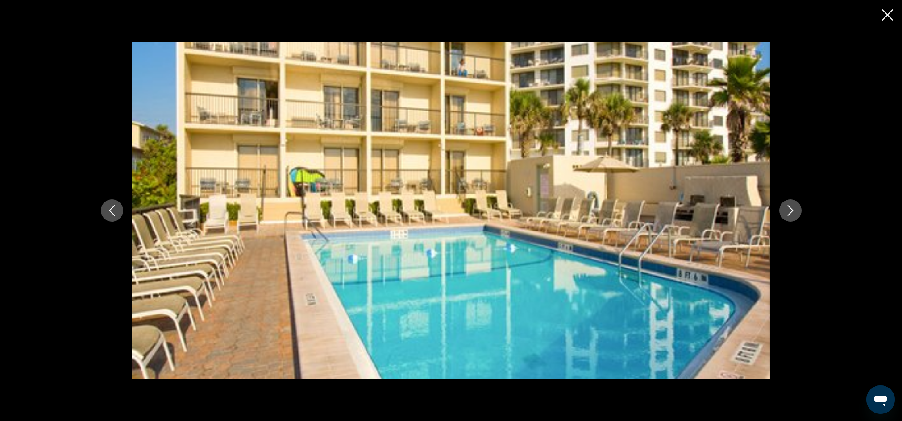
click at [792, 208] on icon "Next image" at bounding box center [790, 210] width 11 height 11
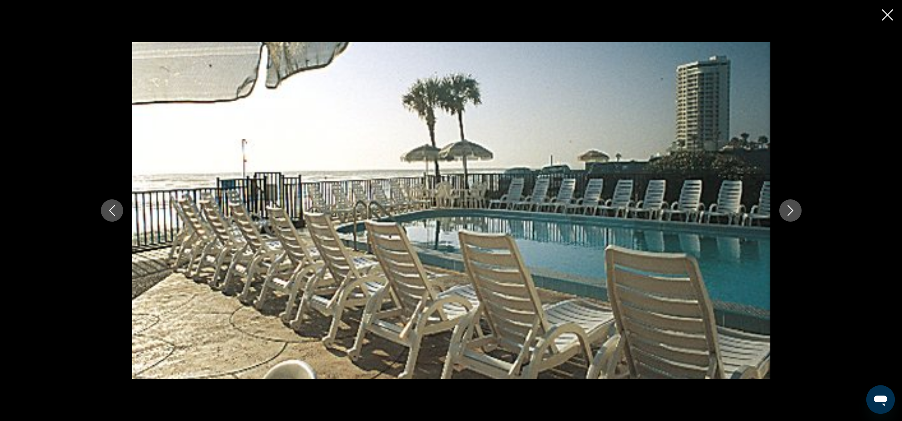
click at [786, 211] on icon "Next image" at bounding box center [790, 210] width 11 height 11
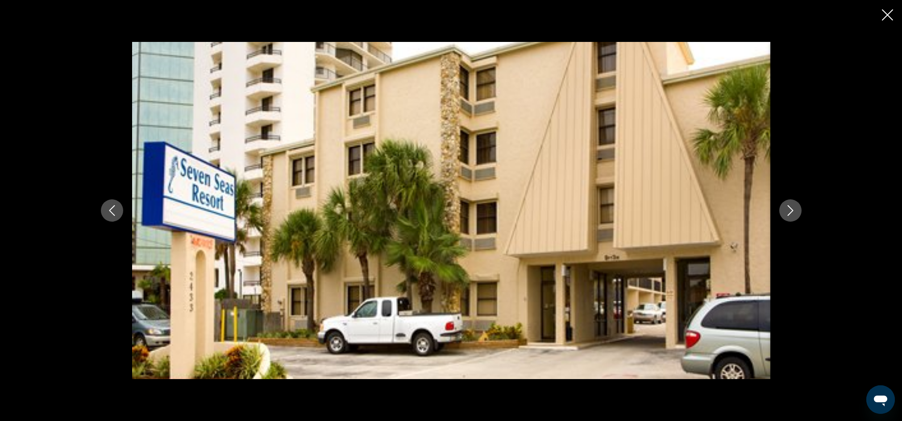
click at [787, 211] on icon "Next image" at bounding box center [790, 210] width 11 height 11
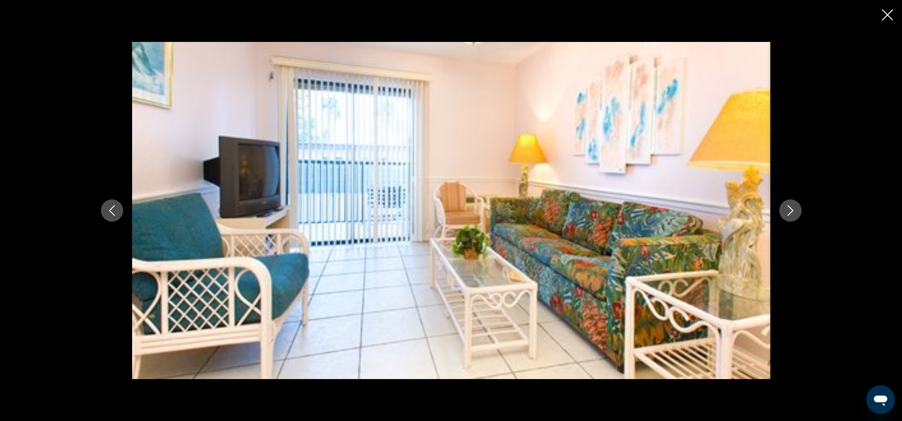
click at [786, 211] on icon "Next image" at bounding box center [790, 210] width 11 height 11
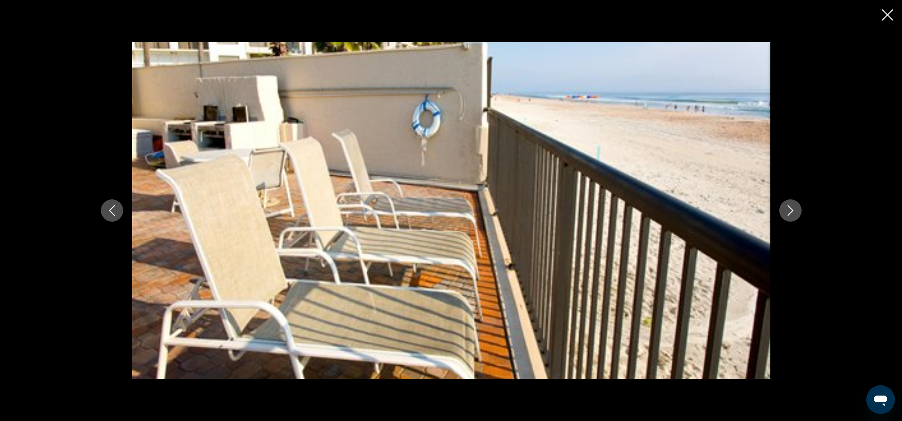
click at [789, 210] on icon "Next image" at bounding box center [790, 210] width 11 height 11
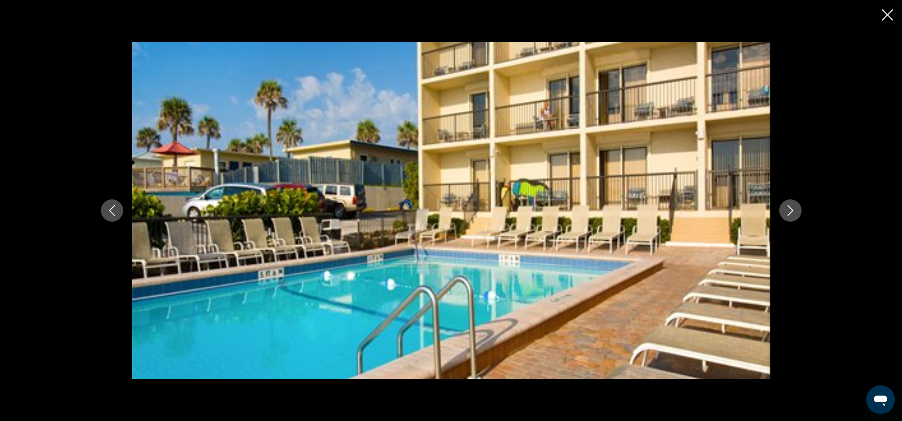
click at [790, 212] on icon "Next image" at bounding box center [790, 210] width 11 height 11
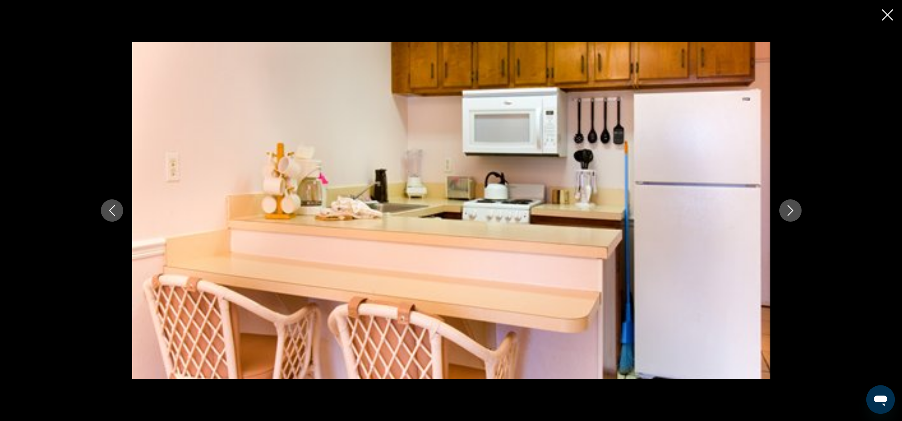
click at [792, 211] on icon "Next image" at bounding box center [790, 210] width 6 height 11
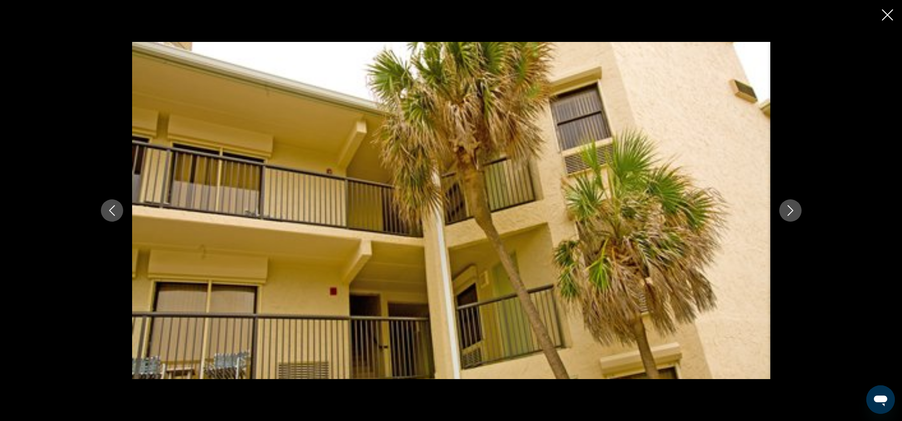
click at [791, 211] on icon "Next image" at bounding box center [790, 210] width 11 height 11
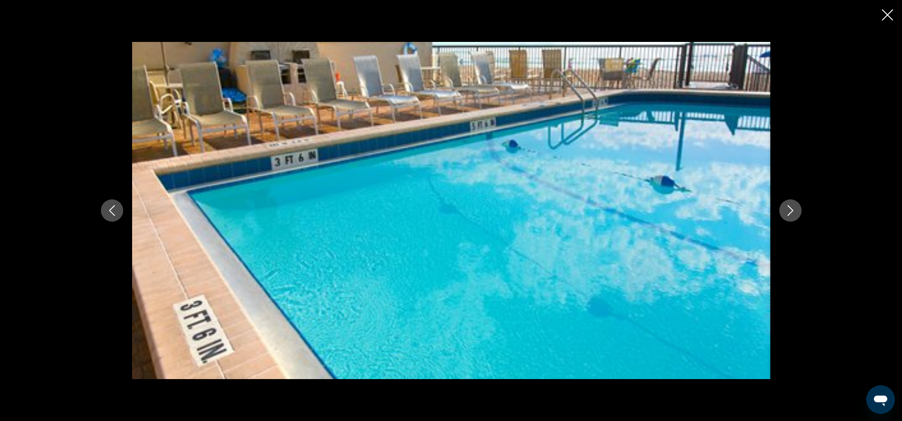
click at [791, 211] on icon "Next image" at bounding box center [790, 210] width 11 height 11
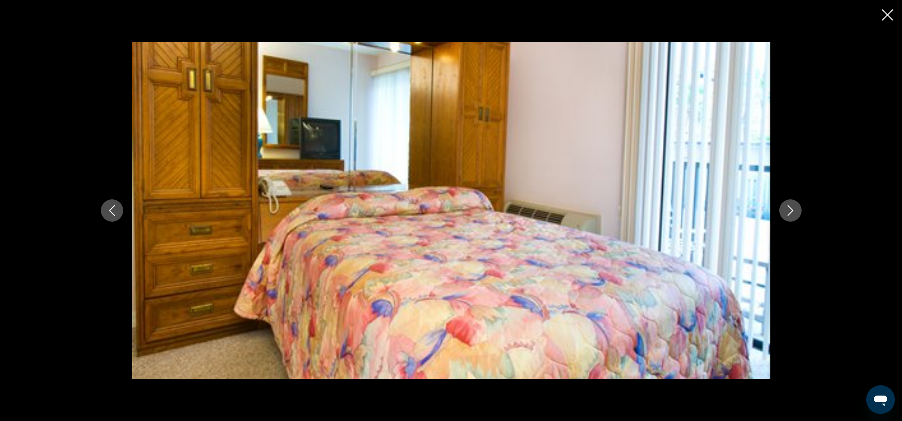
click at [790, 210] on icon "Next image" at bounding box center [790, 210] width 11 height 11
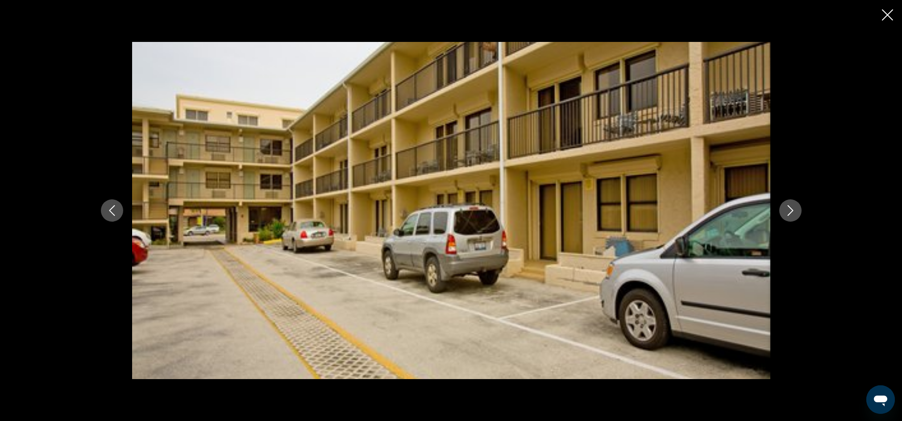
click at [790, 210] on icon "Next image" at bounding box center [790, 210] width 11 height 11
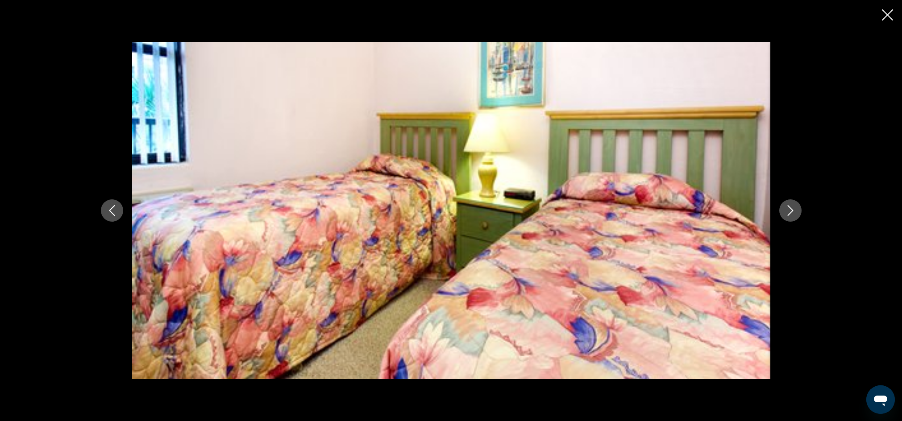
click at [791, 209] on icon "Next image" at bounding box center [790, 210] width 6 height 11
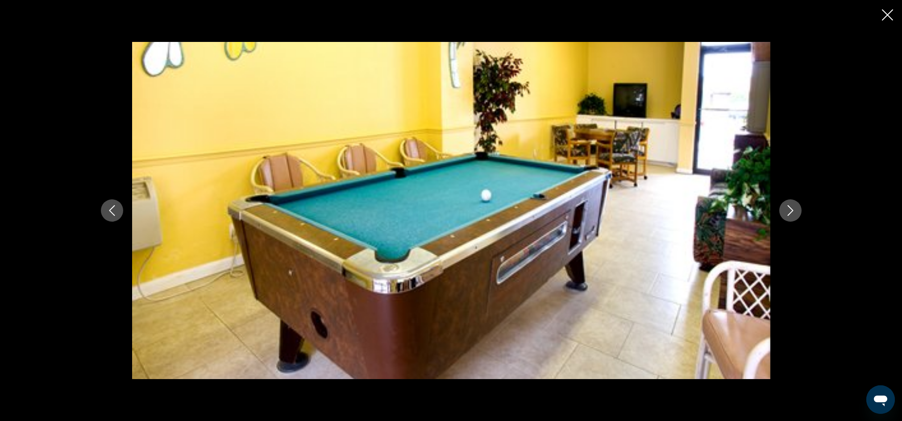
click at [792, 210] on icon "Next image" at bounding box center [790, 210] width 11 height 11
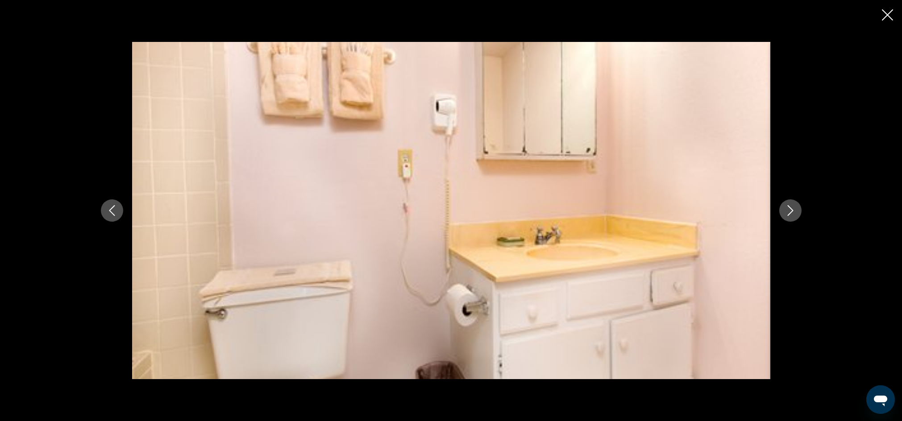
click at [790, 209] on icon "Next image" at bounding box center [790, 210] width 6 height 11
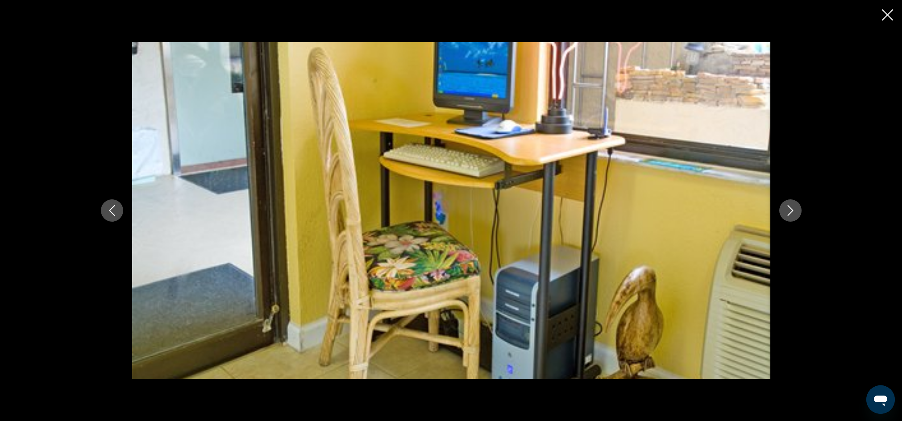
click at [790, 209] on icon "Next image" at bounding box center [790, 210] width 6 height 11
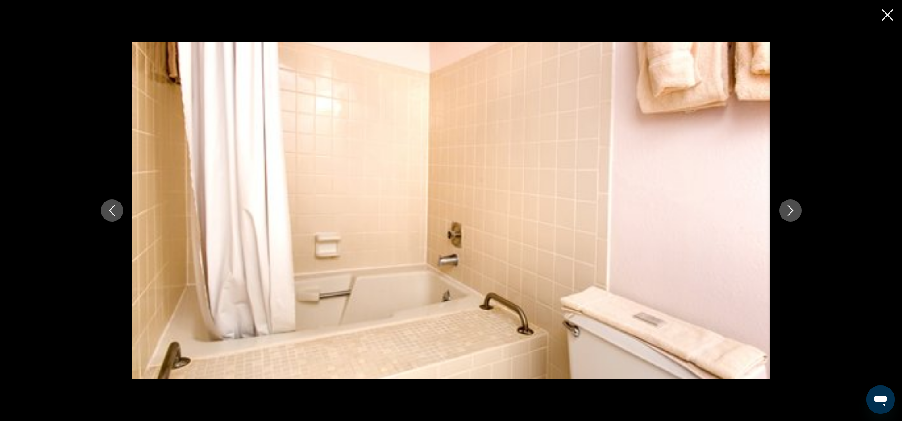
click at [789, 208] on icon "Next image" at bounding box center [790, 210] width 6 height 11
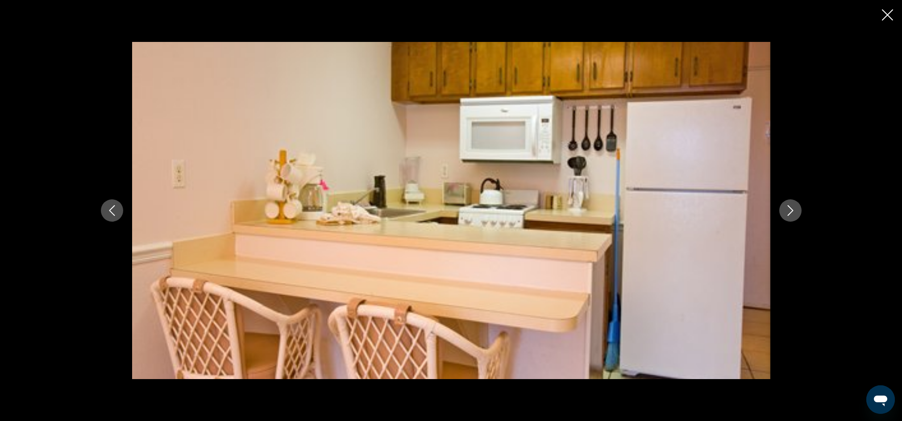
click at [790, 208] on icon "Next image" at bounding box center [790, 210] width 6 height 11
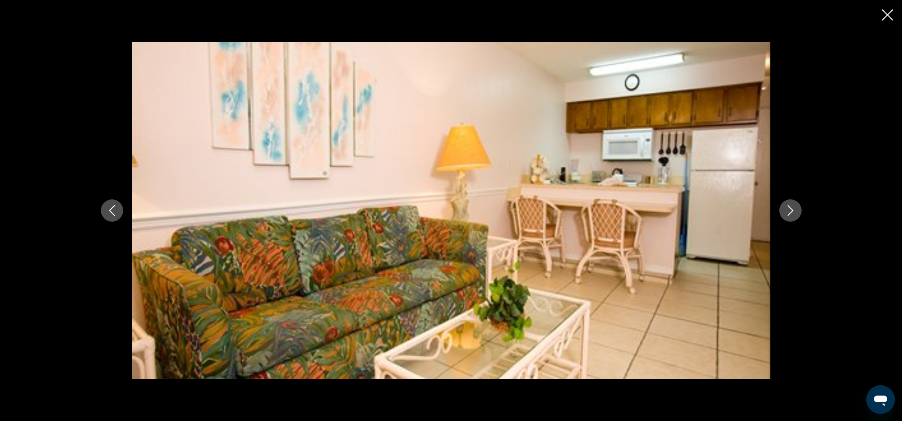
click at [785, 207] on icon "Next image" at bounding box center [790, 210] width 11 height 11
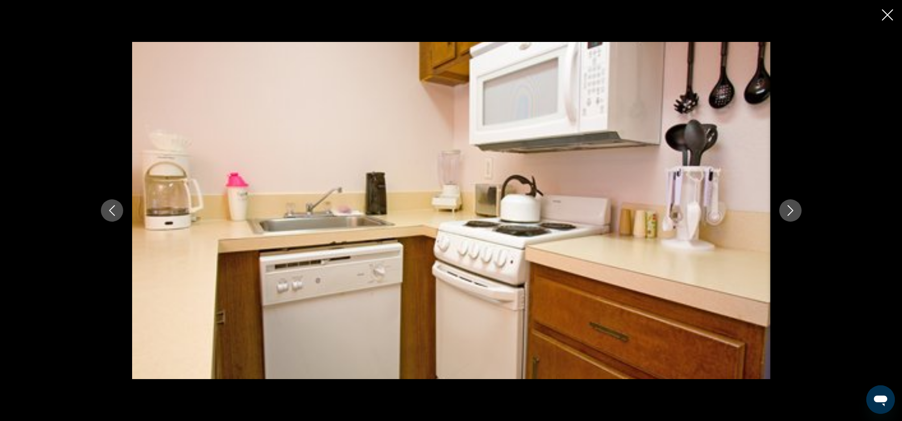
click at [789, 209] on icon "Next image" at bounding box center [790, 210] width 11 height 11
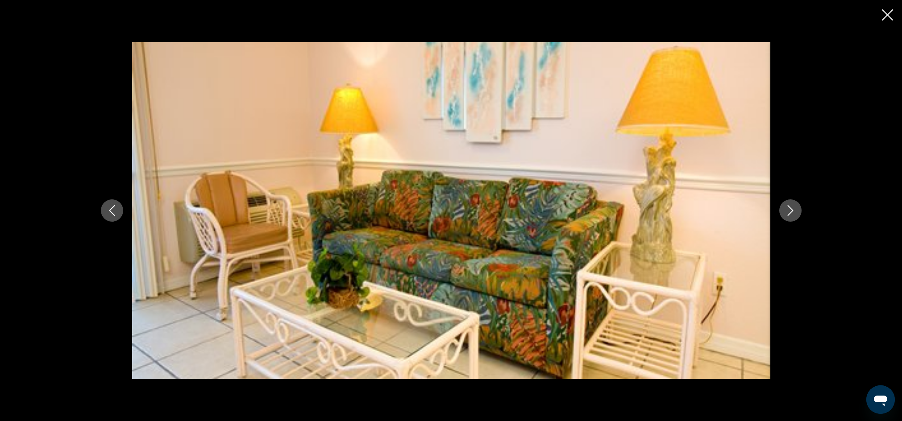
click at [789, 210] on icon "Next image" at bounding box center [790, 210] width 11 height 11
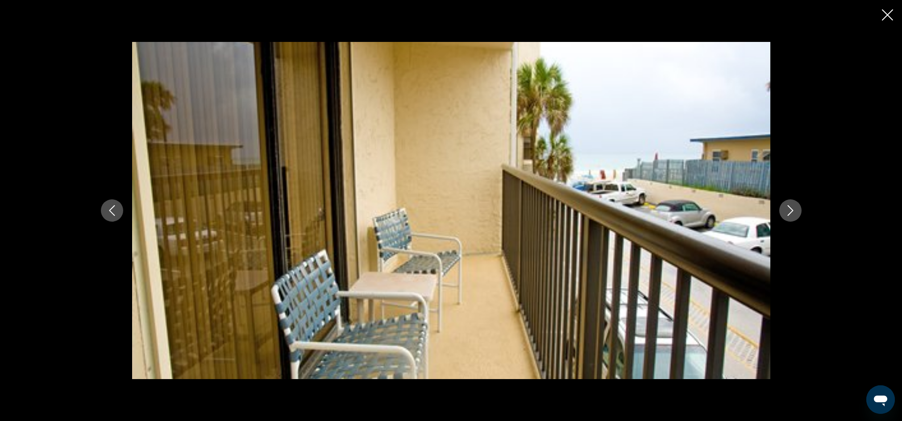
click at [789, 210] on icon "Next image" at bounding box center [790, 210] width 11 height 11
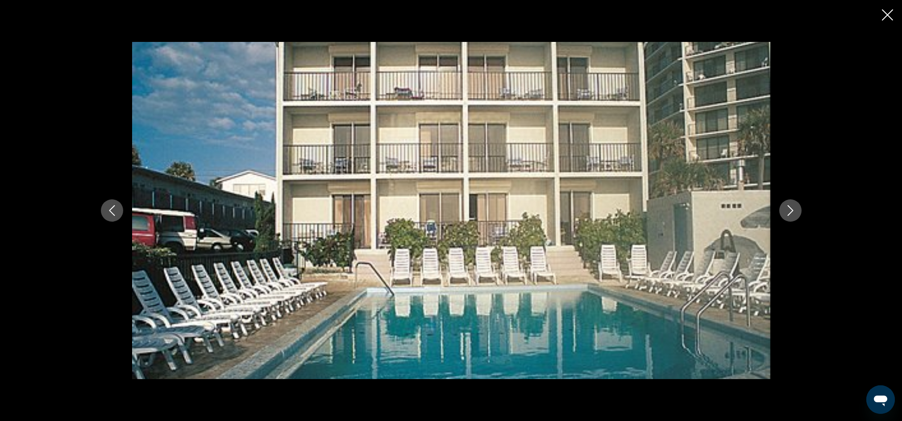
click at [885, 17] on icon "Close slideshow" at bounding box center [887, 14] width 11 height 11
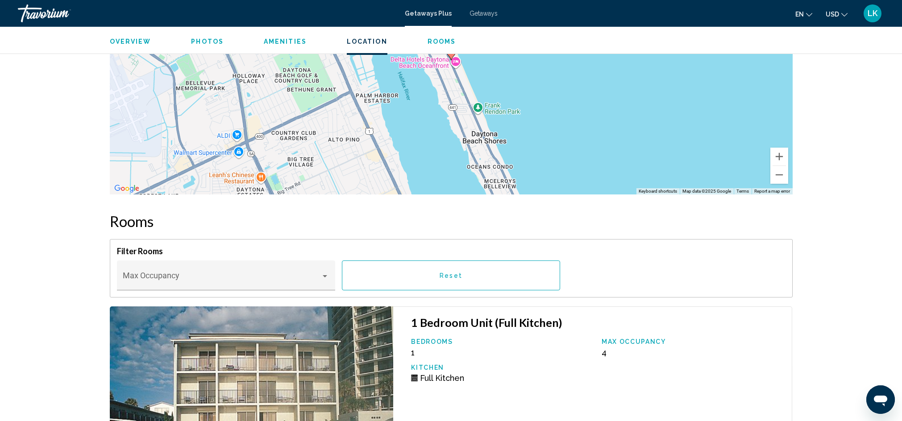
scroll to position [167, 0]
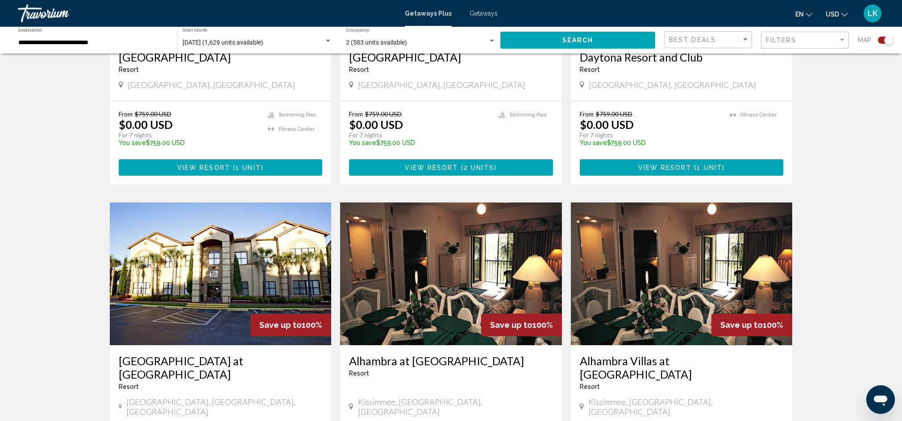
scroll to position [1239, 0]
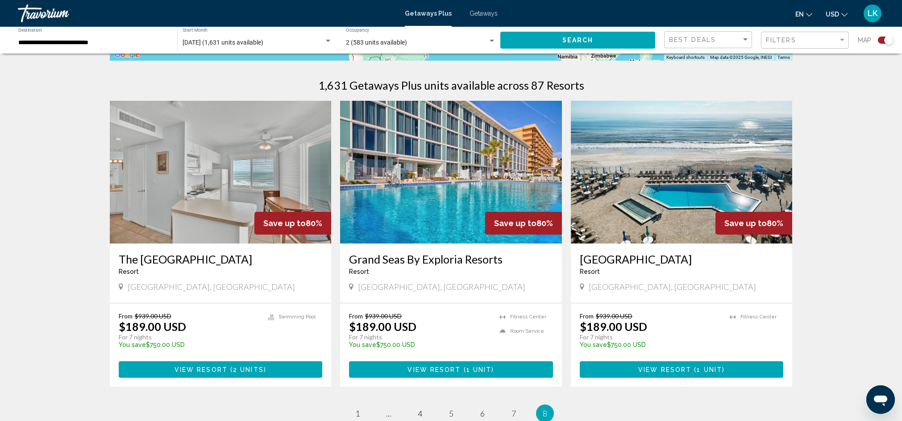
scroll to position [398, 0]
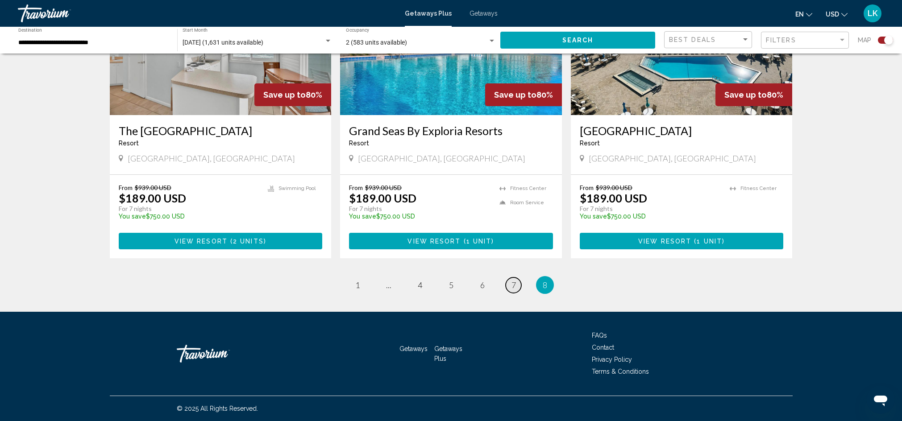
click at [513, 282] on span "7" at bounding box center [513, 285] width 4 height 10
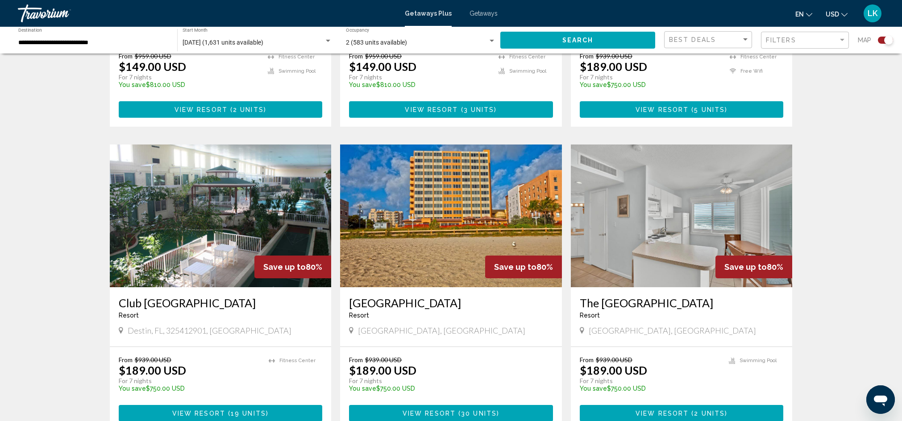
scroll to position [1027, 0]
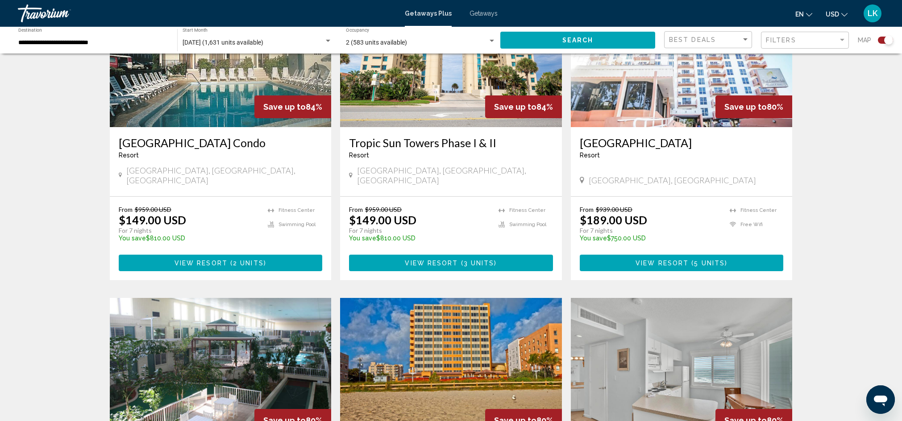
click at [467, 367] on img "Main content" at bounding box center [451, 369] width 222 height 143
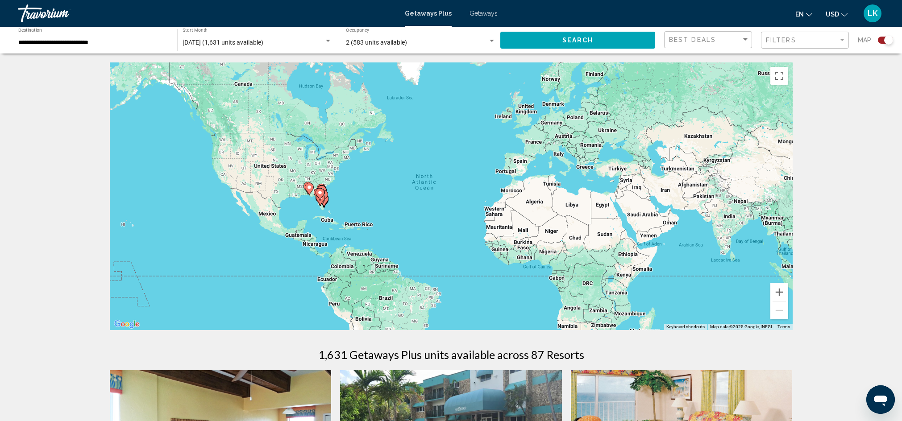
click at [872, 12] on span "LK" at bounding box center [873, 13] width 10 height 9
click at [821, 99] on button "Sign Out" at bounding box center [812, 98] width 33 height 12
